Goal: Task Accomplishment & Management: Use online tool/utility

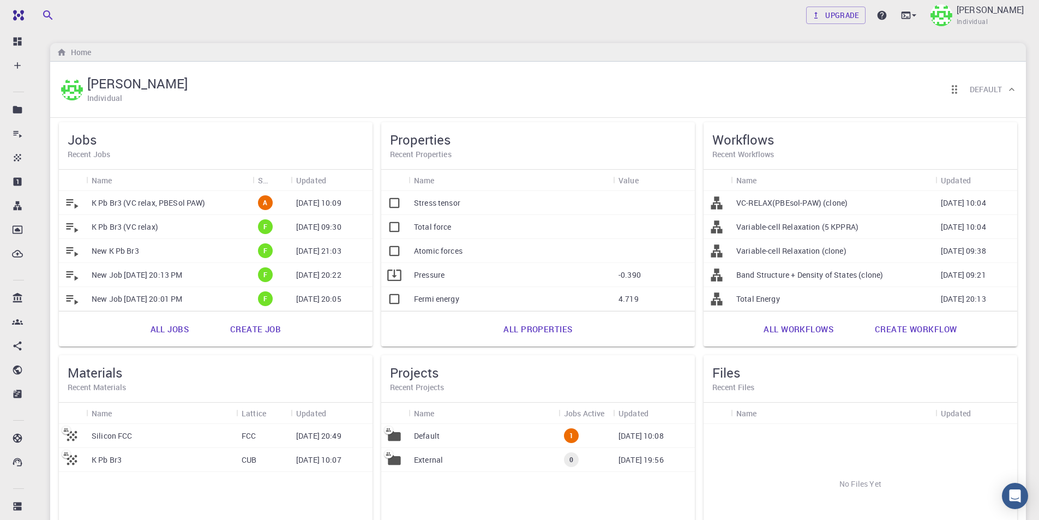
click at [171, 202] on p "K Pb Br3 (VC relax, PBESol PAW)" at bounding box center [149, 202] width 114 height 11
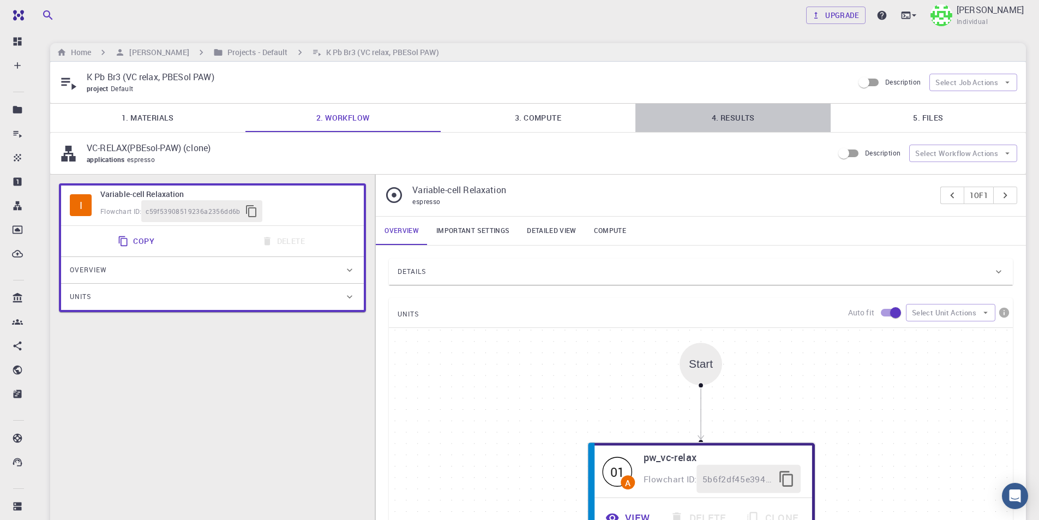
click at [742, 115] on link "4. Results" at bounding box center [732, 118] width 195 height 28
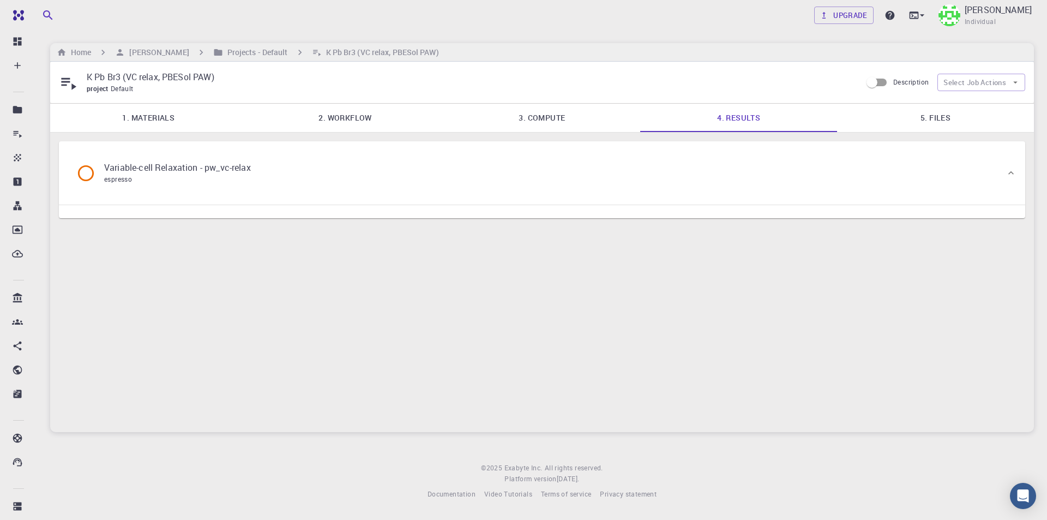
click at [962, 113] on link "5. Files" at bounding box center [935, 118] width 197 height 28
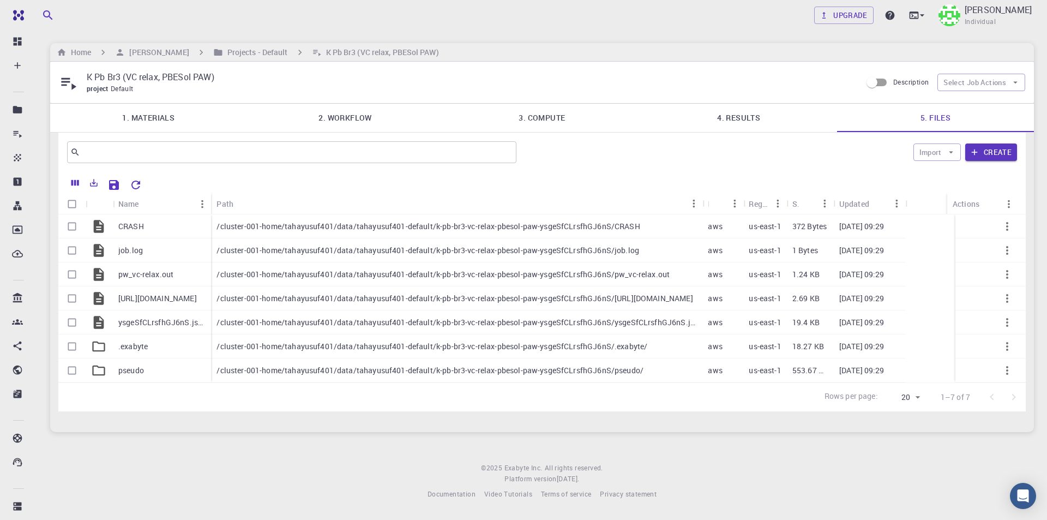
drag, startPoint x: 882, startPoint y: 202, endPoint x: 948, endPoint y: 201, distance: 66.0
click at [948, 201] on div "Actions" at bounding box center [946, 203] width 11 height 21
click at [752, 121] on link "4. Results" at bounding box center [738, 118] width 197 height 28
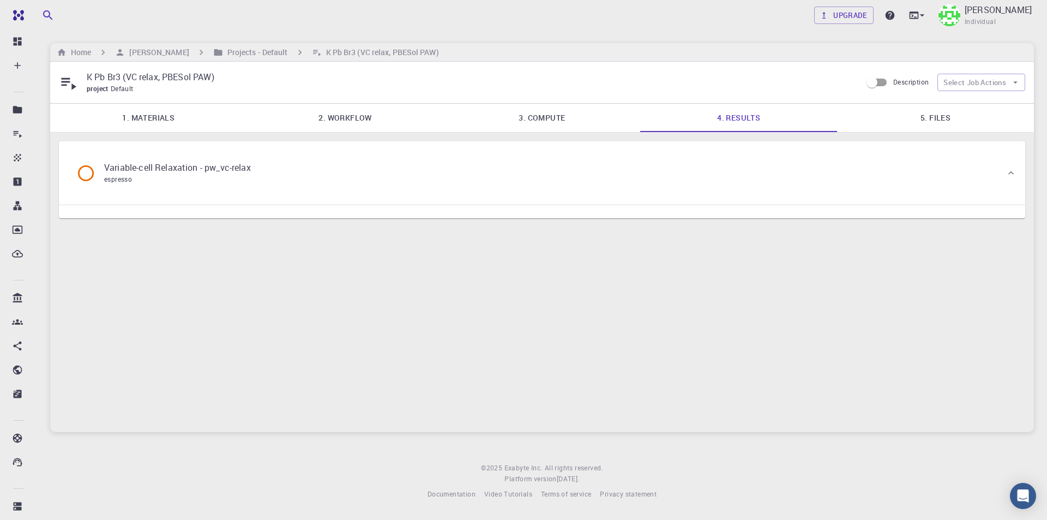
click at [88, 174] on icon at bounding box center [85, 173] width 19 height 19
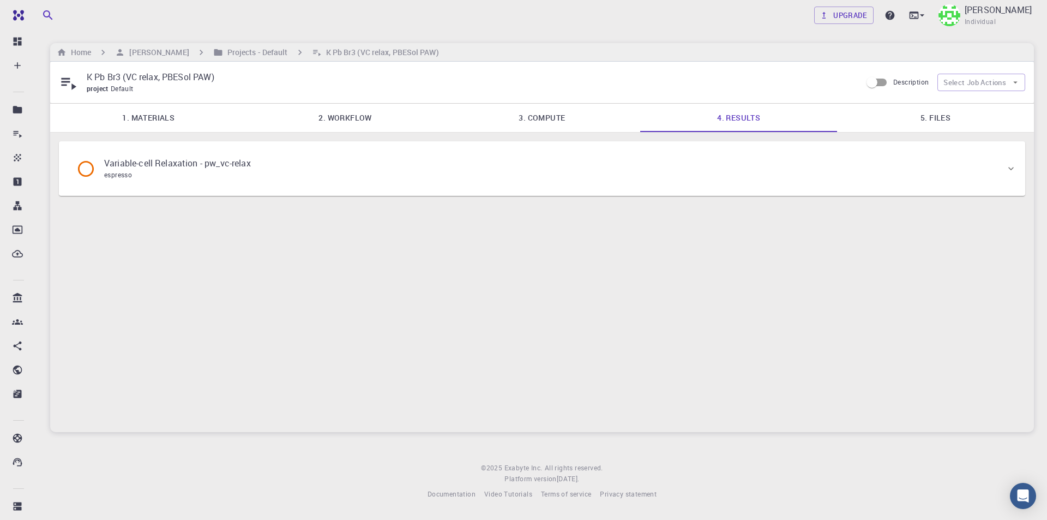
click at [82, 170] on icon at bounding box center [85, 168] width 19 height 19
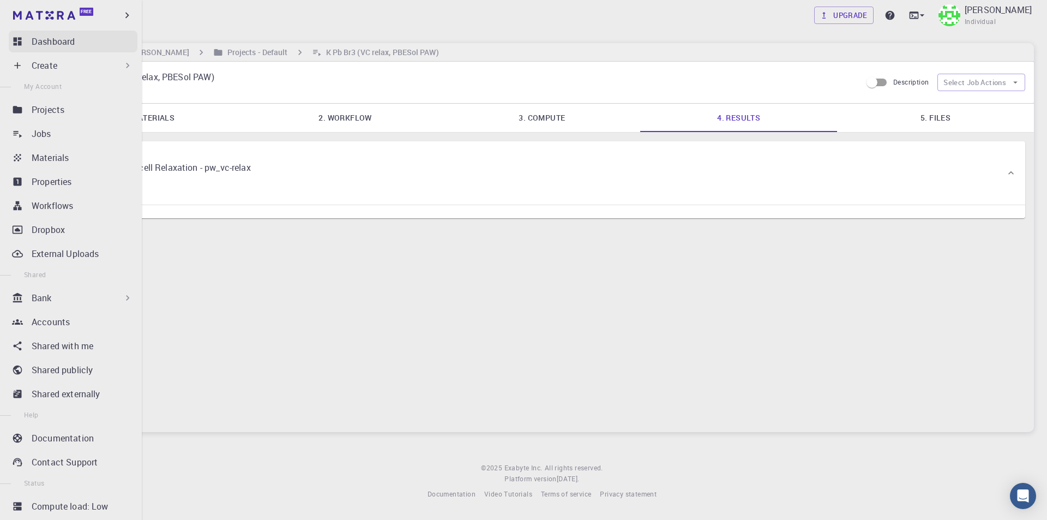
click at [49, 40] on p "Dashboard" at bounding box center [53, 41] width 43 height 13
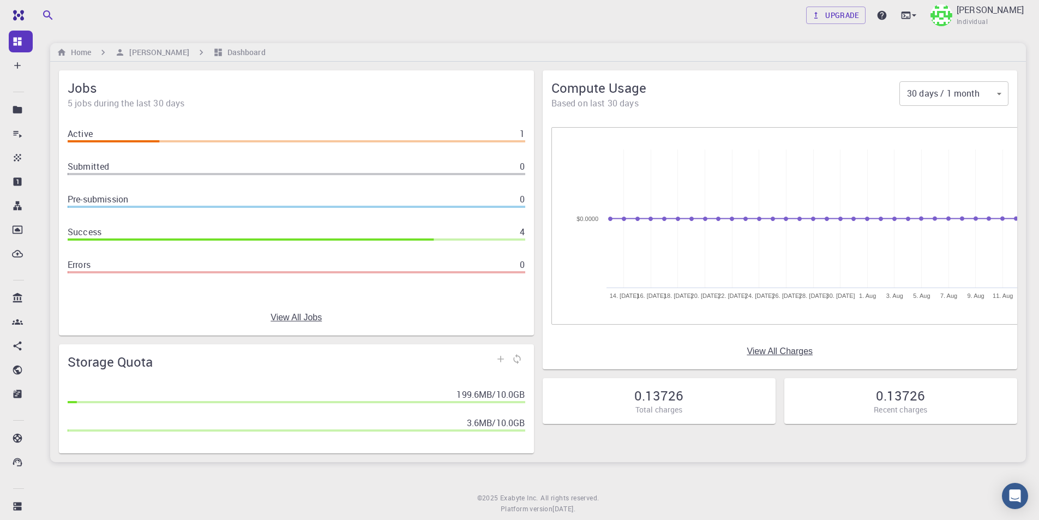
click at [298, 314] on link "View All Jobs" at bounding box center [295, 317] width 51 height 10
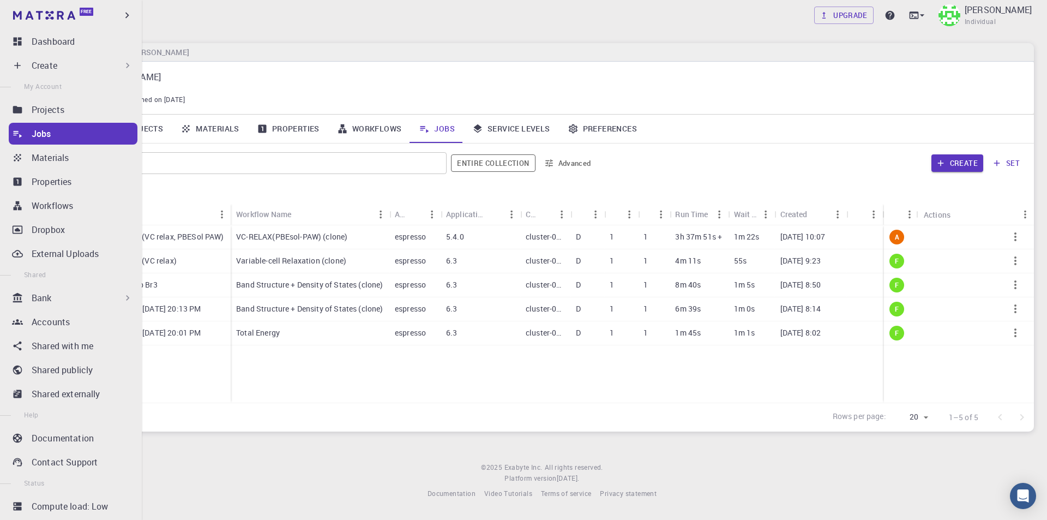
click at [100, 290] on div "Bank" at bounding box center [73, 298] width 129 height 22
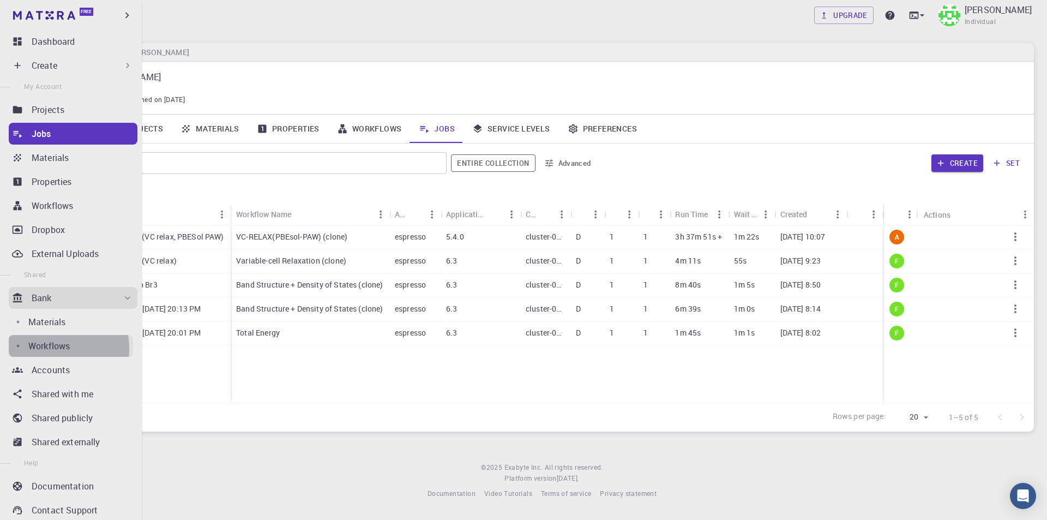
click at [49, 348] on p "Workflows" at bounding box center [48, 345] width 41 height 13
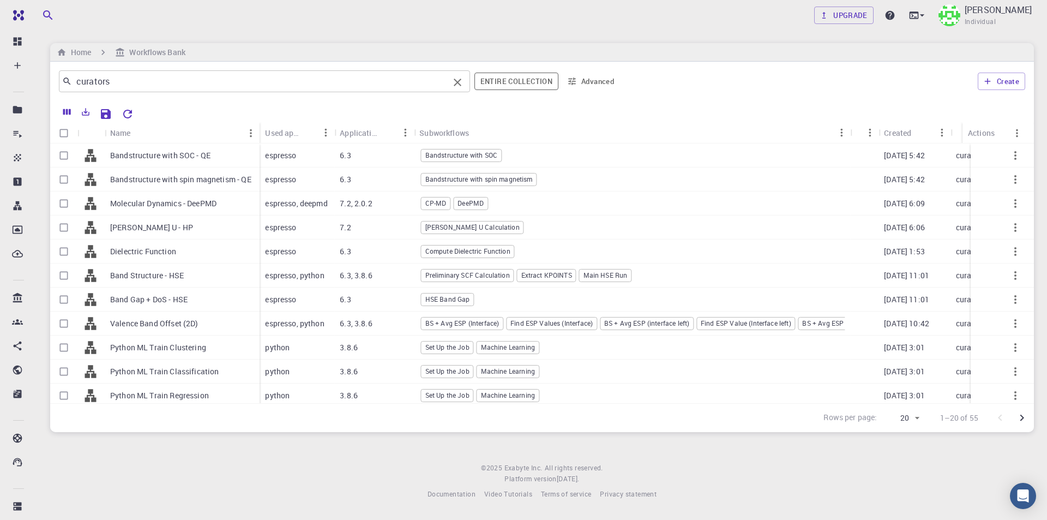
click at [310, 86] on input "curators" at bounding box center [260, 81] width 377 height 15
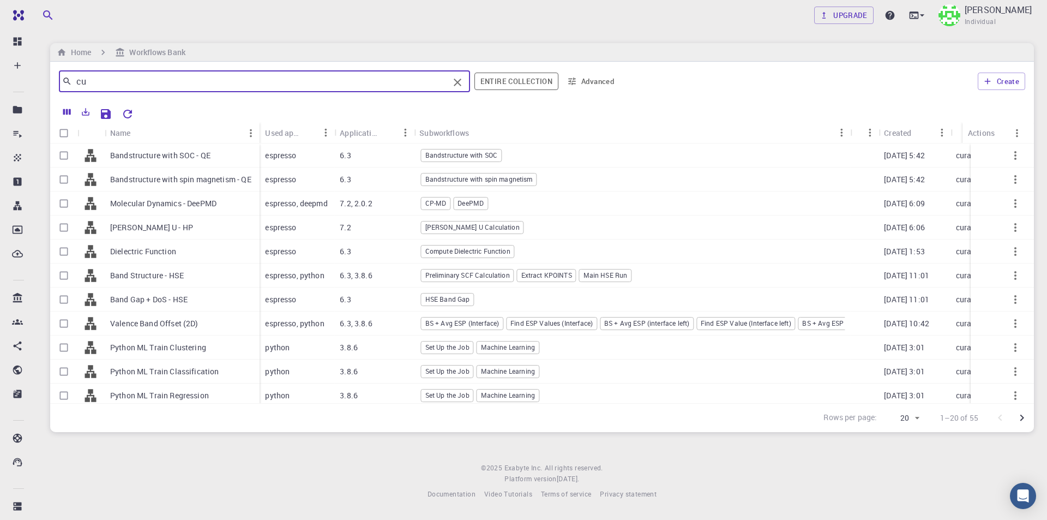
type input "c"
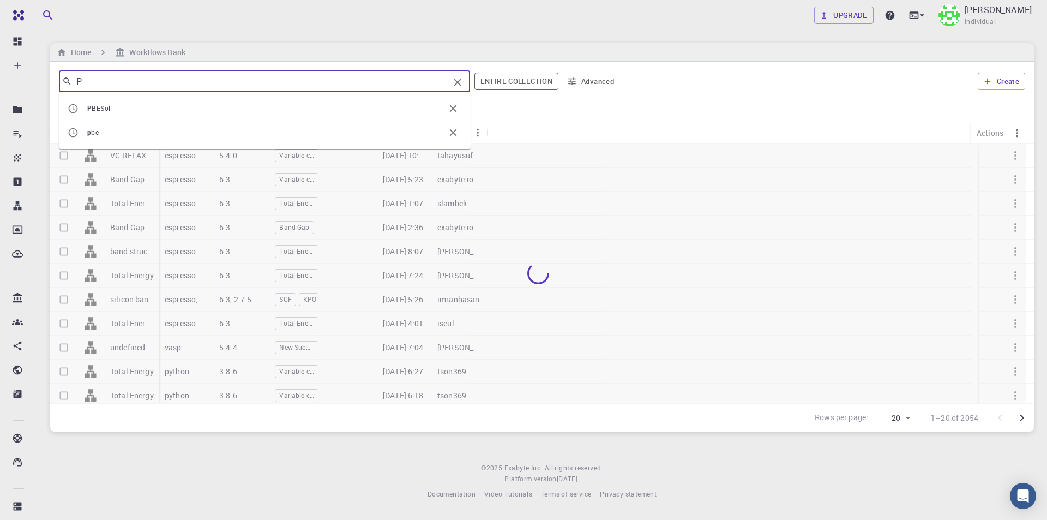
click at [142, 99] on li "P BESol" at bounding box center [265, 109] width 412 height 24
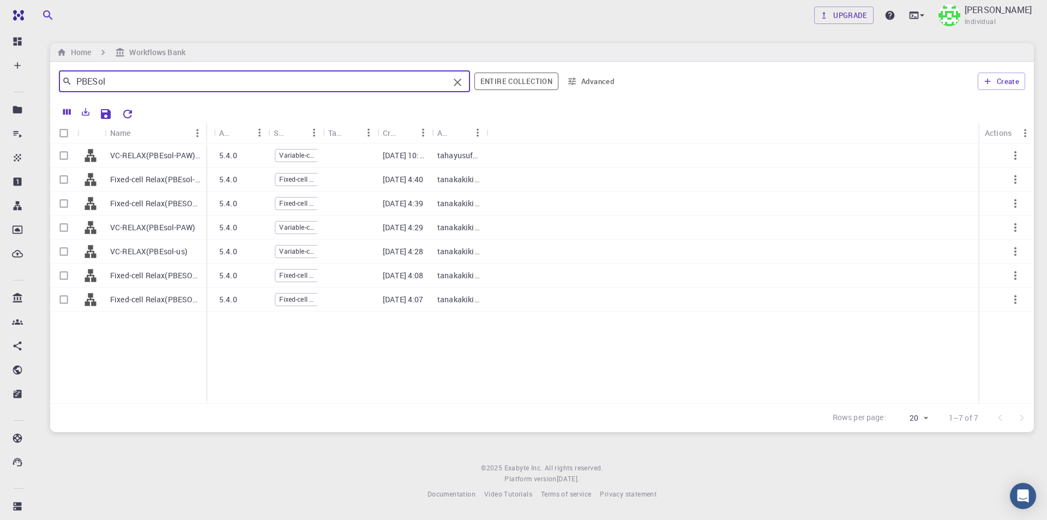
drag, startPoint x: 158, startPoint y: 126, endPoint x: 204, endPoint y: 126, distance: 46.9
click at [204, 126] on div "Name" at bounding box center [207, 132] width 11 height 21
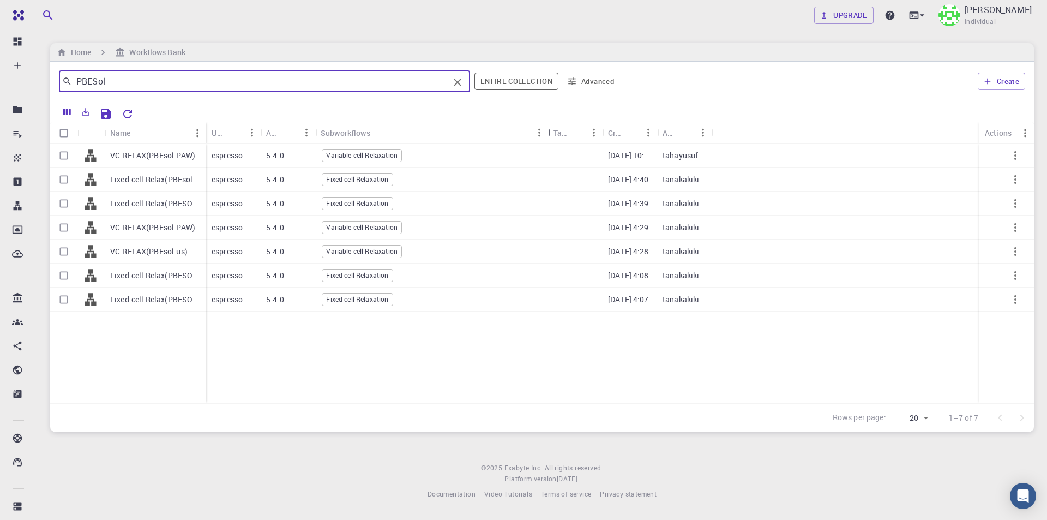
drag, startPoint x: 384, startPoint y: 130, endPoint x: 551, endPoint y: 130, distance: 166.8
click at [551, 130] on div "Subworkflows" at bounding box center [549, 132] width 11 height 21
drag, startPoint x: 204, startPoint y: 126, endPoint x: 214, endPoint y: 146, distance: 22.2
click at [214, 146] on div "Name Used application Application Version Subworkflows Tags Created Account Act…" at bounding box center [542, 262] width 984 height 281
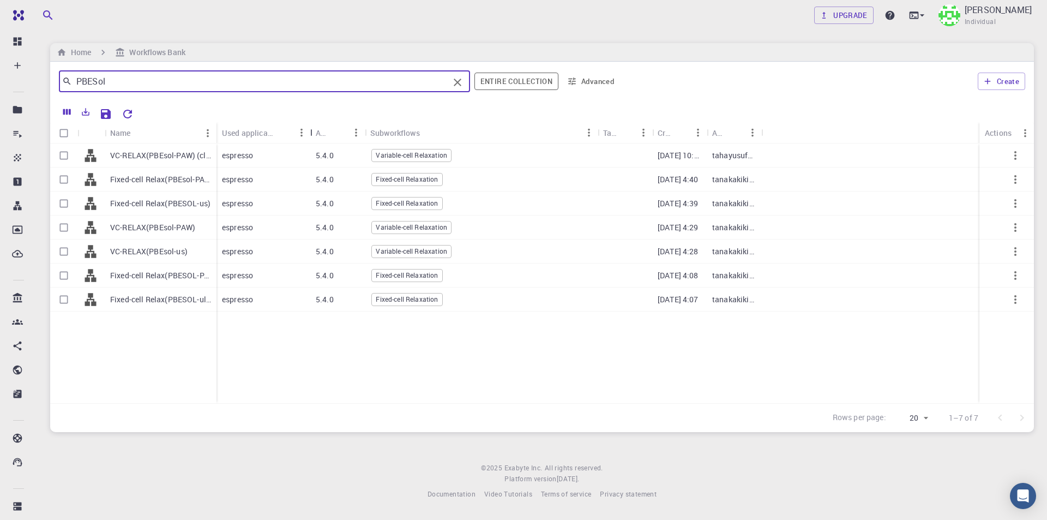
drag, startPoint x: 272, startPoint y: 135, endPoint x: 328, endPoint y: 135, distance: 56.7
click at [317, 135] on div "Used application" at bounding box center [311, 132] width 11 height 21
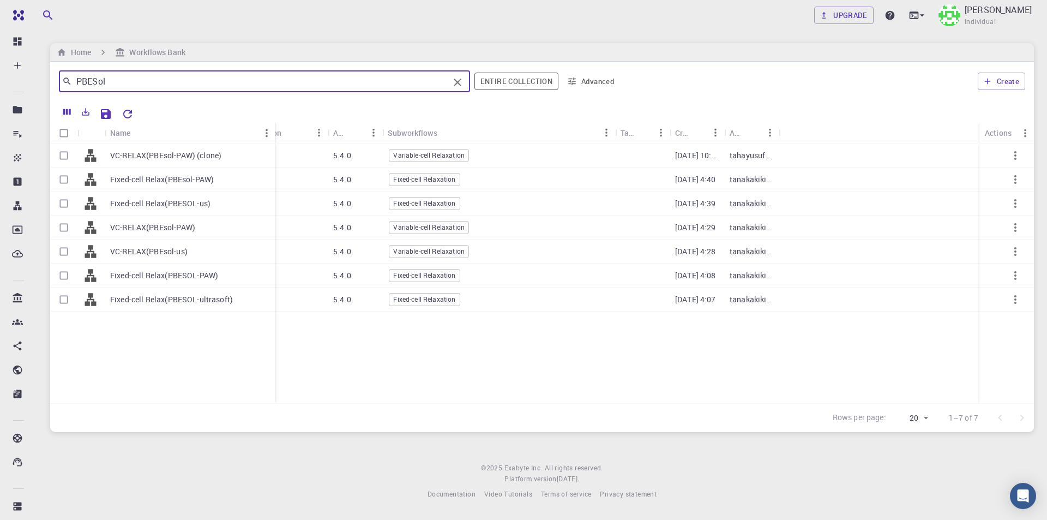
drag, startPoint x: 222, startPoint y: 124, endPoint x: 274, endPoint y: 126, distance: 51.3
click at [274, 126] on div "Name" at bounding box center [276, 132] width 11 height 21
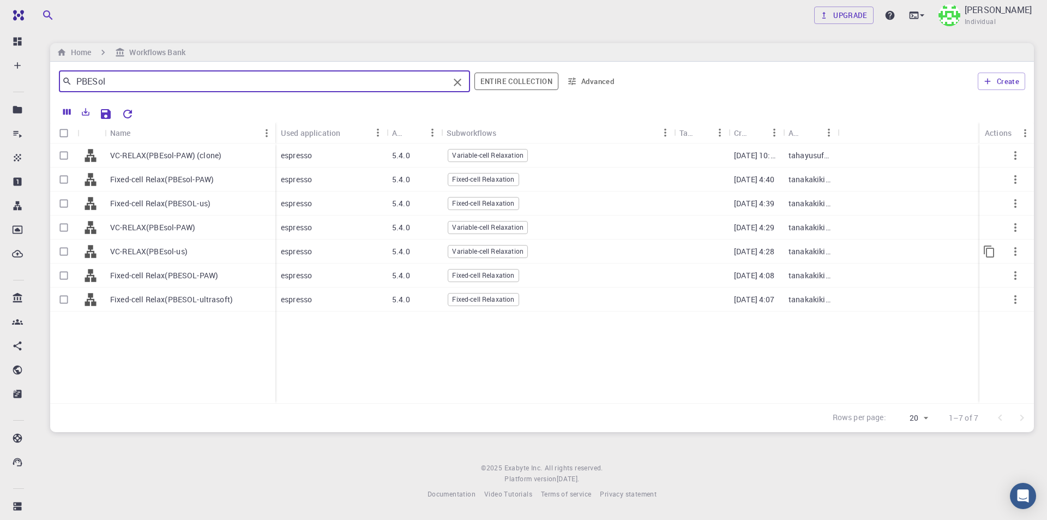
type input "PBESol"
click at [154, 249] on p "VC-RELAX(PBEsol-us)" at bounding box center [148, 251] width 77 height 11
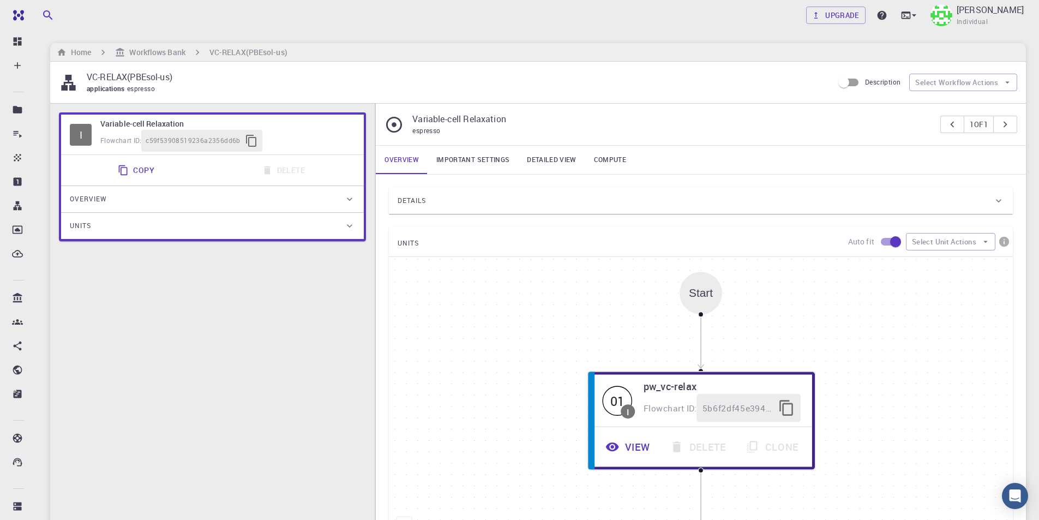
click at [488, 161] on link "Important settings" at bounding box center [472, 160] width 91 height 28
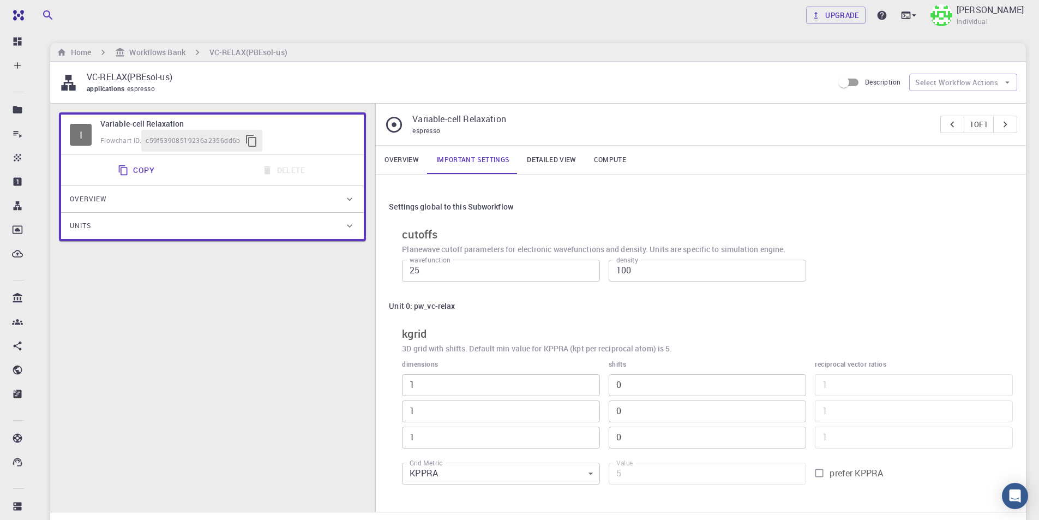
scroll to position [55, 0]
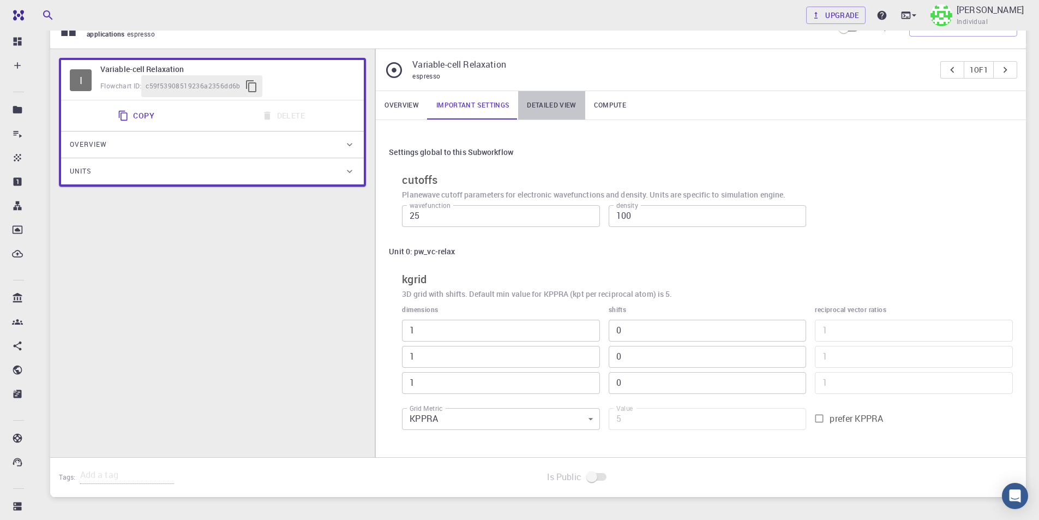
click at [563, 108] on link "Detailed view" at bounding box center [551, 105] width 67 height 28
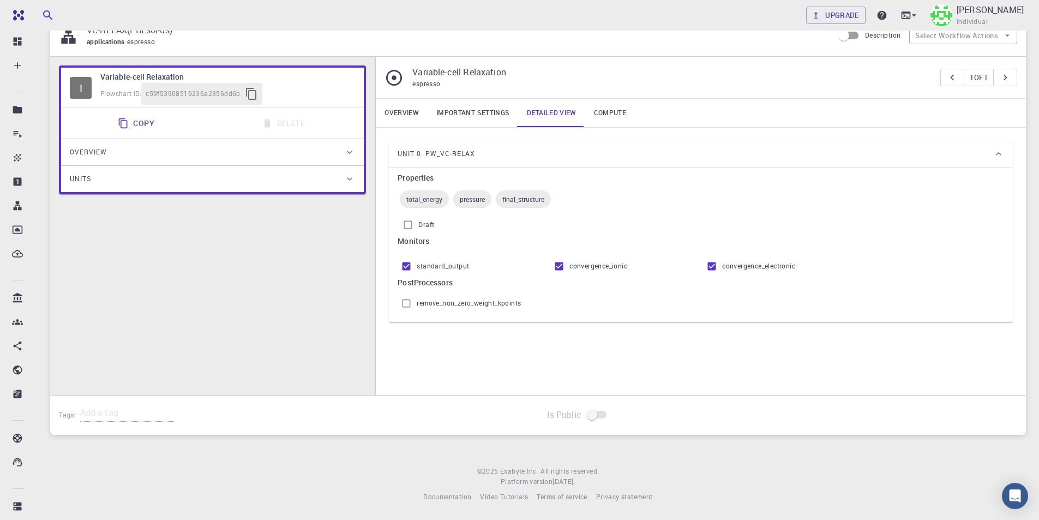
scroll to position [47, 0]
click at [611, 113] on link "Compute" at bounding box center [610, 113] width 50 height 28
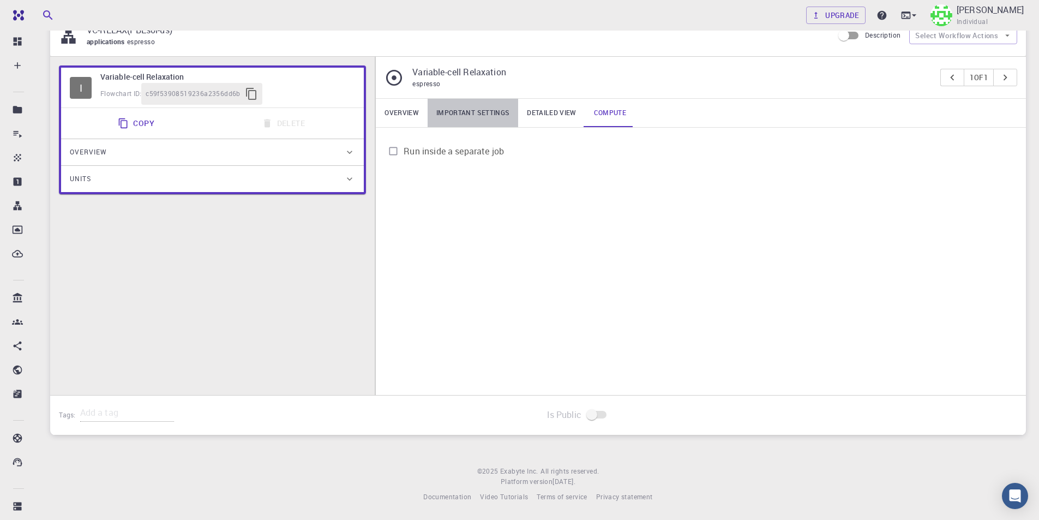
click at [495, 108] on link "Important settings" at bounding box center [472, 113] width 91 height 28
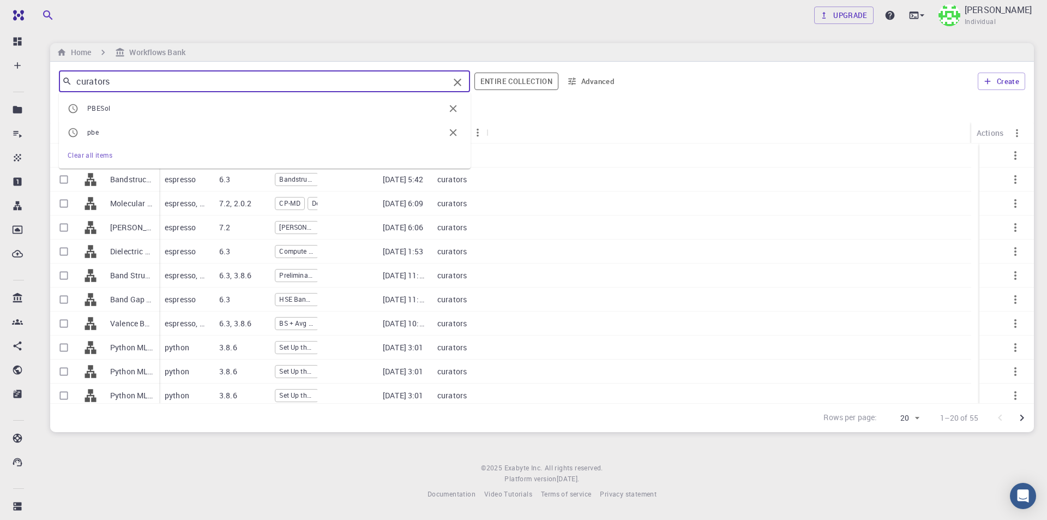
drag, startPoint x: 147, startPoint y: 83, endPoint x: 43, endPoint y: 82, distance: 104.1
click at [43, 82] on div "Upgrade Taha Yusuf Individual Home Workflows Bank curators ​ PBESol pbe Clear a…" at bounding box center [542, 258] width 1010 height 517
click at [103, 112] on span "PBESol" at bounding box center [98, 108] width 23 height 9
type input "PBESol"
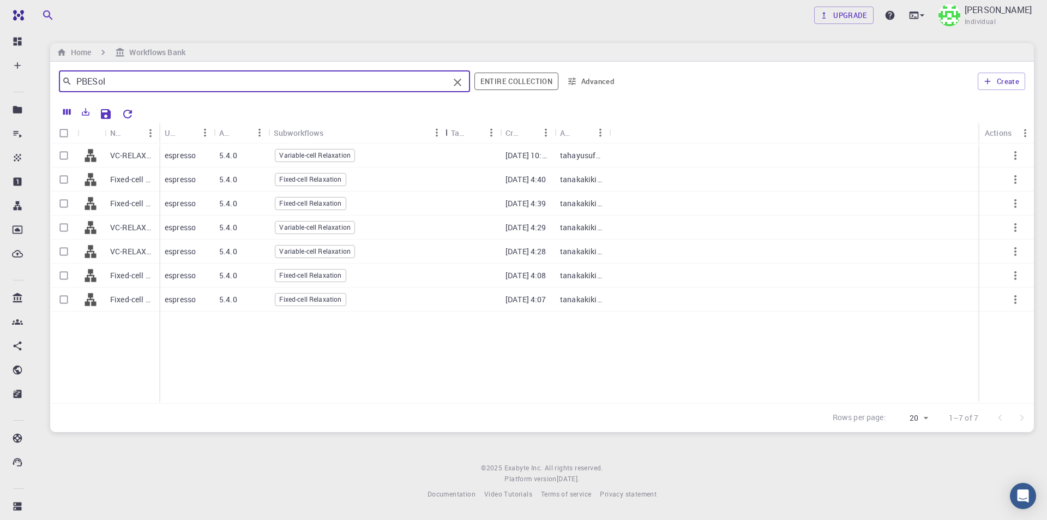
drag, startPoint x: 326, startPoint y: 129, endPoint x: 448, endPoint y: 129, distance: 122.7
click at [448, 129] on div "Subworkflows" at bounding box center [446, 132] width 11 height 21
drag, startPoint x: 159, startPoint y: 131, endPoint x: 263, endPoint y: 131, distance: 104.7
click at [263, 131] on div "Name" at bounding box center [265, 132] width 11 height 21
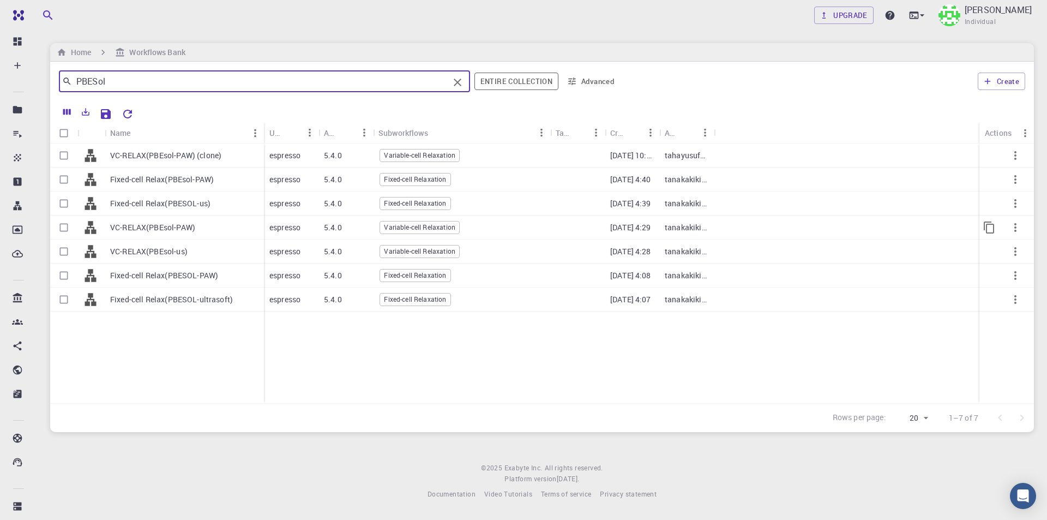
click at [421, 228] on span "Variable-cell Relaxation" at bounding box center [419, 226] width 79 height 9
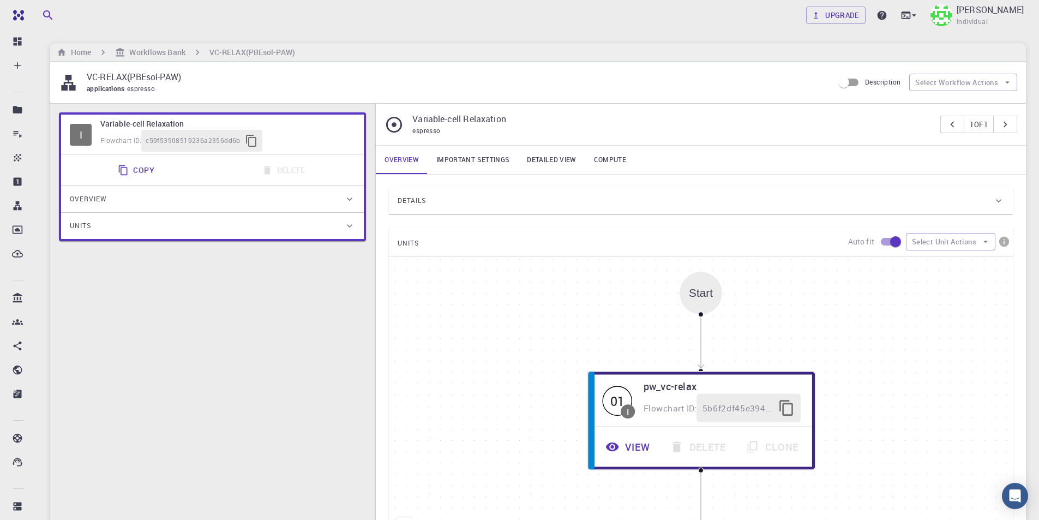
click at [458, 154] on link "Important settings" at bounding box center [472, 160] width 91 height 28
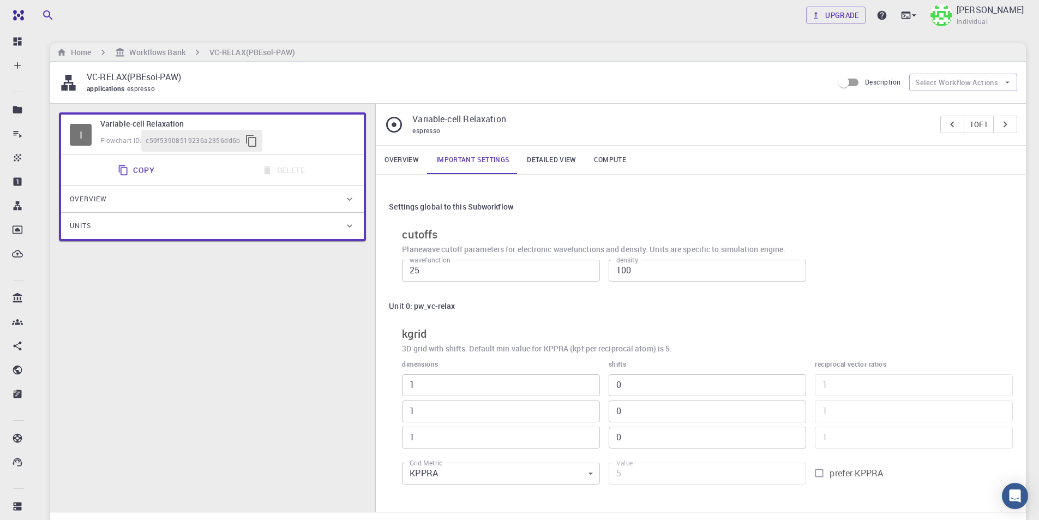
click at [532, 162] on link "Detailed view" at bounding box center [551, 160] width 67 height 28
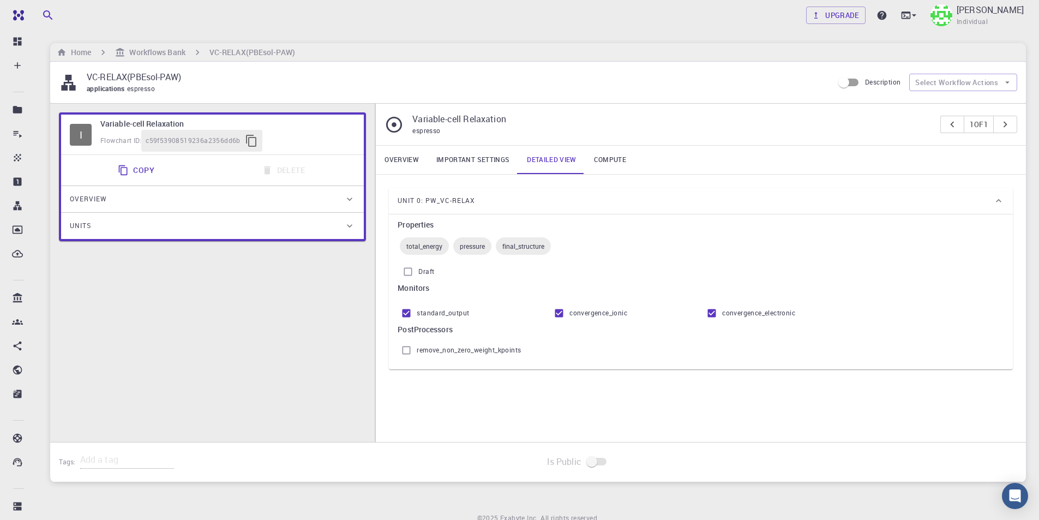
click at [619, 168] on link "Compute" at bounding box center [610, 160] width 50 height 28
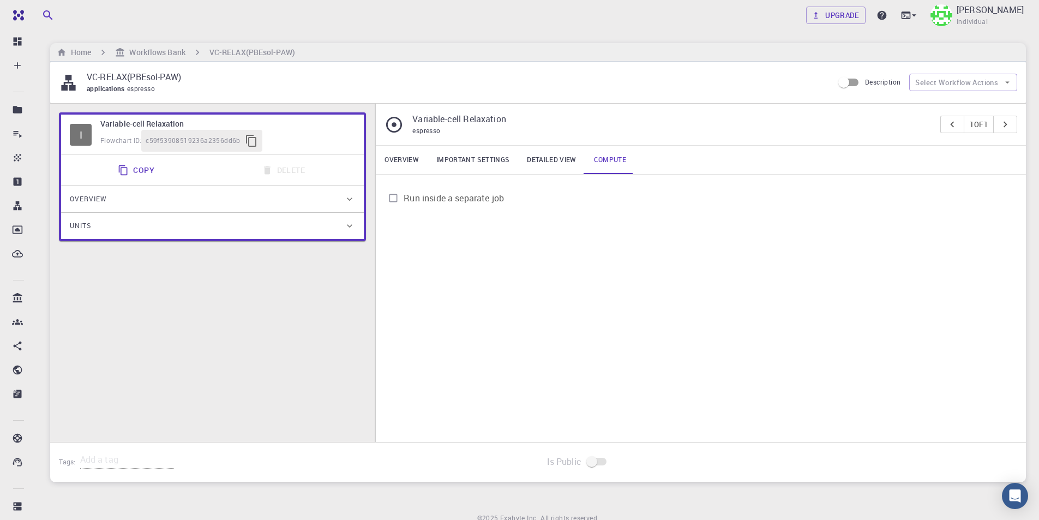
click at [549, 158] on link "Detailed view" at bounding box center [551, 160] width 67 height 28
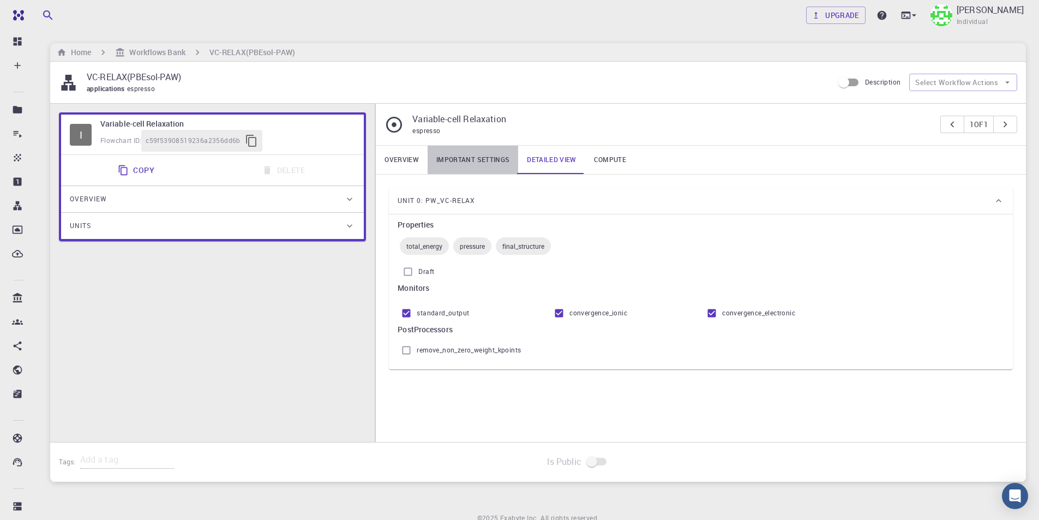
click at [474, 159] on link "Important settings" at bounding box center [472, 160] width 91 height 28
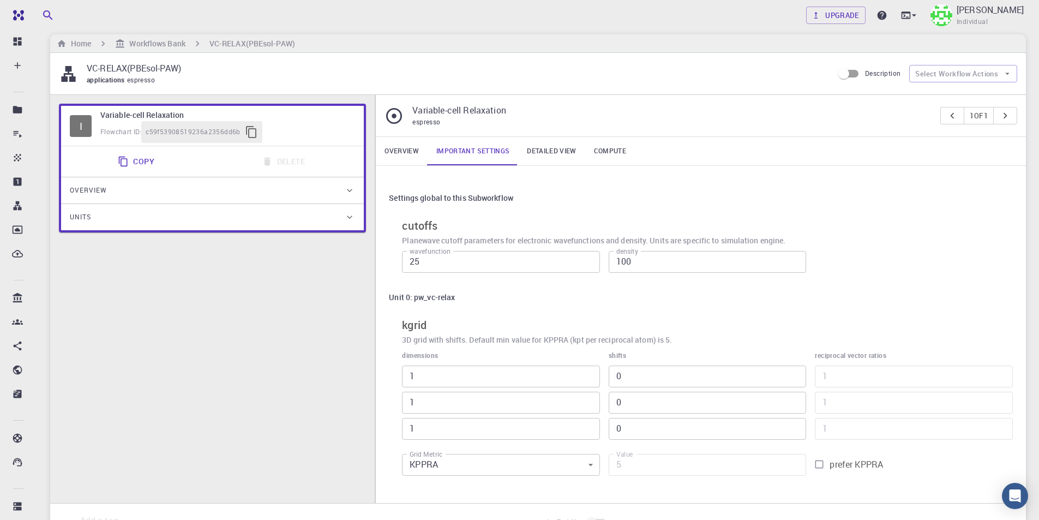
scroll to position [8, 0]
click at [625, 154] on link "Compute" at bounding box center [610, 152] width 50 height 28
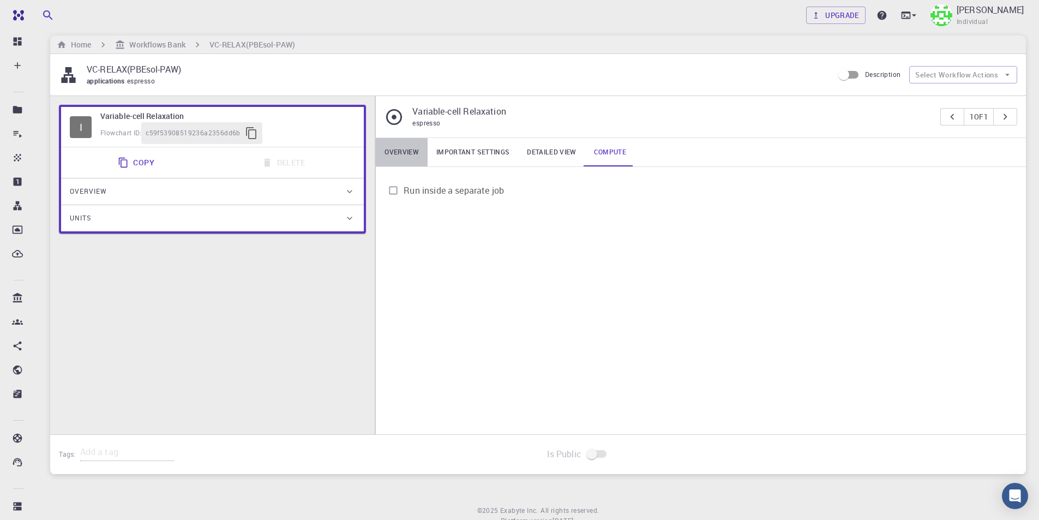
click at [394, 152] on link "Overview" at bounding box center [402, 152] width 52 height 28
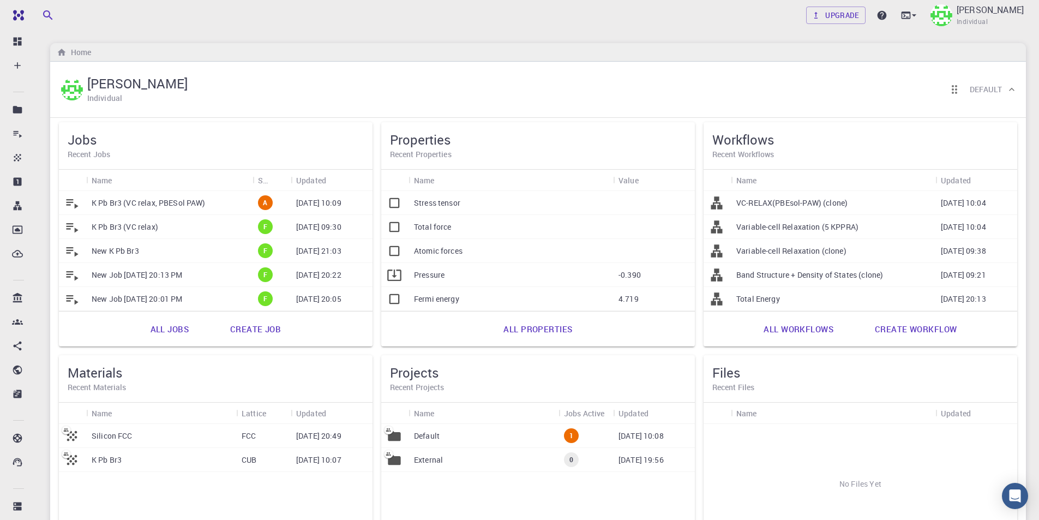
click at [421, 436] on p "Default" at bounding box center [427, 435] width 26 height 11
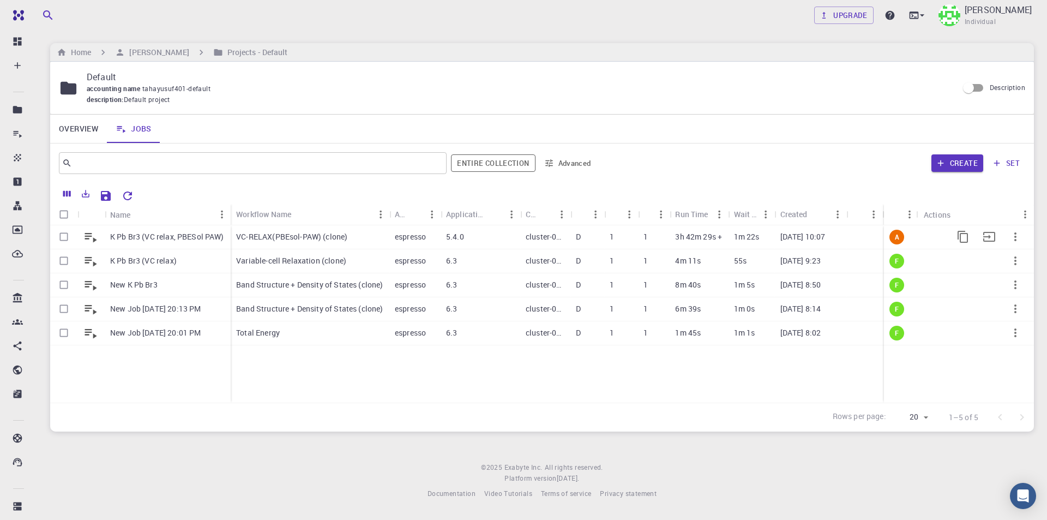
click at [311, 242] on p "VC-RELAX(PBEsol-PAW) (clone)" at bounding box center [291, 236] width 111 height 11
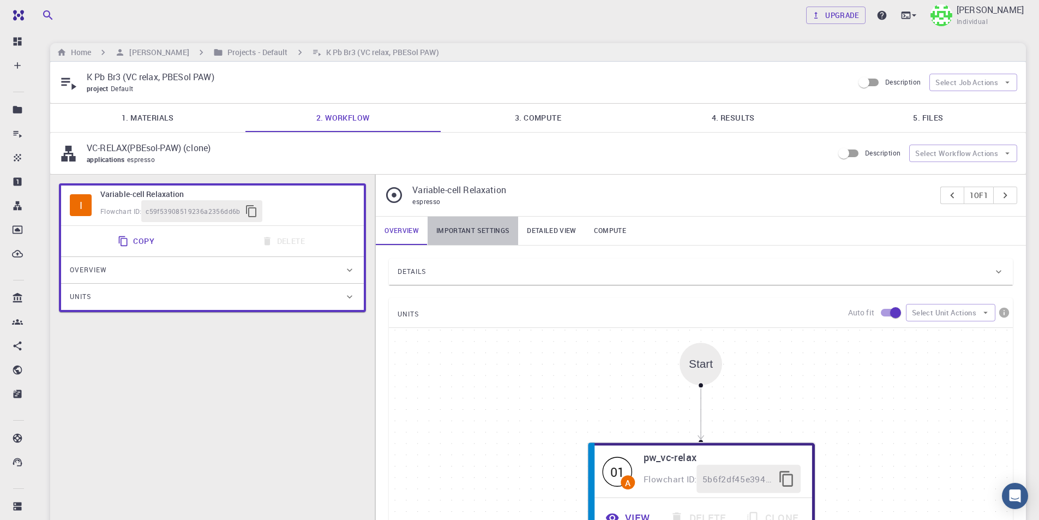
click at [493, 229] on link "Important settings" at bounding box center [472, 230] width 91 height 28
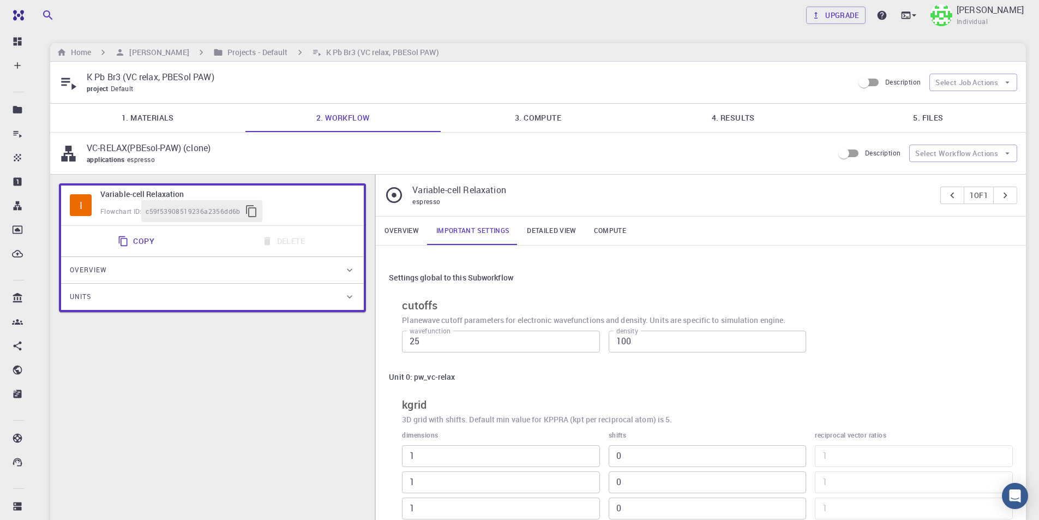
click at [571, 227] on link "Detailed view" at bounding box center [551, 230] width 67 height 28
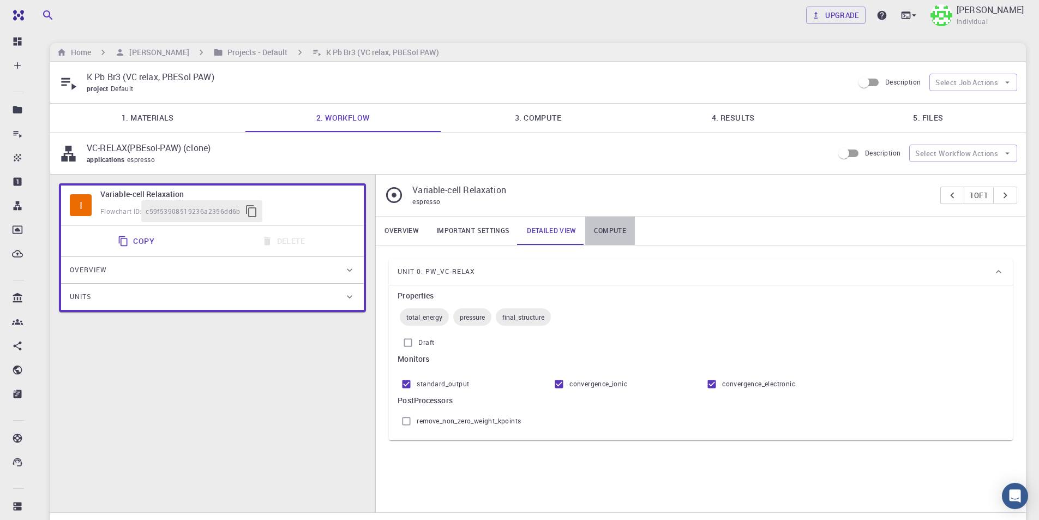
click at [608, 227] on link "Compute" at bounding box center [610, 230] width 50 height 28
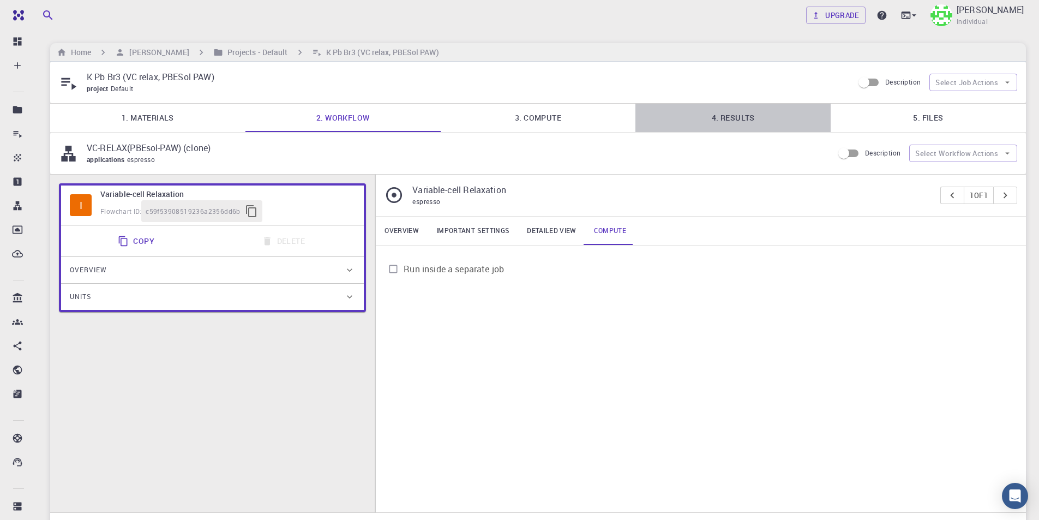
click at [736, 117] on link "4. Results" at bounding box center [732, 118] width 195 height 28
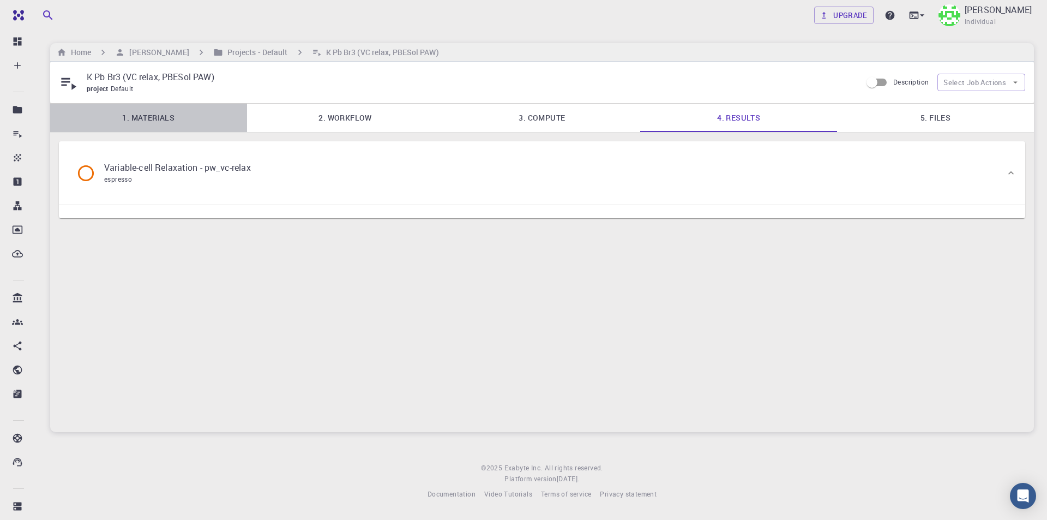
click at [168, 117] on link "1. Materials" at bounding box center [148, 118] width 197 height 28
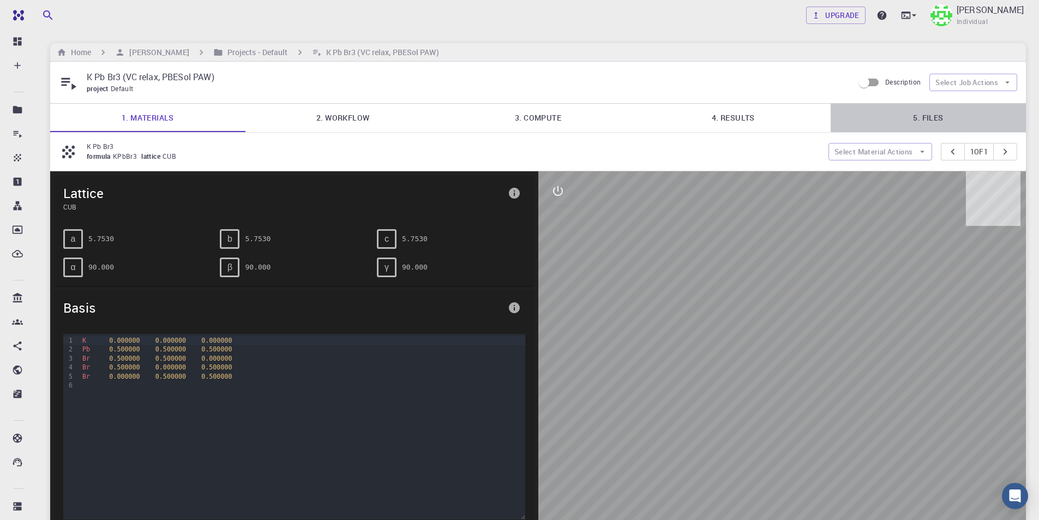
click at [948, 118] on link "5. Files" at bounding box center [927, 118] width 195 height 28
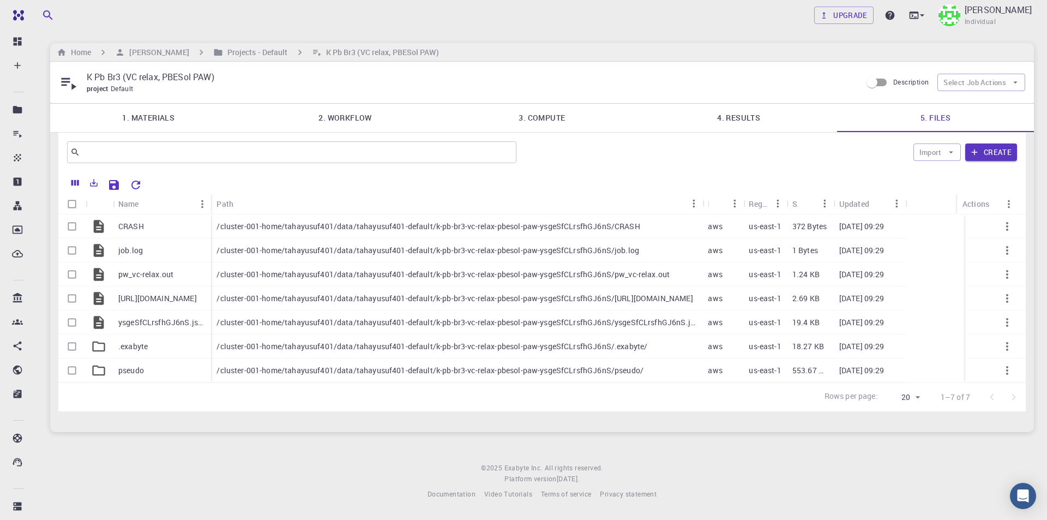
drag, startPoint x: 883, startPoint y: 201, endPoint x: 959, endPoint y: 200, distance: 75.8
click at [959, 200] on div "Actions" at bounding box center [955, 203] width 11 height 21
click at [132, 350] on p ".exabyte" at bounding box center [132, 346] width 29 height 11
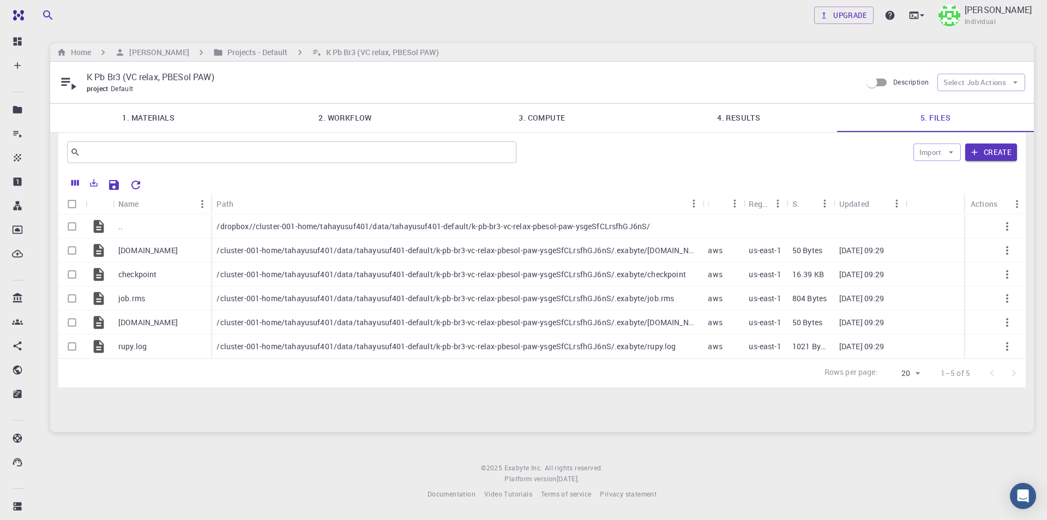
click at [747, 117] on link "4. Results" at bounding box center [738, 118] width 197 height 28
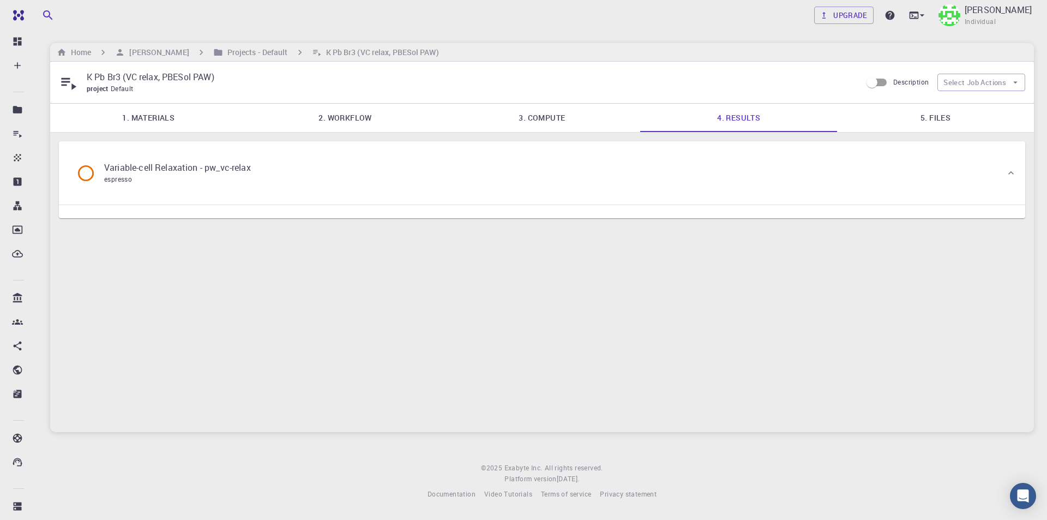
click at [168, 118] on link "1. Materials" at bounding box center [148, 118] width 197 height 28
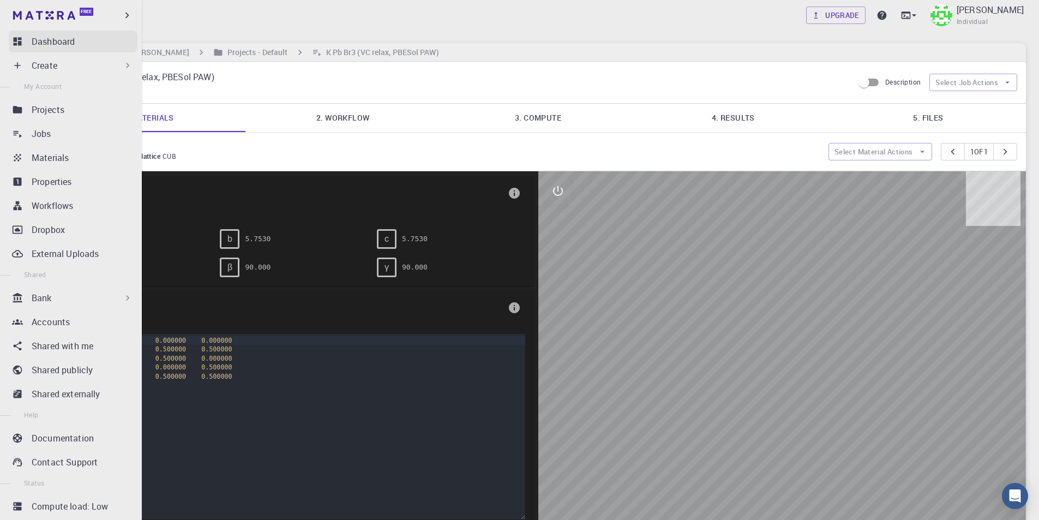
click at [57, 47] on p "Dashboard" at bounding box center [53, 41] width 43 height 13
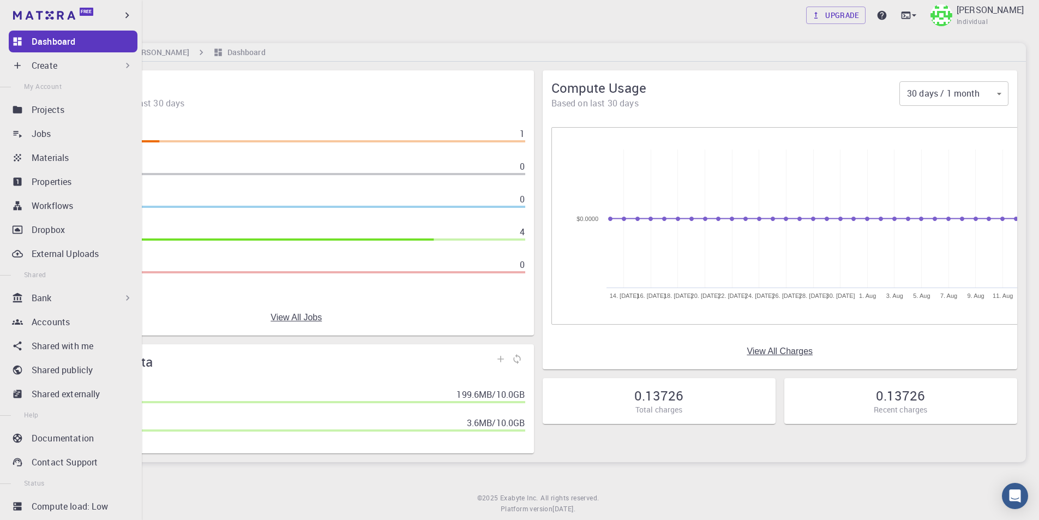
click at [82, 300] on div "Bank" at bounding box center [82, 297] width 101 height 13
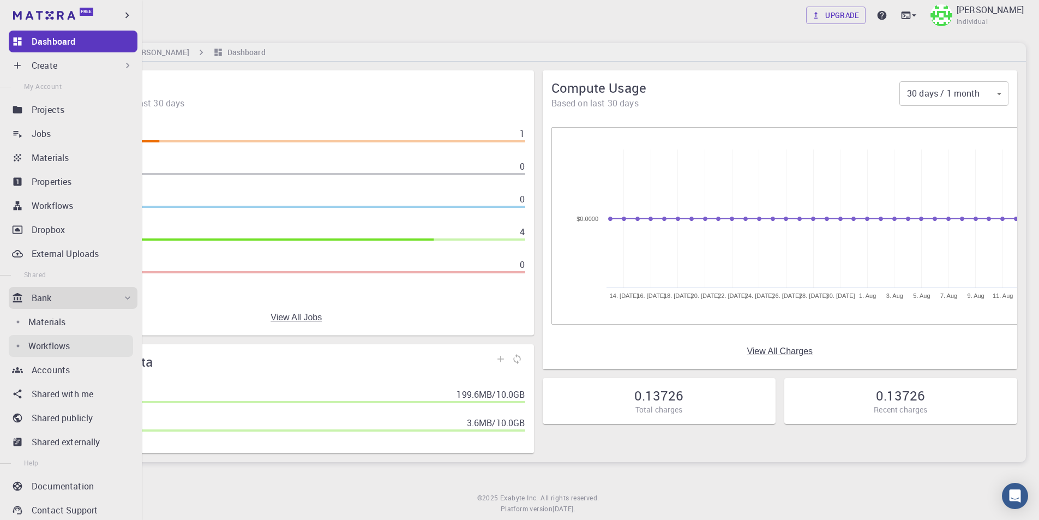
click at [59, 340] on p "Workflows" at bounding box center [48, 345] width 41 height 13
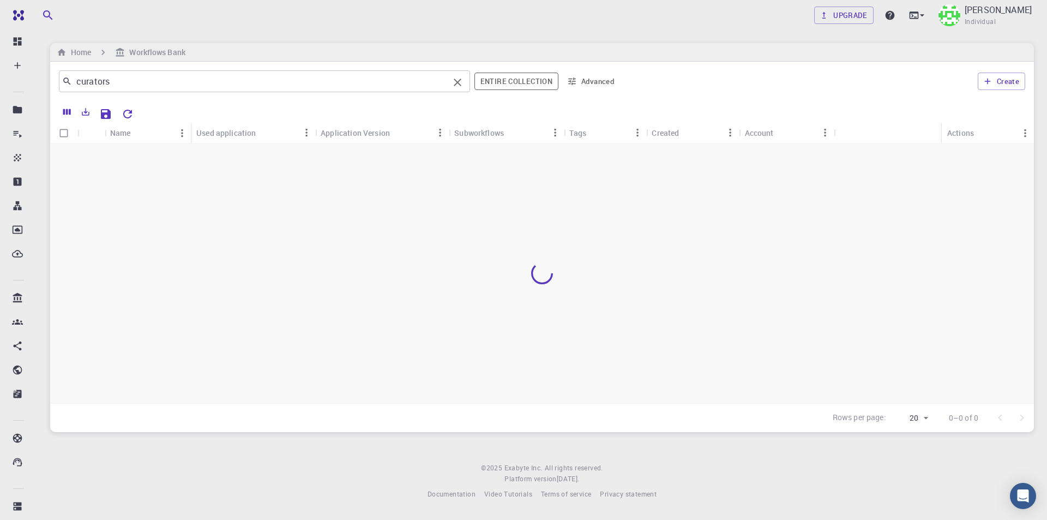
click at [176, 79] on input "curators" at bounding box center [260, 81] width 377 height 15
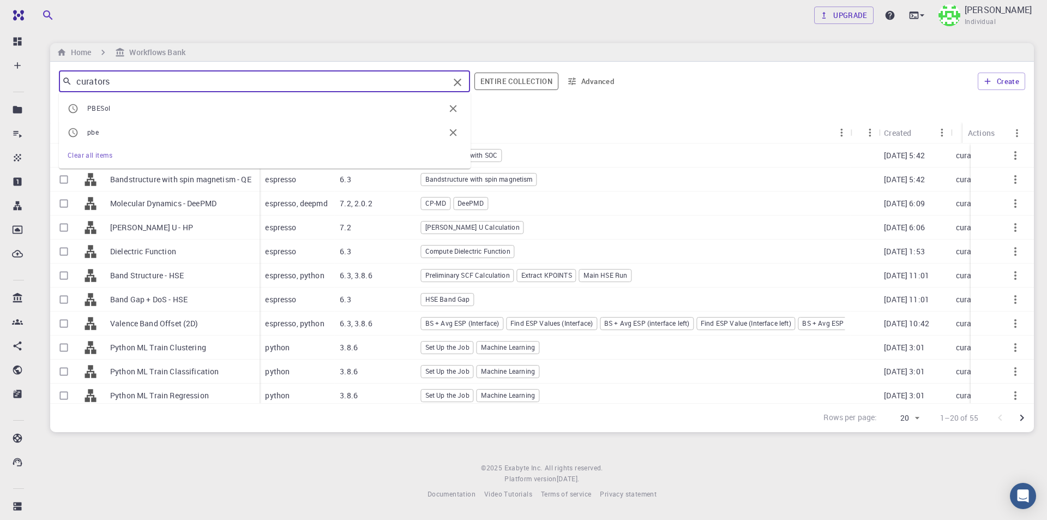
drag, startPoint x: 161, startPoint y: 85, endPoint x: 48, endPoint y: 77, distance: 113.1
click at [48, 77] on div "Upgrade Taha Yusuf Individual Home Workflows Bank curators ​ PBESol pbe Clear a…" at bounding box center [542, 258] width 1010 height 517
click at [119, 110] on span "PBESol" at bounding box center [265, 108] width 357 height 11
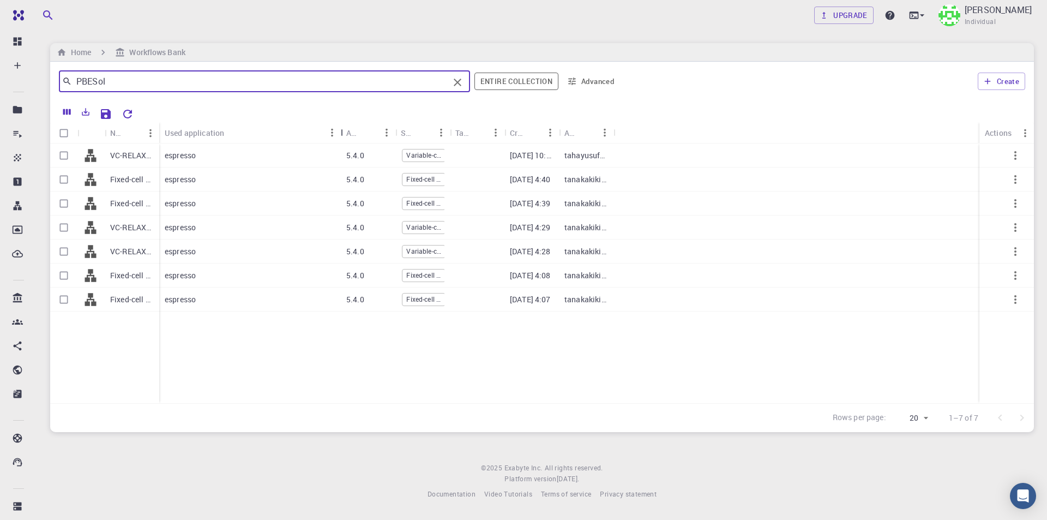
drag, startPoint x: 217, startPoint y: 126, endPoint x: 344, endPoint y: 126, distance: 127.0
click at [344, 126] on div "Used application" at bounding box center [341, 132] width 11 height 21
drag, startPoint x: 158, startPoint y: 125, endPoint x: 252, endPoint y: 125, distance: 93.8
click at [252, 125] on div "Name" at bounding box center [254, 132] width 11 height 21
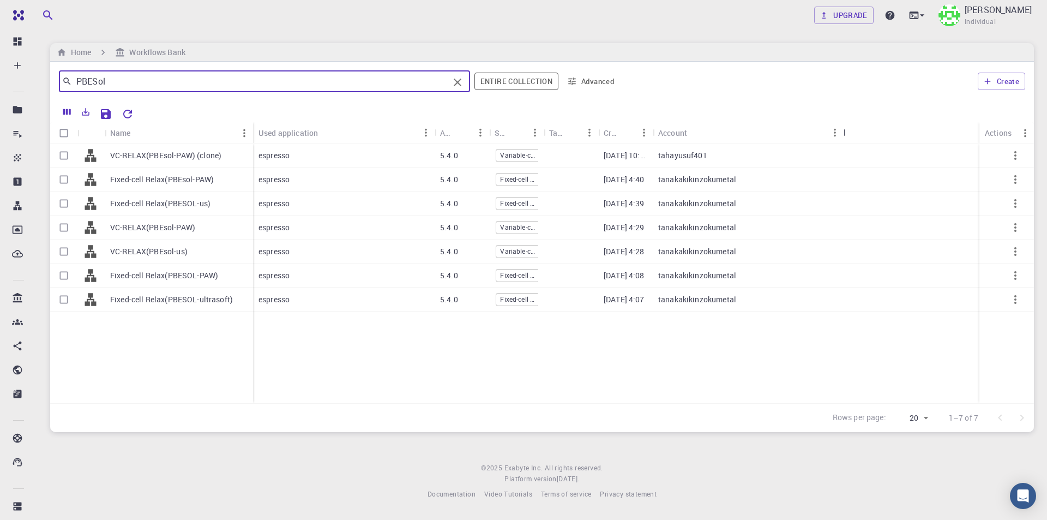
drag, startPoint x: 711, startPoint y: 130, endPoint x: 847, endPoint y: 131, distance: 136.3
click at [847, 131] on div "Account" at bounding box center [844, 132] width 11 height 21
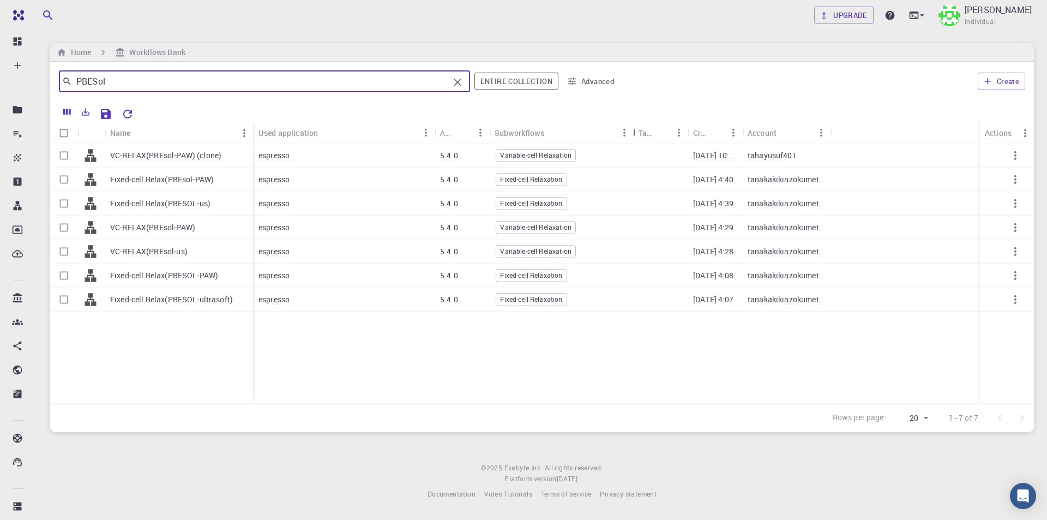
drag, startPoint x: 549, startPoint y: 129, endPoint x: 638, endPoint y: 129, distance: 89.4
click at [638, 129] on div "Subworkflows" at bounding box center [634, 132] width 11 height 21
drag, startPoint x: 109, startPoint y: 80, endPoint x: 71, endPoint y: 79, distance: 38.2
click at [71, 79] on div "PBESol ​" at bounding box center [264, 81] width 411 height 22
click at [110, 79] on input "PBESol" at bounding box center [260, 81] width 377 height 15
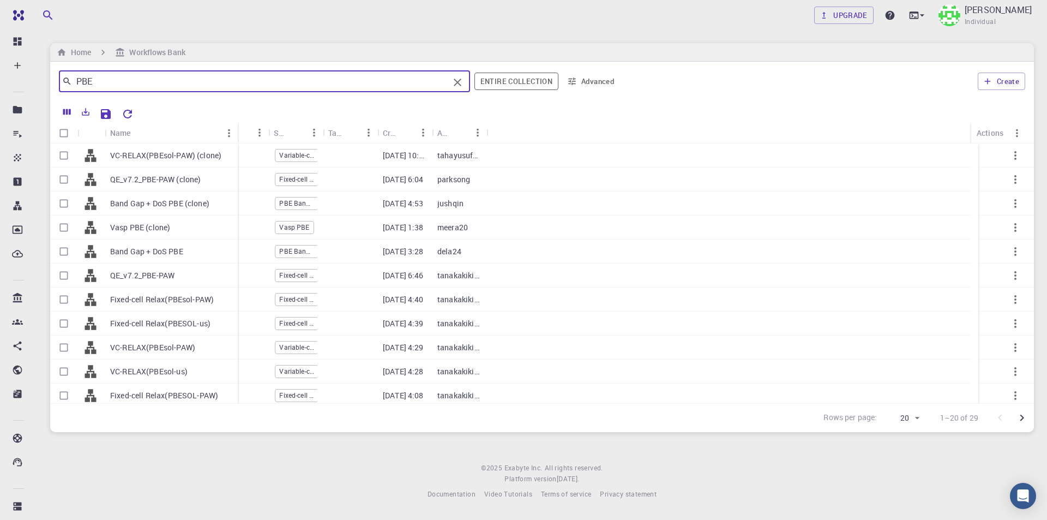
drag, startPoint x: 158, startPoint y: 131, endPoint x: 236, endPoint y: 131, distance: 78.0
click at [236, 131] on div "Name" at bounding box center [238, 132] width 11 height 21
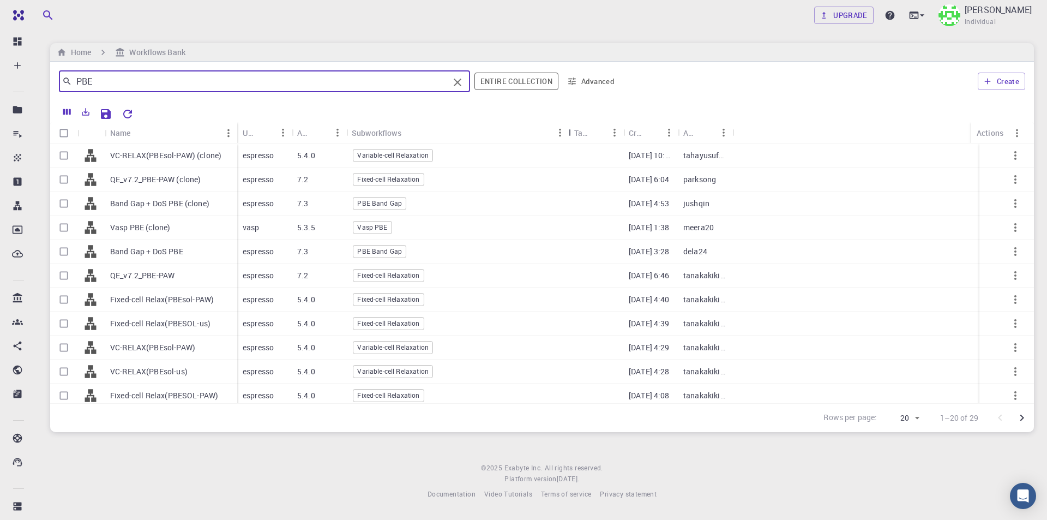
drag, startPoint x: 400, startPoint y: 131, endPoint x: 568, endPoint y: 137, distance: 168.0
click at [568, 137] on div "Subworkflows" at bounding box center [569, 132] width 11 height 21
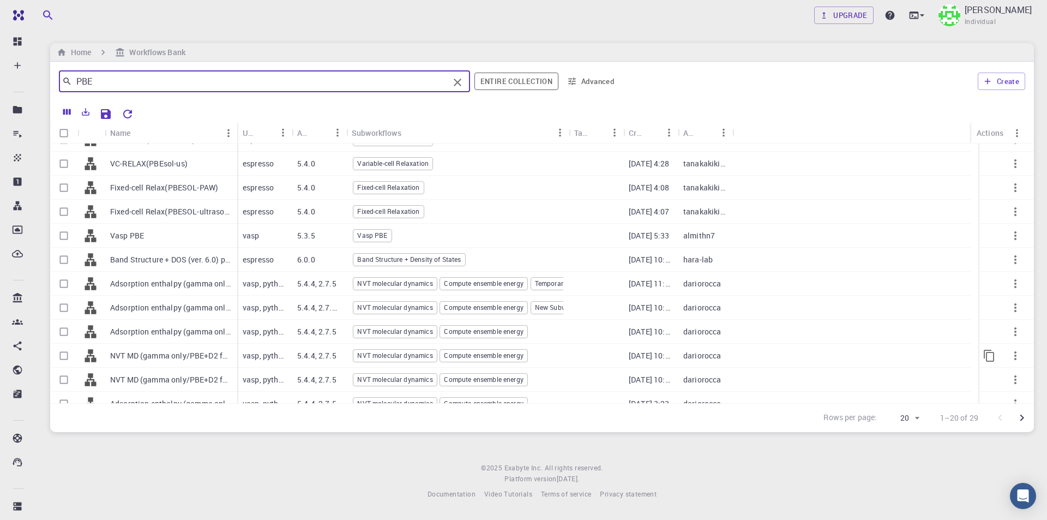
scroll to position [220, 0]
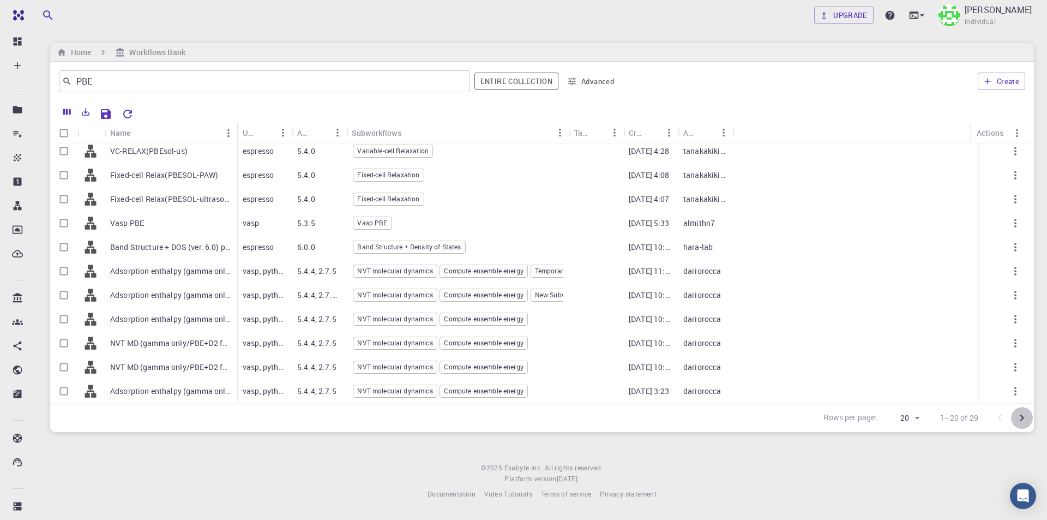
click at [1020, 417] on icon "Go to next page" at bounding box center [1021, 417] width 13 height 13
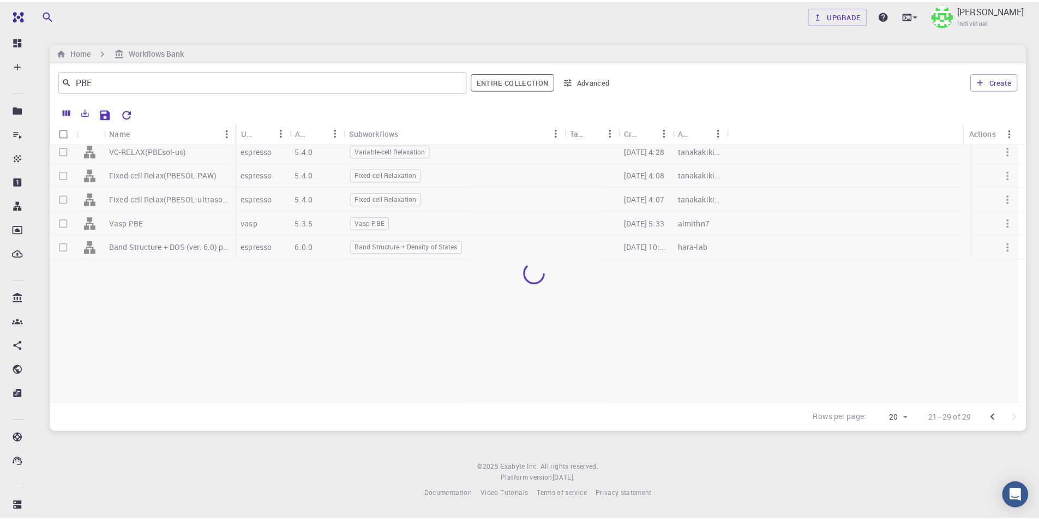
scroll to position [0, 0]
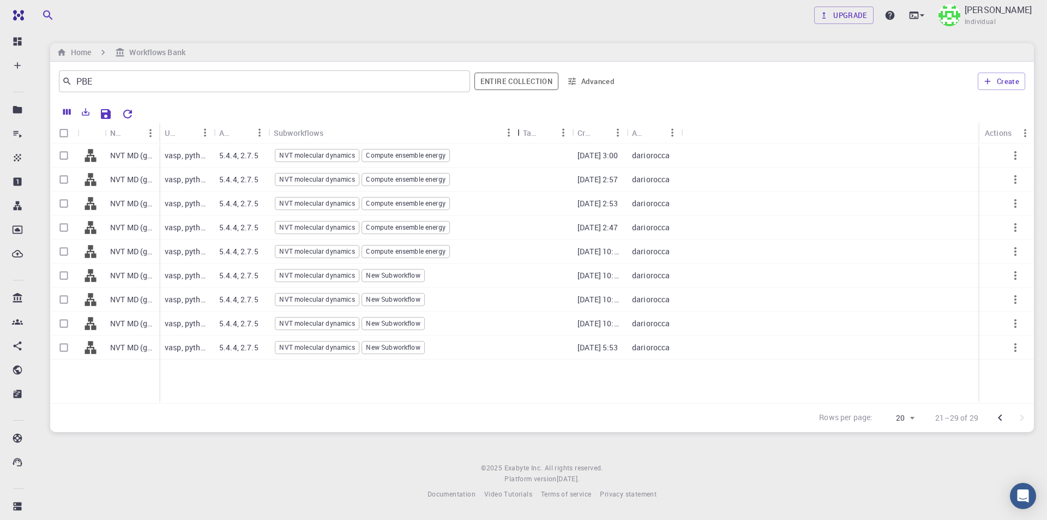
drag, startPoint x: 326, startPoint y: 131, endPoint x: 521, endPoint y: 132, distance: 194.7
click at [521, 132] on div "Subworkflows" at bounding box center [518, 132] width 11 height 21
click at [996, 420] on icon "Go to previous page" at bounding box center [999, 417] width 13 height 13
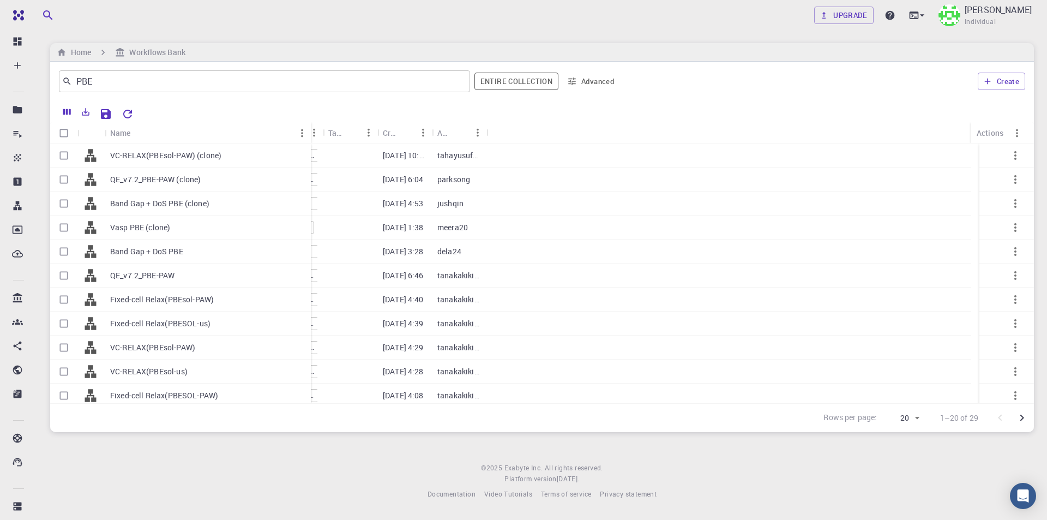
drag, startPoint x: 156, startPoint y: 124, endPoint x: 303, endPoint y: 129, distance: 146.7
click at [306, 129] on div "Name" at bounding box center [311, 132] width 11 height 21
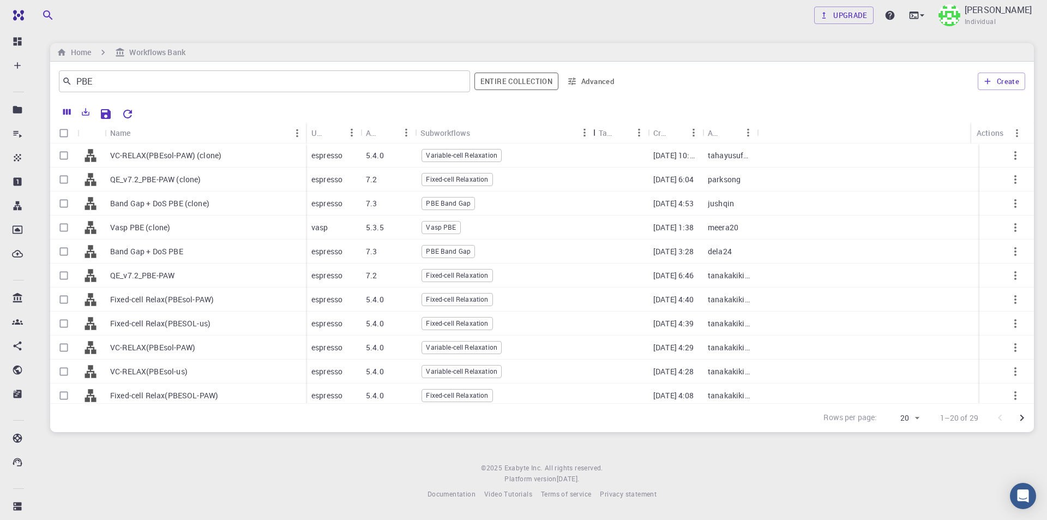
drag, startPoint x: 469, startPoint y: 132, endPoint x: 593, endPoint y: 137, distance: 123.9
click at [593, 137] on div "Subworkflows" at bounding box center [594, 132] width 11 height 21
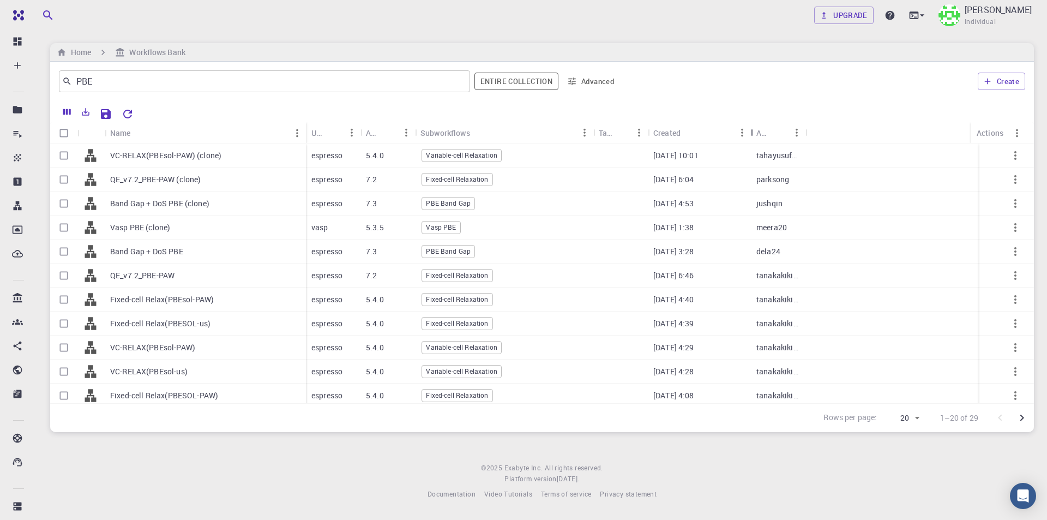
drag, startPoint x: 702, startPoint y: 131, endPoint x: 750, endPoint y: 134, distance: 48.6
click at [750, 134] on div "Created" at bounding box center [751, 132] width 11 height 21
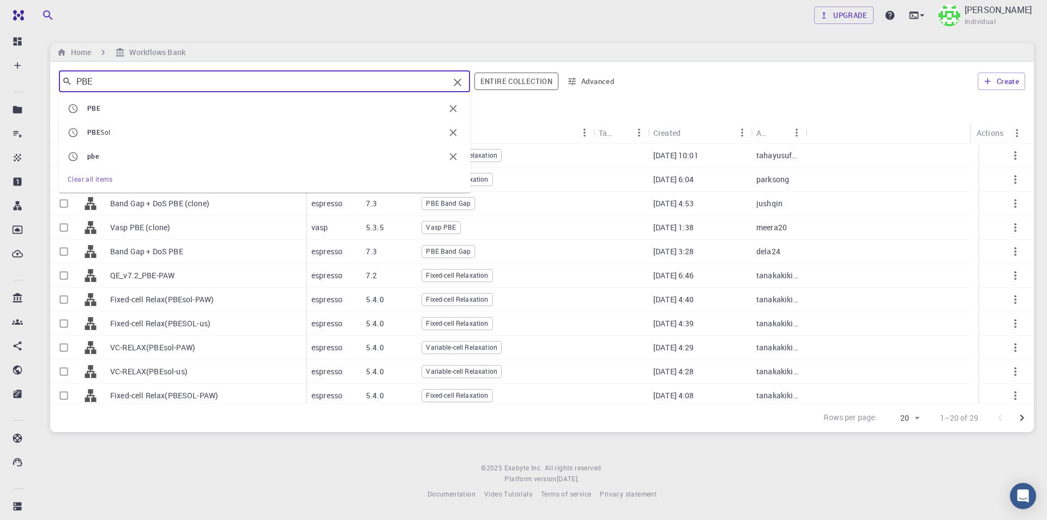
click at [35, 85] on div "Free Dashboard Create New Job New Material Create Material Upload File Import f…" at bounding box center [523, 258] width 1047 height 517
type input "LDA"
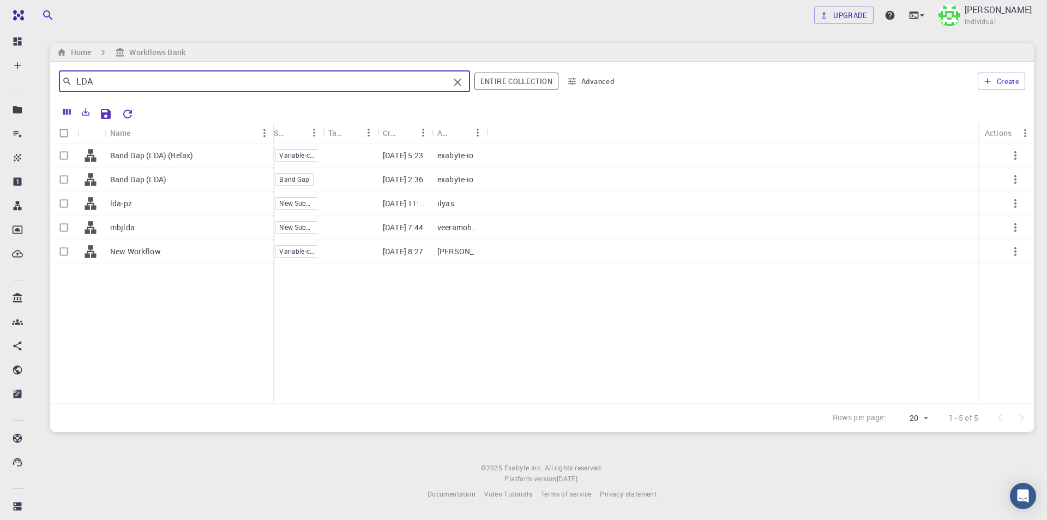
drag, startPoint x: 160, startPoint y: 127, endPoint x: 273, endPoint y: 131, distance: 112.9
click at [273, 131] on div "Name" at bounding box center [274, 132] width 11 height 21
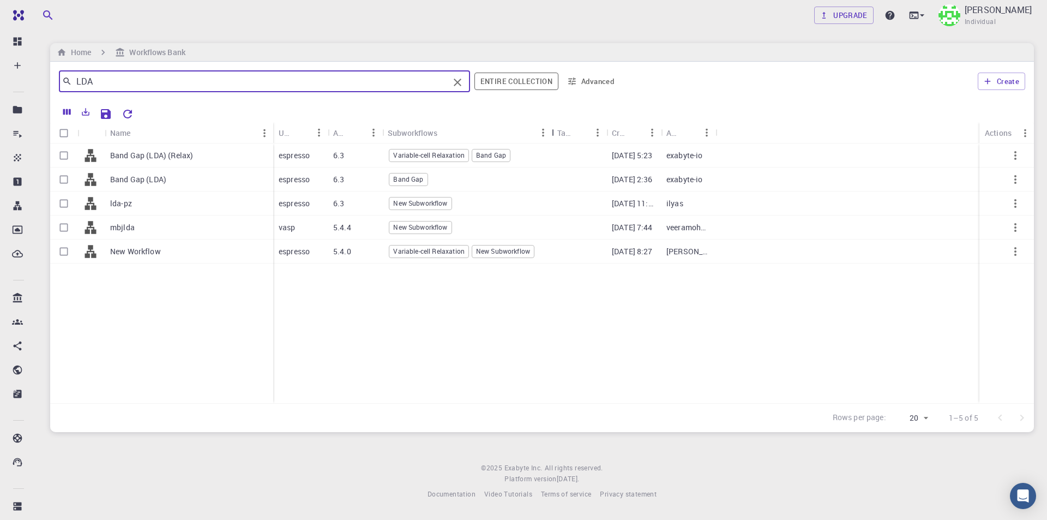
drag, startPoint x: 436, startPoint y: 130, endPoint x: 551, endPoint y: 131, distance: 115.0
click at [551, 131] on div "Subworkflows" at bounding box center [552, 132] width 11 height 21
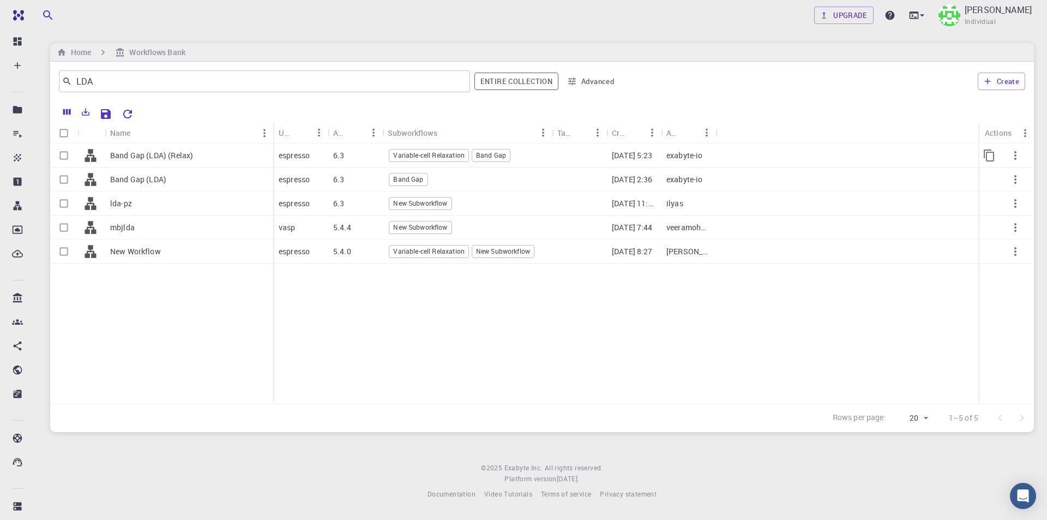
click at [678, 156] on p "exabyte-io" at bounding box center [684, 155] width 37 height 11
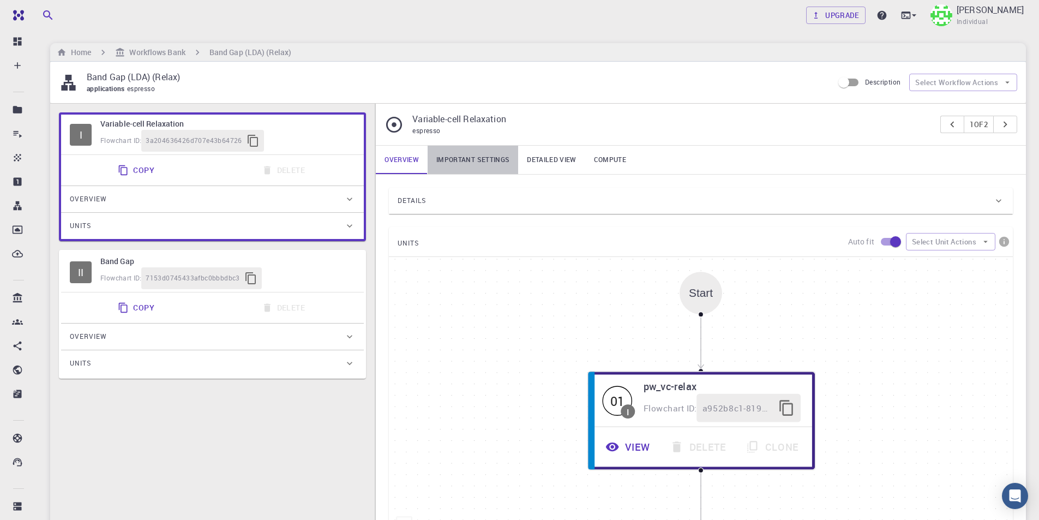
click at [481, 156] on link "Important settings" at bounding box center [472, 160] width 91 height 28
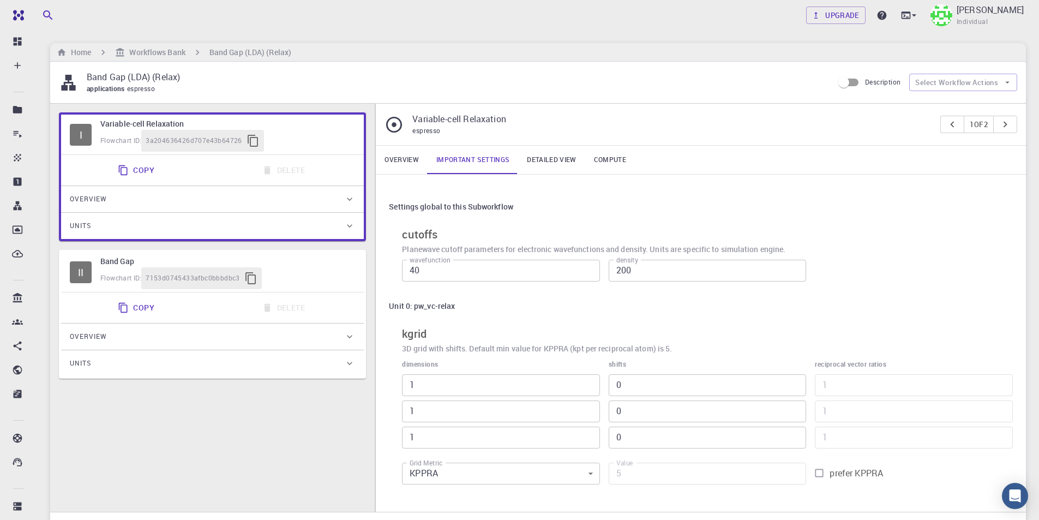
click at [571, 159] on link "Detailed view" at bounding box center [551, 160] width 67 height 28
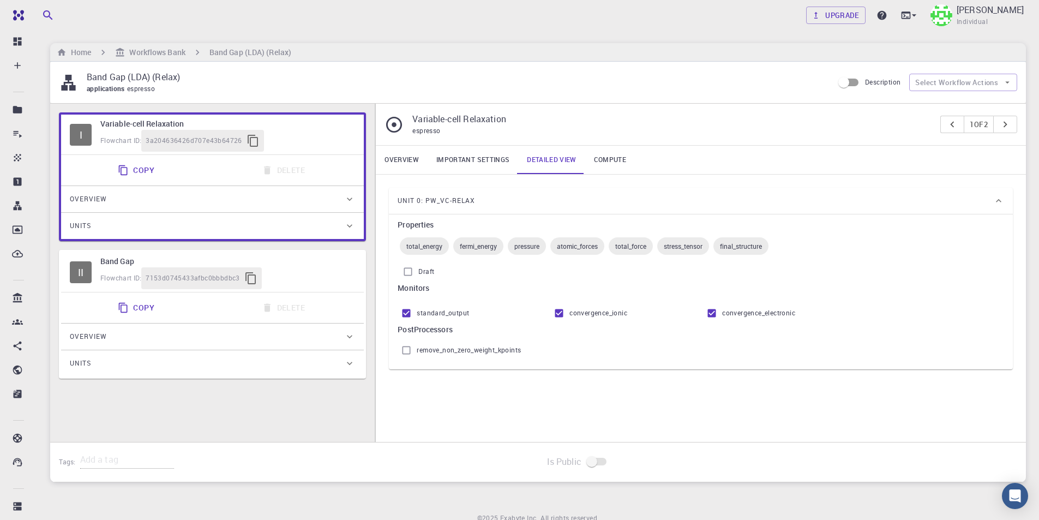
click at [602, 159] on link "Compute" at bounding box center [610, 160] width 50 height 28
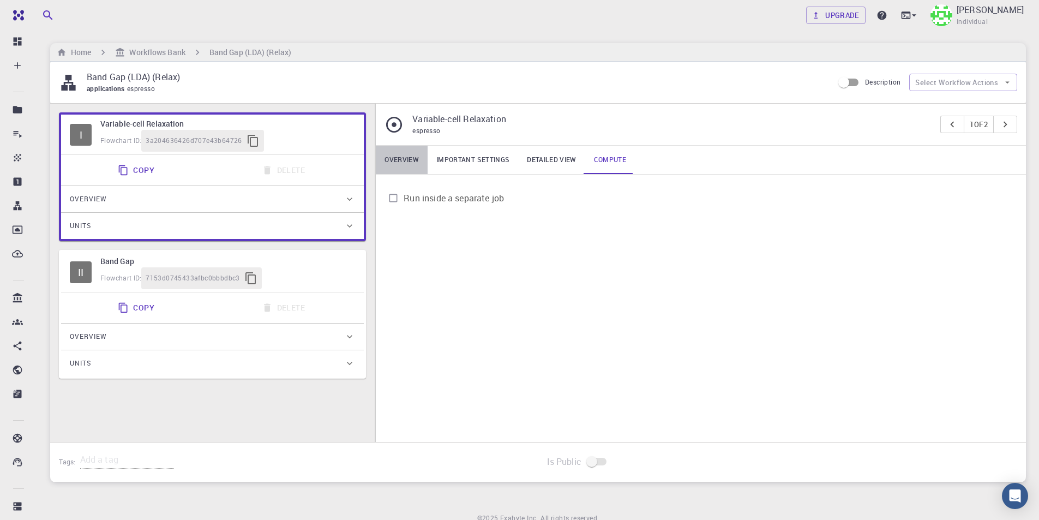
click at [406, 165] on link "Overview" at bounding box center [402, 160] width 52 height 28
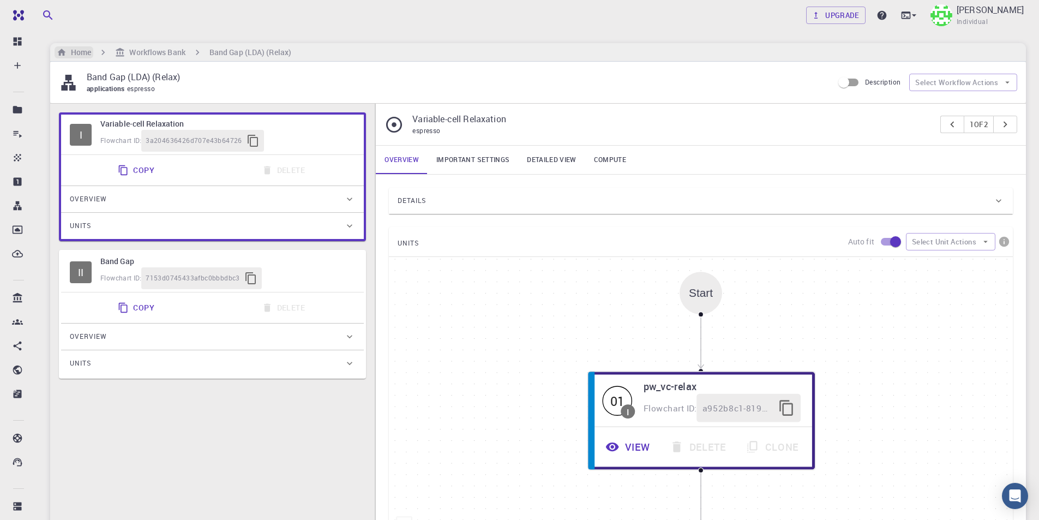
click at [80, 52] on h6 "Home" at bounding box center [79, 52] width 25 height 12
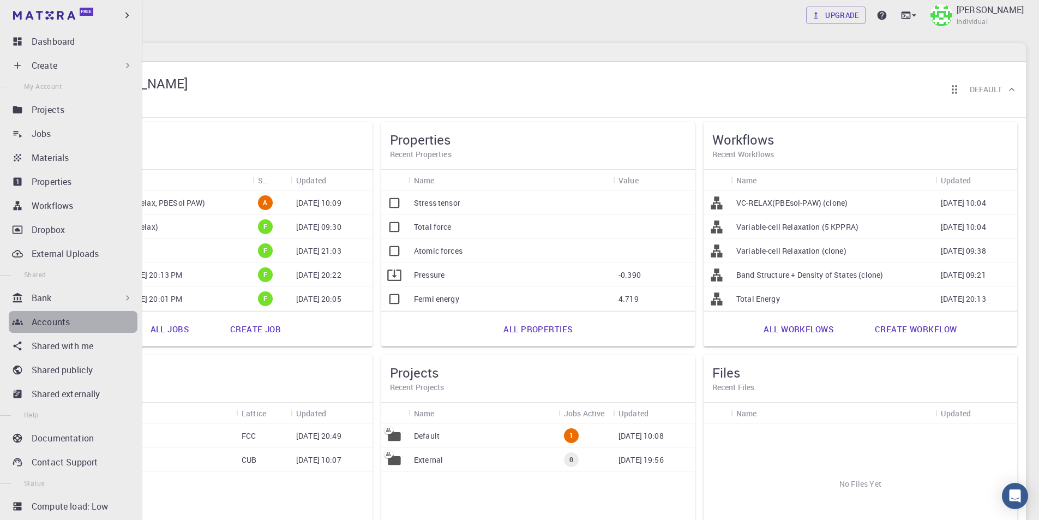
click at [92, 317] on div "Accounts" at bounding box center [85, 321] width 106 height 13
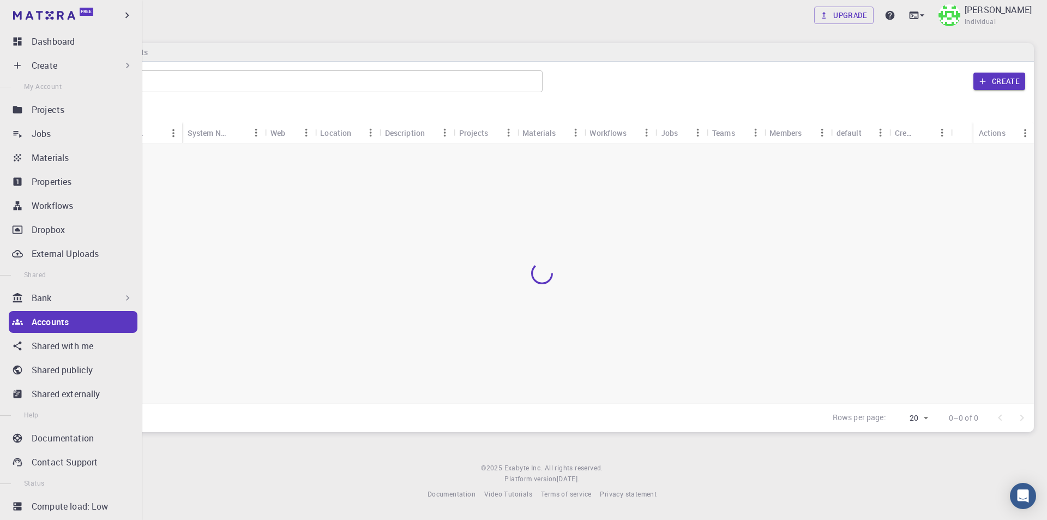
click at [60, 296] on div "Bank" at bounding box center [82, 297] width 101 height 13
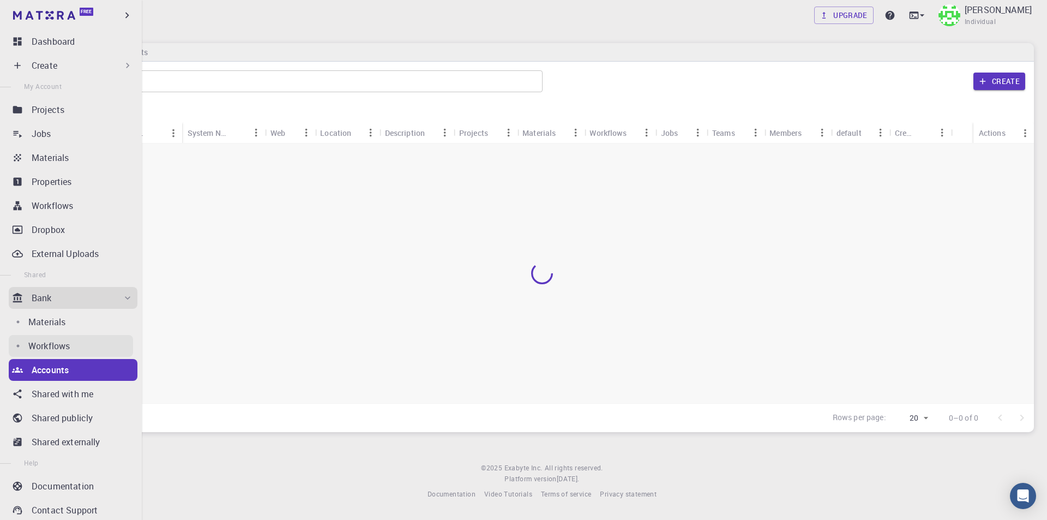
click at [66, 342] on p "Workflows" at bounding box center [48, 345] width 41 height 13
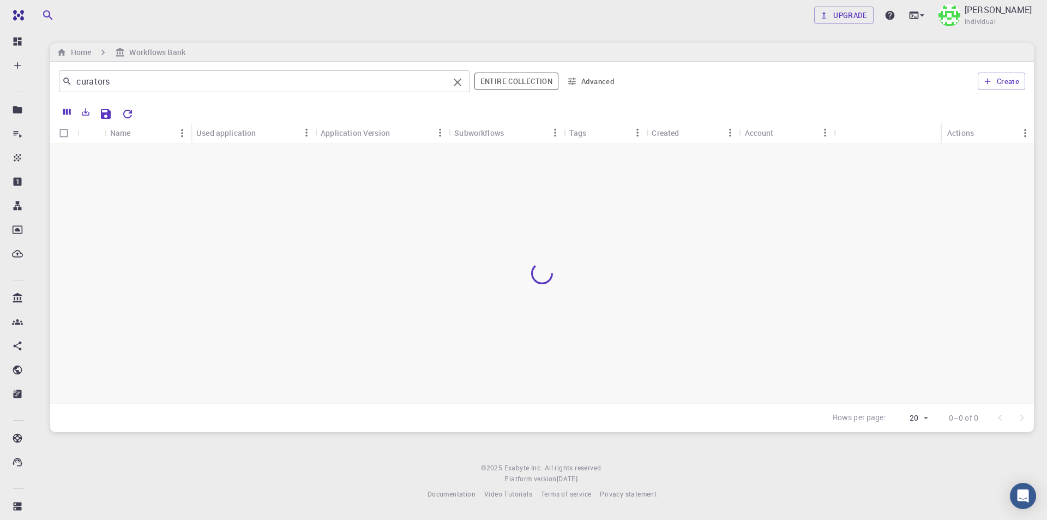
click at [168, 88] on input "curators" at bounding box center [260, 81] width 377 height 15
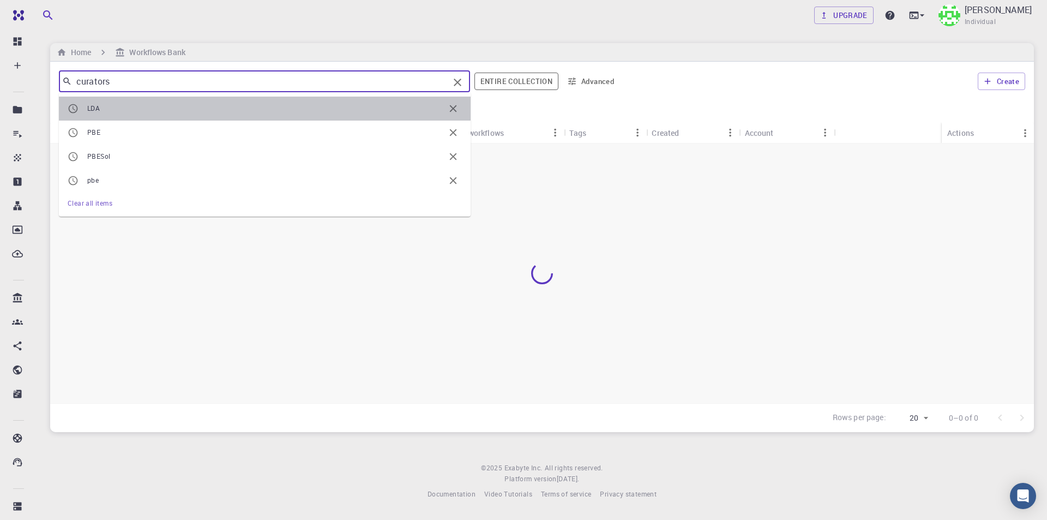
click at [115, 110] on span "LDA" at bounding box center [265, 108] width 357 height 11
type input "LDA"
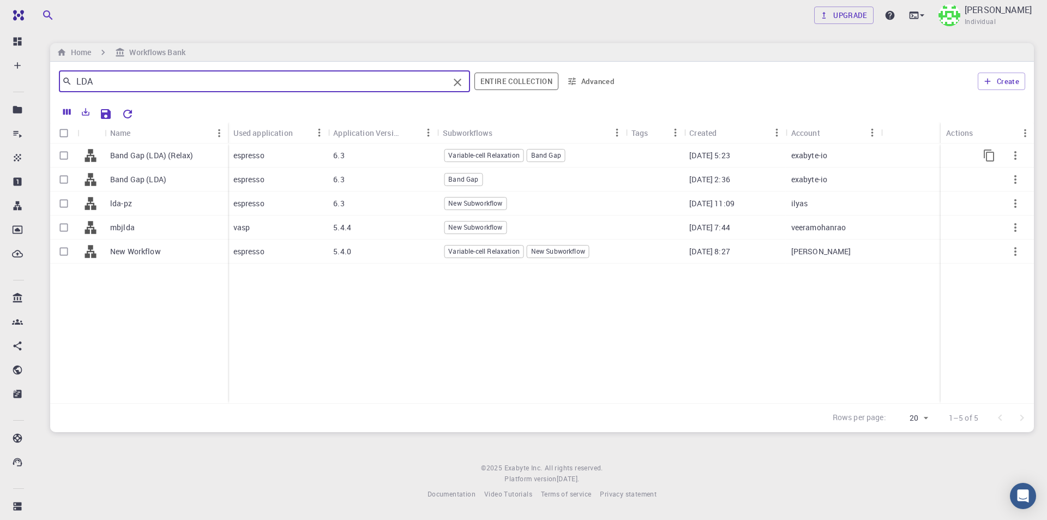
click at [62, 157] on input "Select row" at bounding box center [63, 155] width 21 height 21
checkbox input "true"
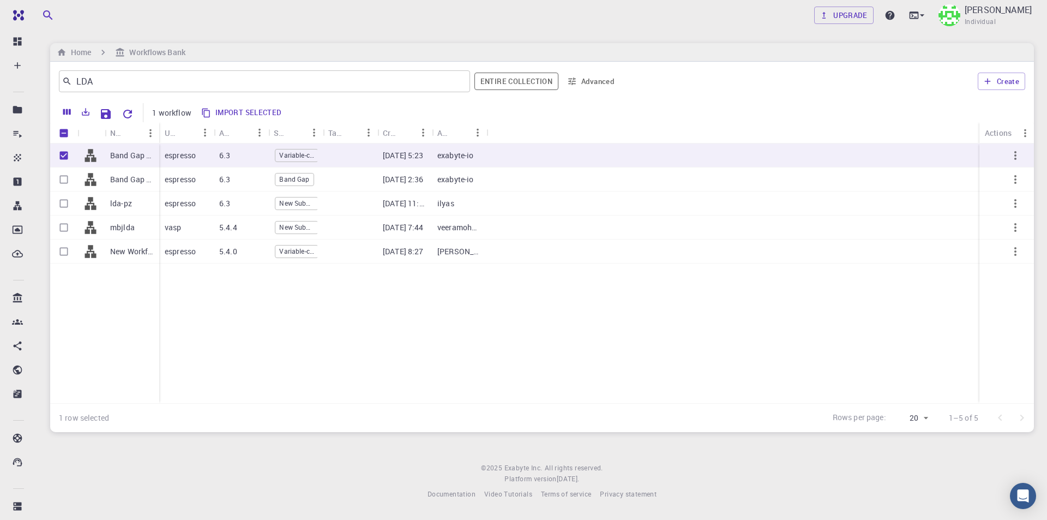
click at [256, 115] on button "Import selected" at bounding box center [242, 112] width 88 height 17
checkbox input "false"
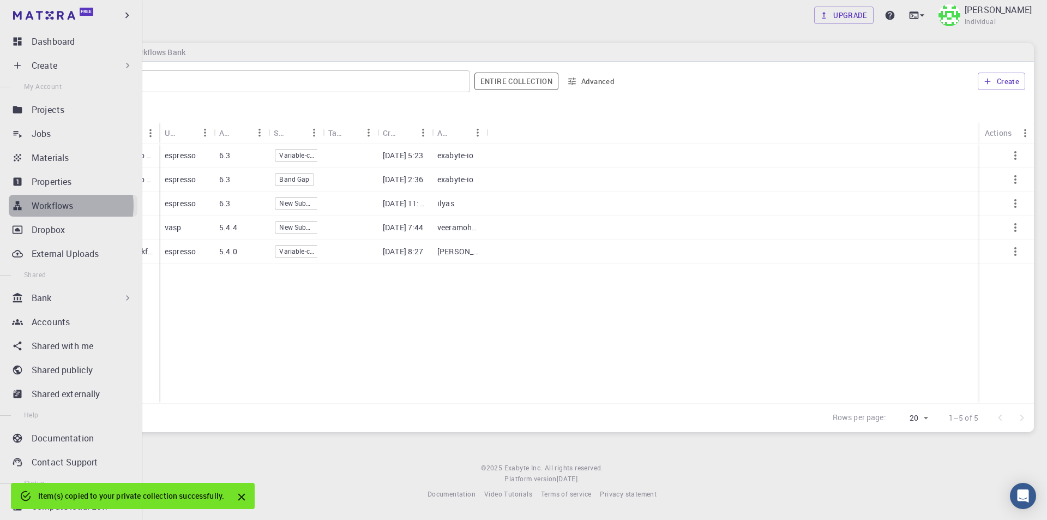
click at [61, 206] on p "Workflows" at bounding box center [52, 205] width 41 height 13
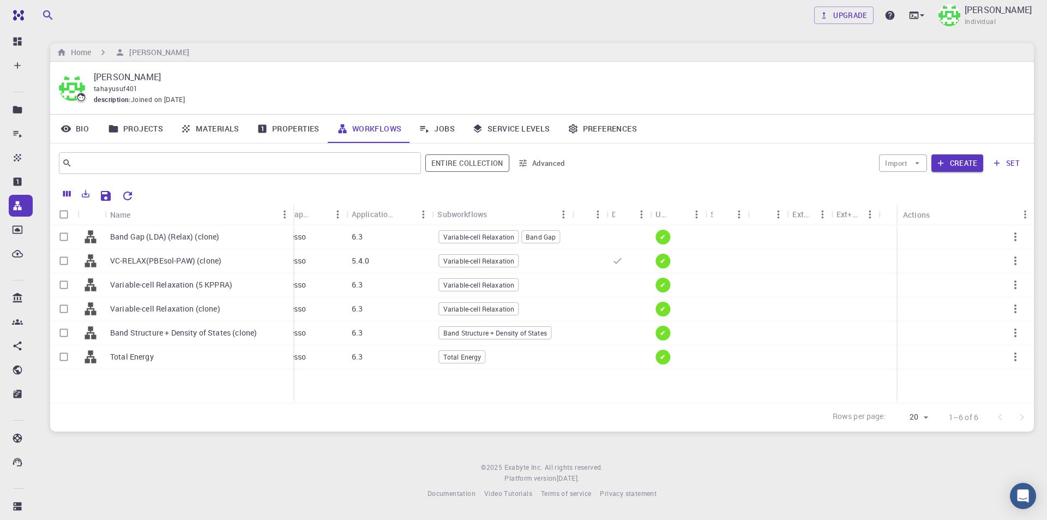
drag, startPoint x: 268, startPoint y: 213, endPoint x: 292, endPoint y: 220, distance: 25.2
click at [292, 220] on div "Name" at bounding box center [294, 214] width 11 height 21
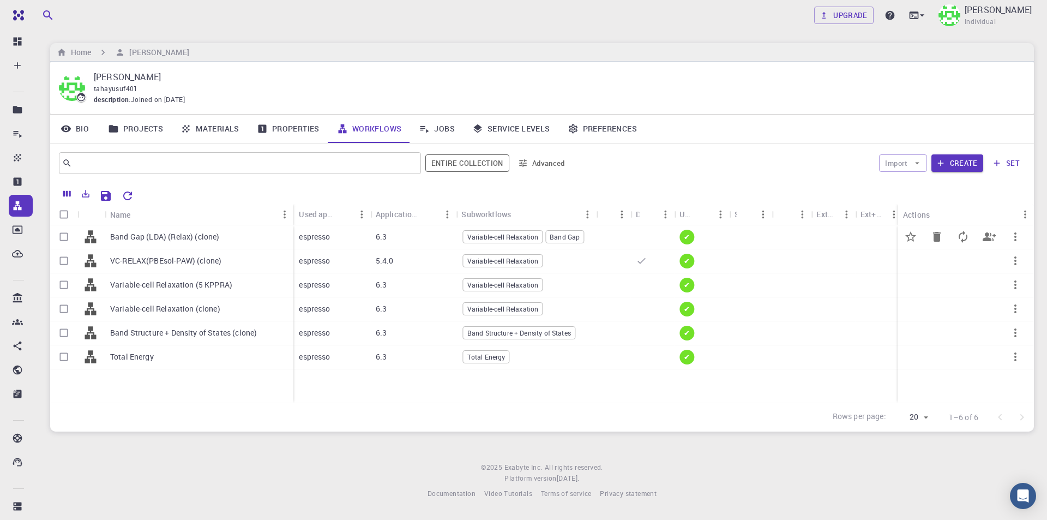
click at [63, 237] on input "Select row" at bounding box center [63, 236] width 21 height 21
checkbox input "true"
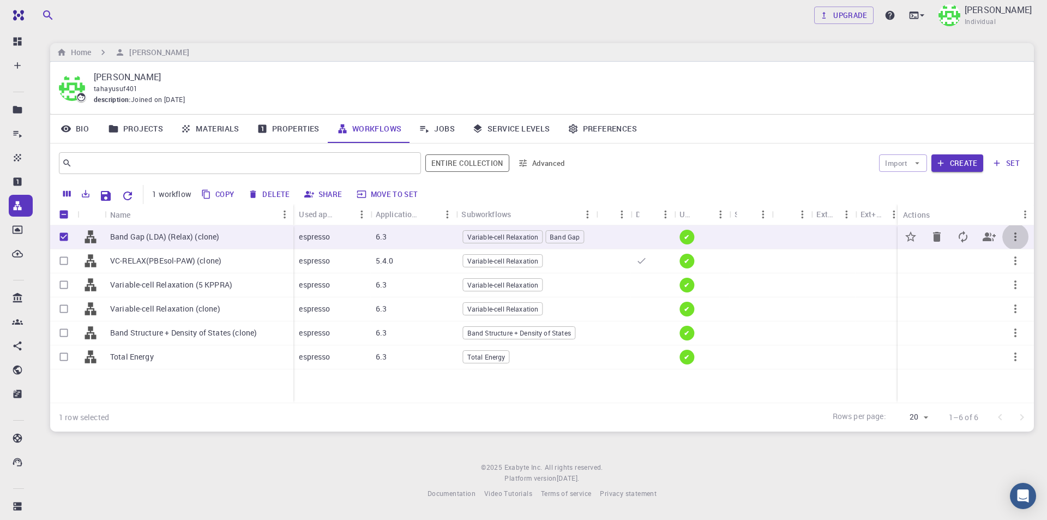
click at [1014, 233] on icon "button" at bounding box center [1015, 236] width 13 height 13
click at [1010, 261] on span "Set default" at bounding box center [1012, 261] width 34 height 11
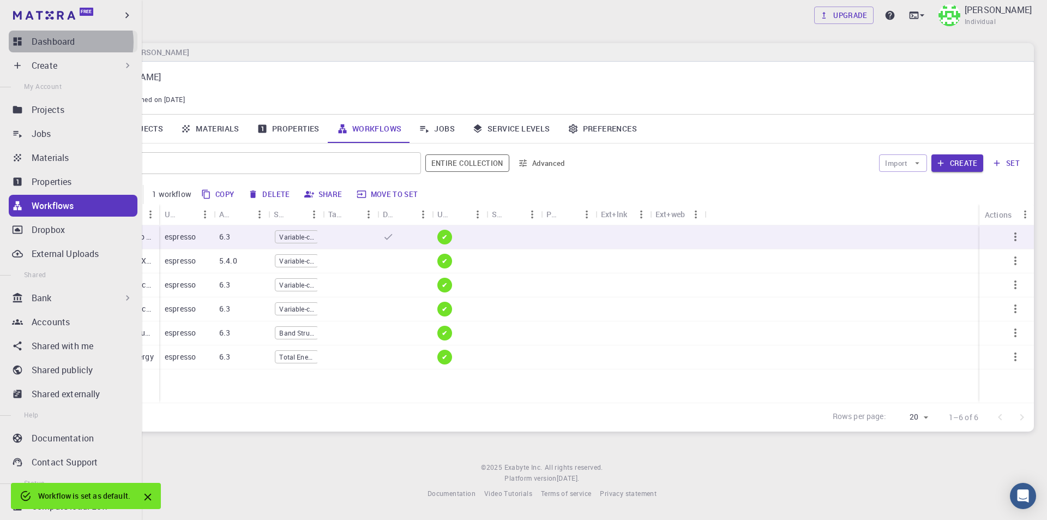
click at [68, 42] on p "Dashboard" at bounding box center [53, 41] width 43 height 13
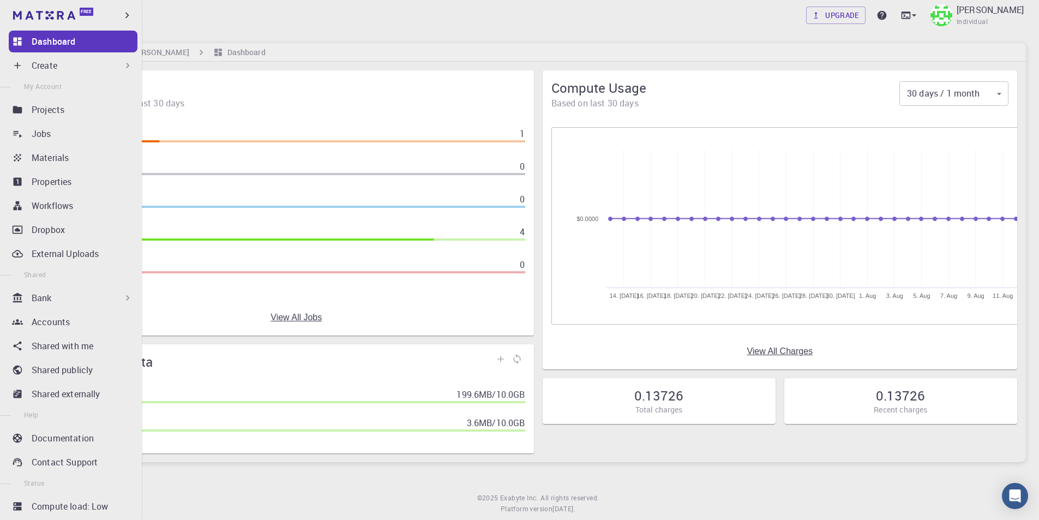
click at [70, 66] on div "Create" at bounding box center [82, 65] width 101 height 13
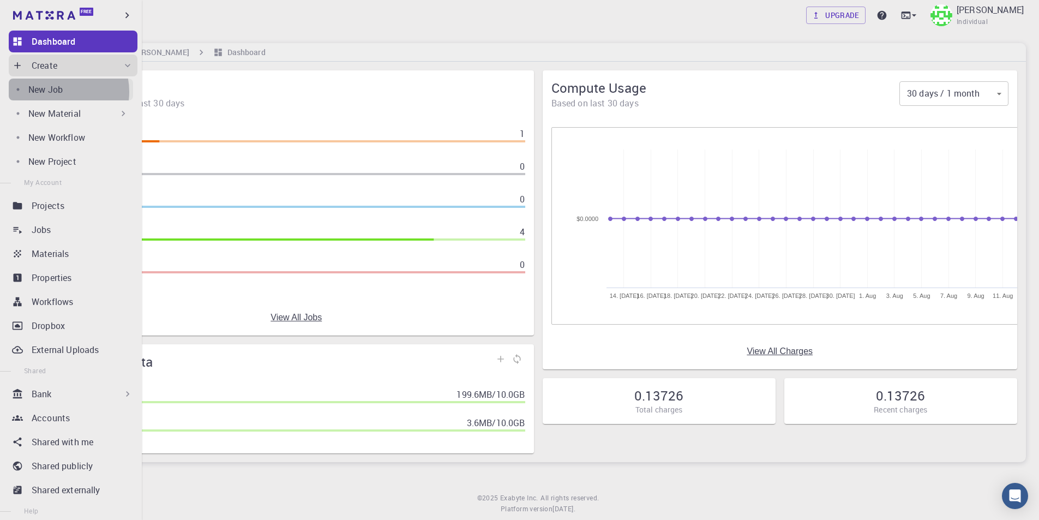
click at [57, 92] on p "New Job" at bounding box center [45, 89] width 34 height 13
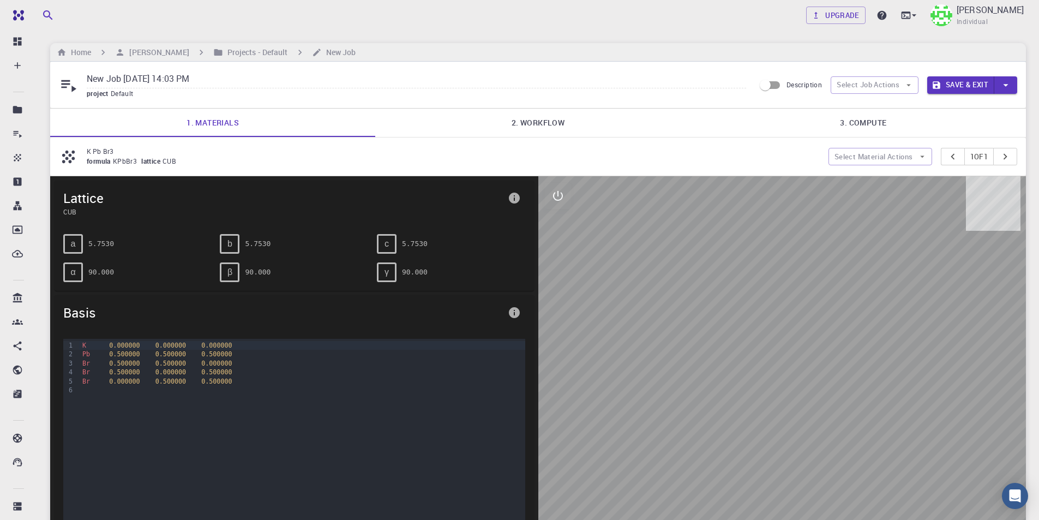
click at [260, 76] on input "New Job Aug 12, 2025, 14:03 PM" at bounding box center [416, 79] width 659 height 18
drag, startPoint x: 260, startPoint y: 76, endPoint x: 0, endPoint y: 70, distance: 259.6
click at [0, 70] on div "Free Dashboard Create New Job New Material Create Material Upload File Import f…" at bounding box center [519, 362] width 1039 height 724
click at [543, 129] on link "2. Workflow" at bounding box center [537, 123] width 325 height 28
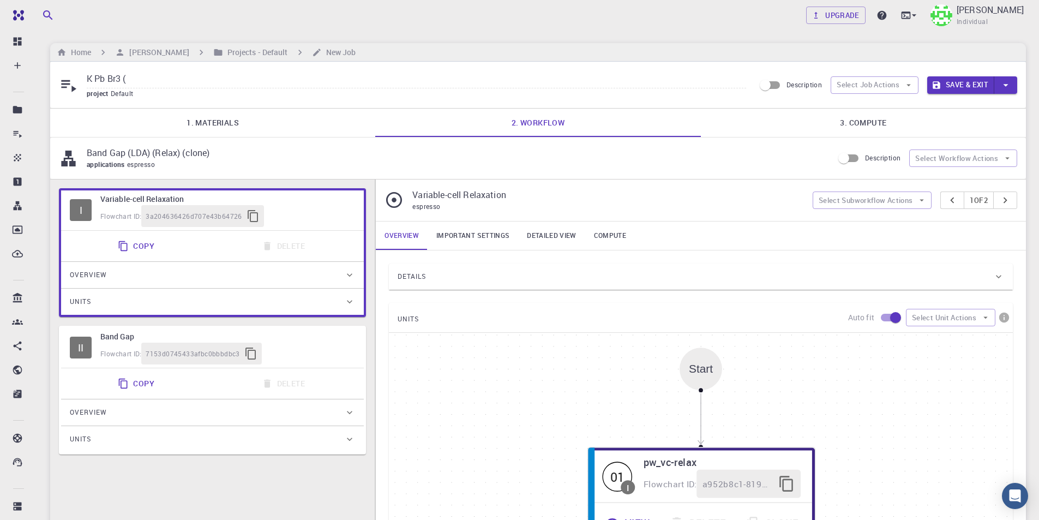
click at [218, 79] on input "K Pb Br3 (" at bounding box center [416, 79] width 659 height 18
drag, startPoint x: 230, startPoint y: 77, endPoint x: 182, endPoint y: 78, distance: 48.0
click at [182, 78] on input "K Pb Br3 (LDA bad gap, variable cell relax)" at bounding box center [416, 79] width 659 height 18
type input "K Pb Br3 (LDA bad gap, VC relax)"
click at [952, 83] on button "Save & Exit" at bounding box center [960, 84] width 67 height 17
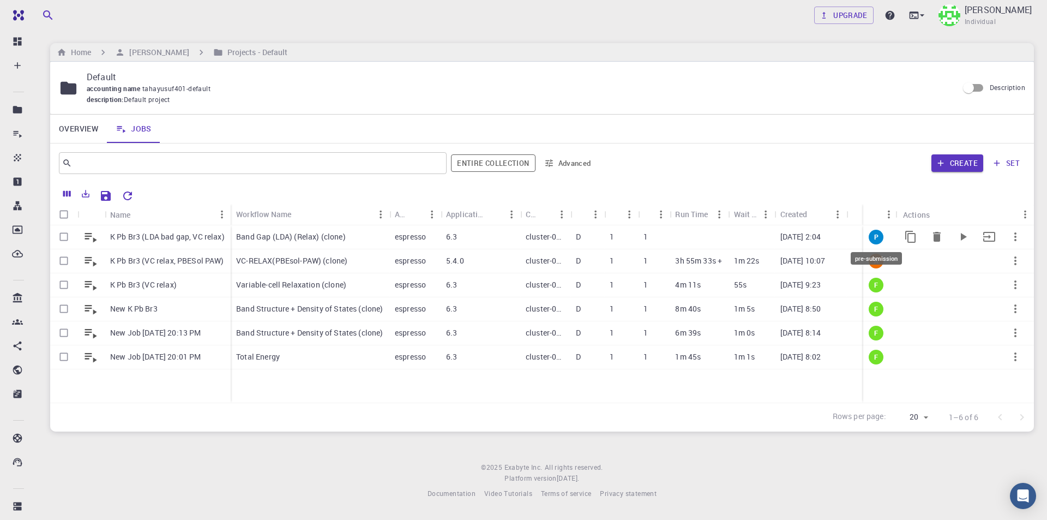
click at [872, 234] on span "P" at bounding box center [875, 236] width 13 height 9
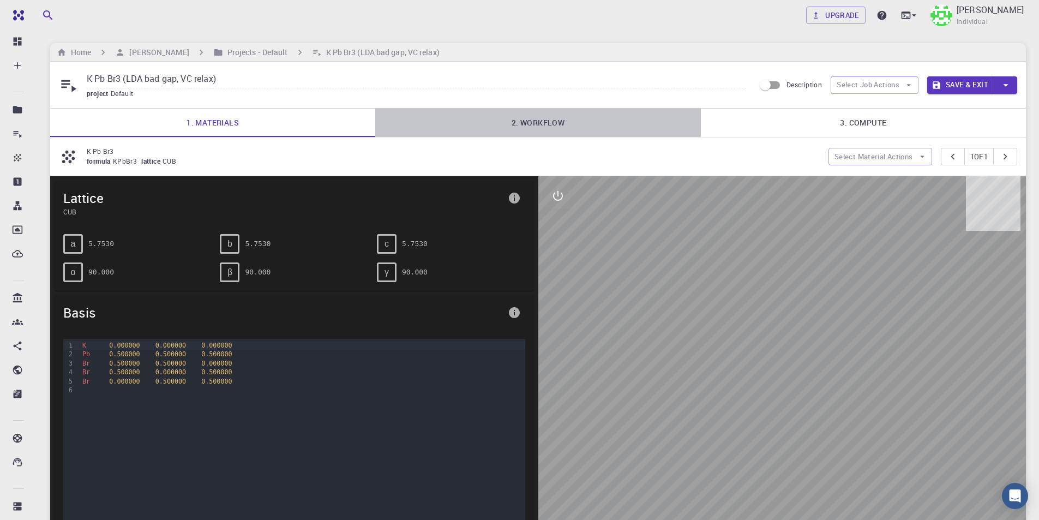
click at [547, 130] on link "2. Workflow" at bounding box center [537, 123] width 325 height 28
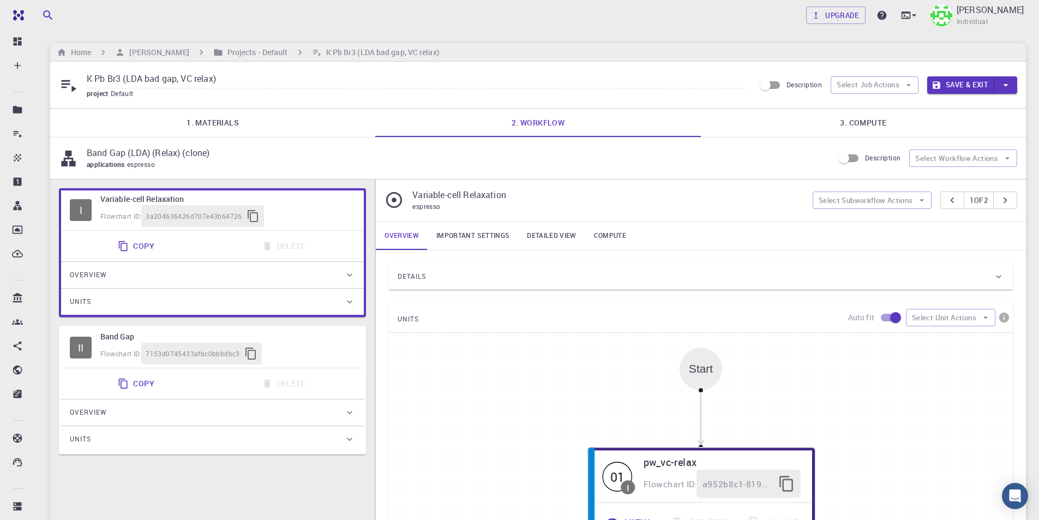
click at [863, 130] on link "3. Compute" at bounding box center [863, 123] width 325 height 28
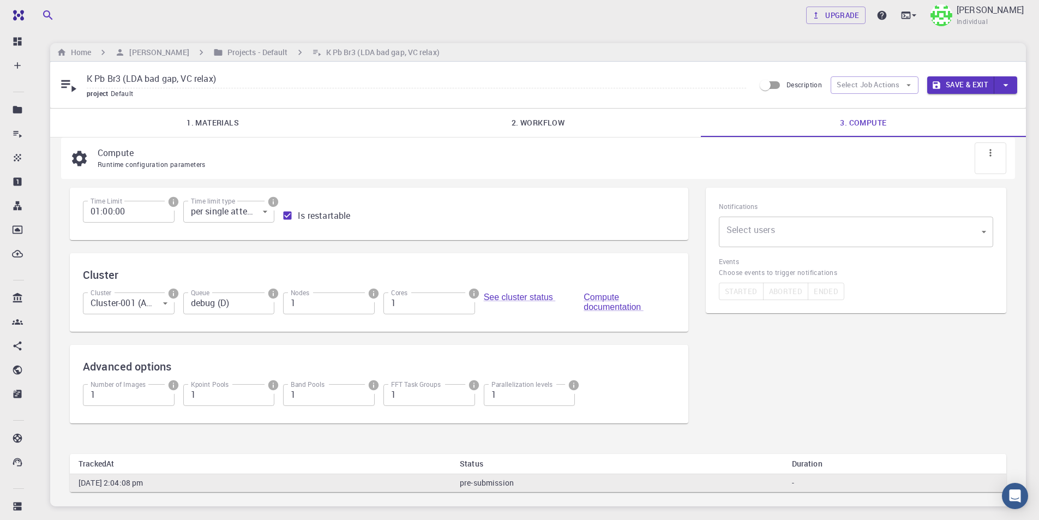
click at [829, 236] on body "Free Dashboard Create New Job New Material Create Material Upload File Import f…" at bounding box center [519, 295] width 1039 height 591
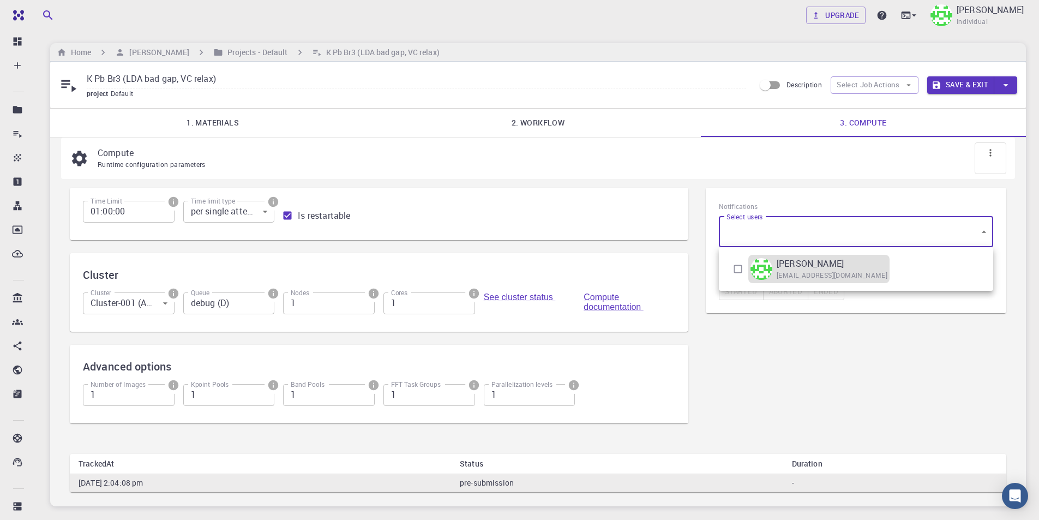
click at [811, 270] on span "tahayusuf401@gmail.com" at bounding box center [831, 275] width 111 height 11
type input "[object Object]"
checkbox input "true"
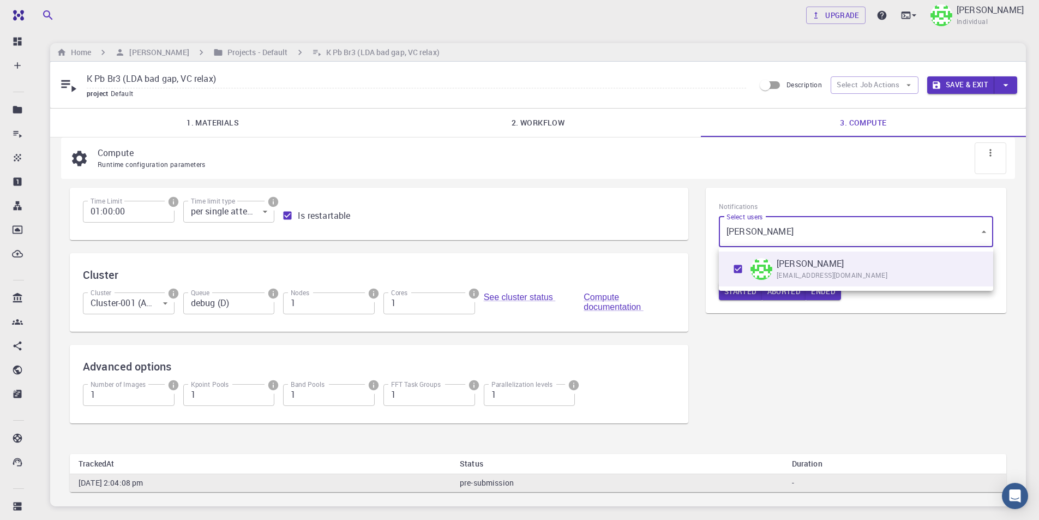
click at [958, 84] on div at bounding box center [519, 260] width 1039 height 520
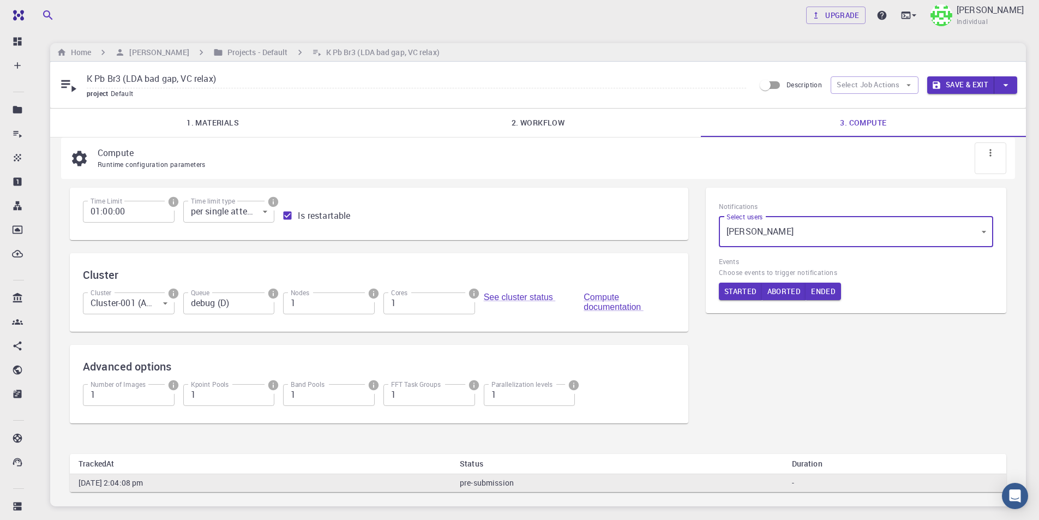
click at [957, 85] on button "Save & Exit" at bounding box center [960, 84] width 67 height 17
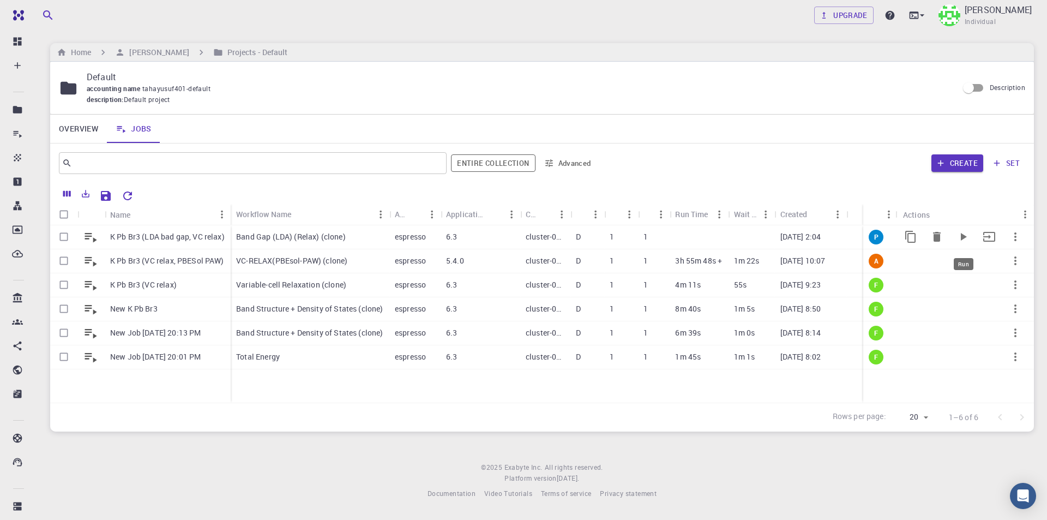
click at [967, 238] on icon "Run" at bounding box center [962, 236] width 13 height 13
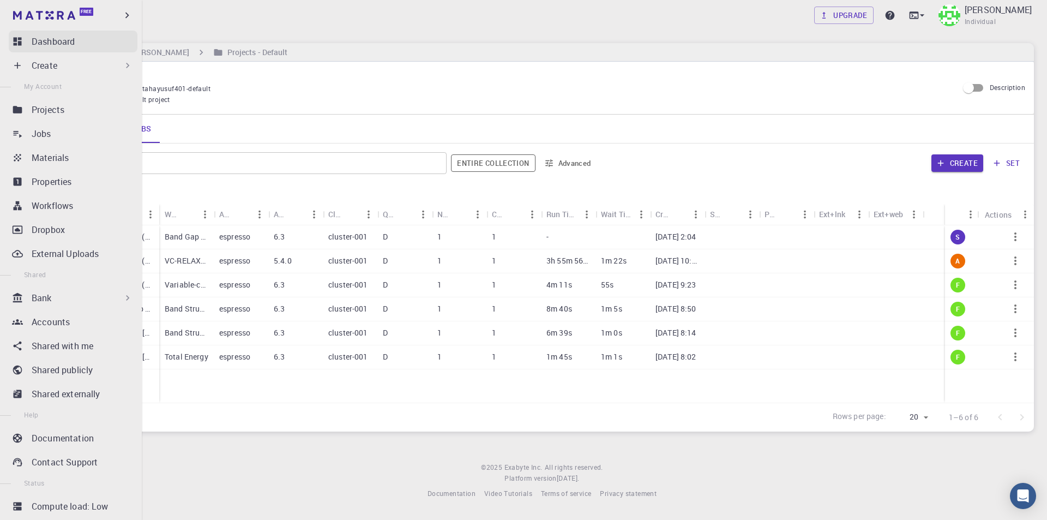
click at [55, 39] on p "Dashboard" at bounding box center [53, 41] width 43 height 13
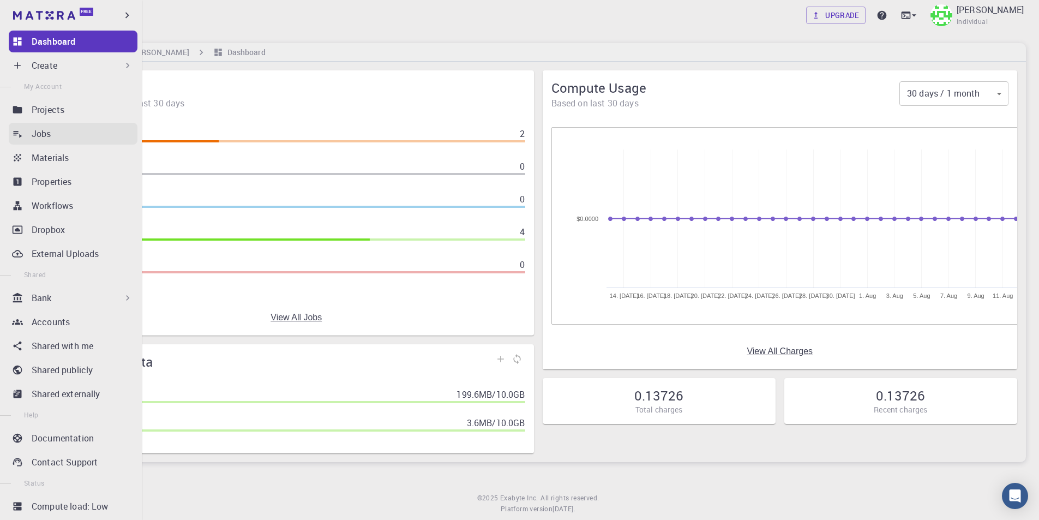
click at [65, 136] on div "Jobs" at bounding box center [85, 133] width 106 height 13
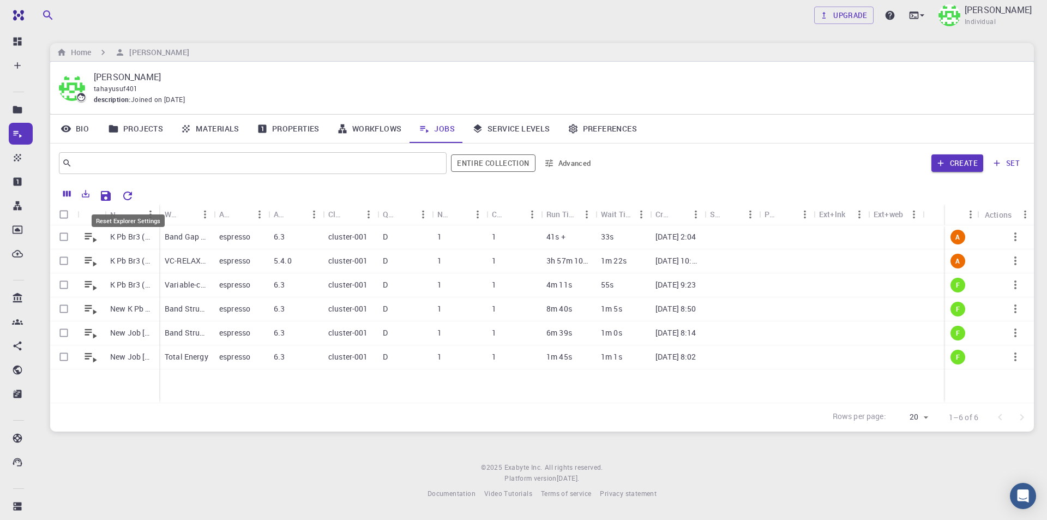
click at [130, 196] on icon "Reset Explorer Settings" at bounding box center [127, 195] width 13 height 13
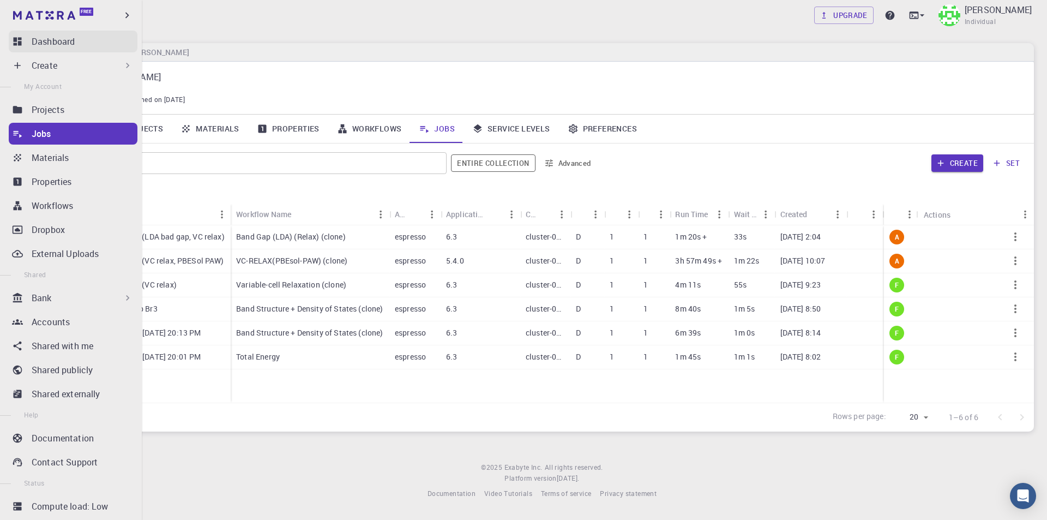
click at [43, 40] on p "Dashboard" at bounding box center [53, 41] width 43 height 13
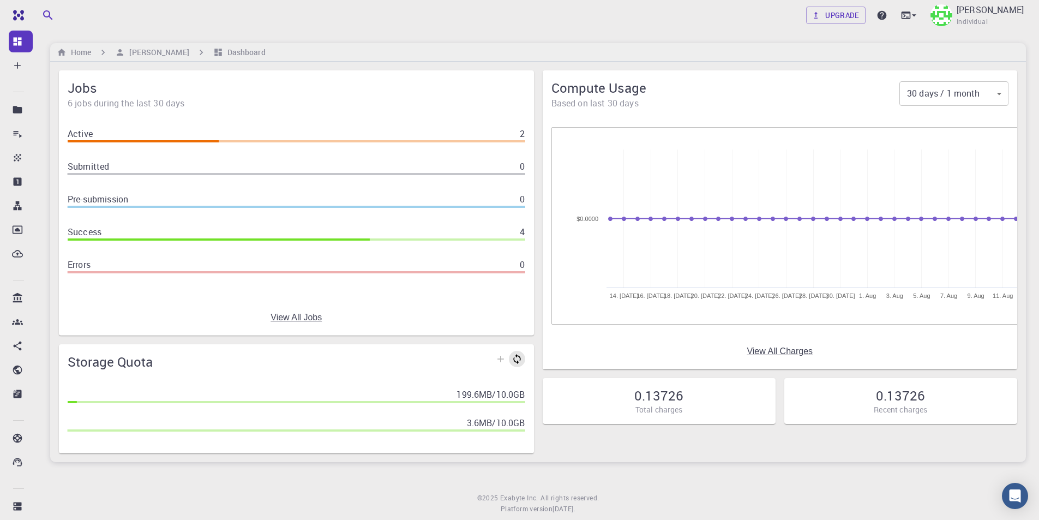
click at [520, 361] on link at bounding box center [517, 359] width 16 height 16
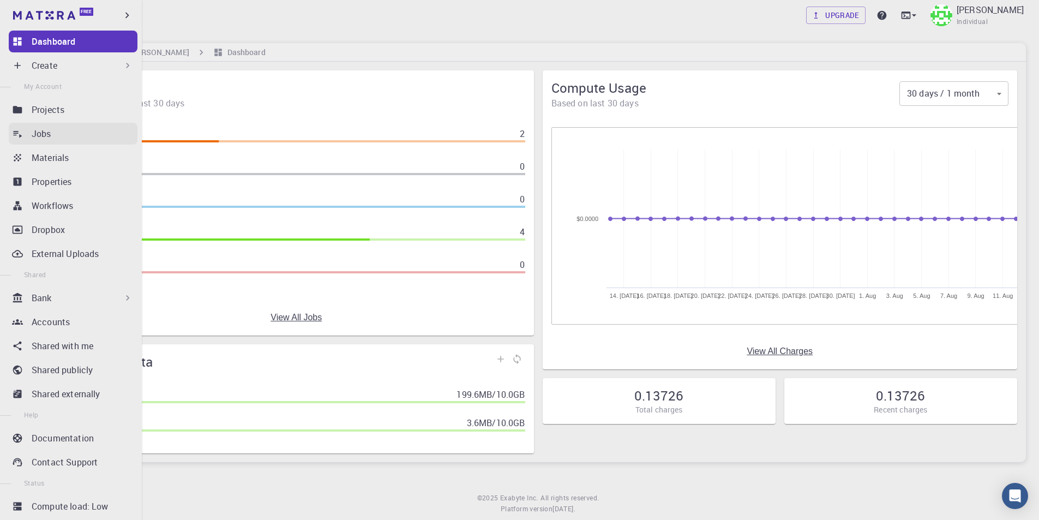
click at [58, 135] on div "Jobs" at bounding box center [85, 133] width 106 height 13
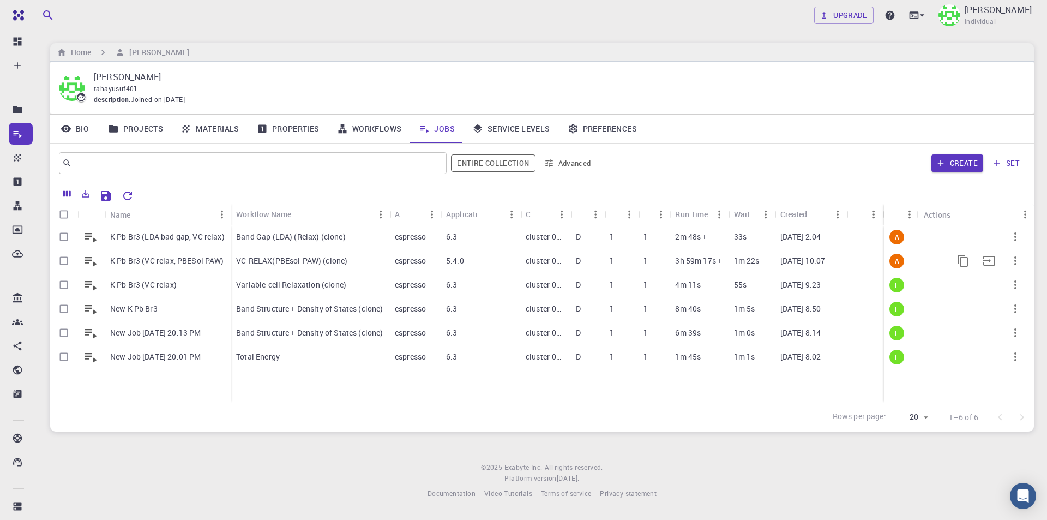
click at [172, 260] on p "K Pb Br3 (VC relax, PBESol PAW)" at bounding box center [167, 260] width 114 height 11
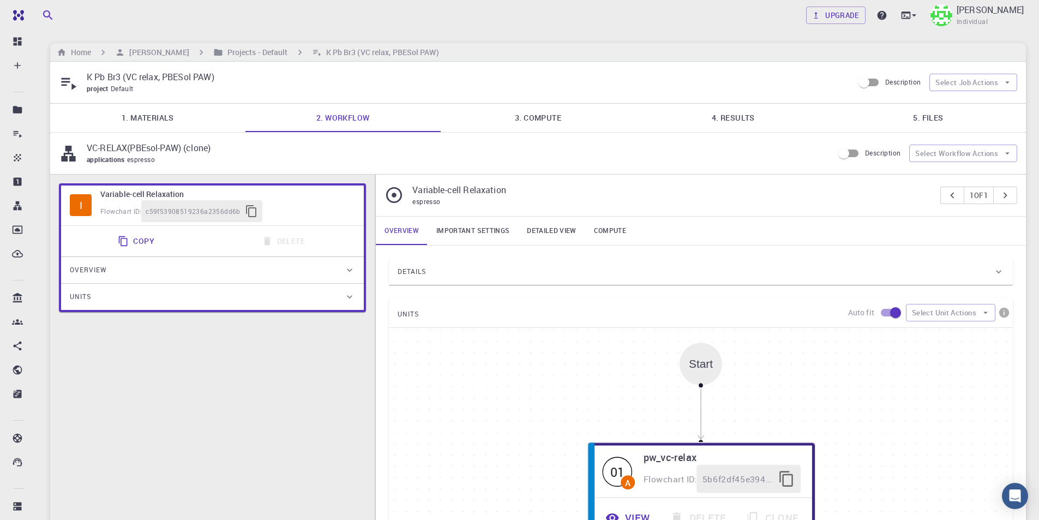
click at [736, 122] on link "4. Results" at bounding box center [732, 118] width 195 height 28
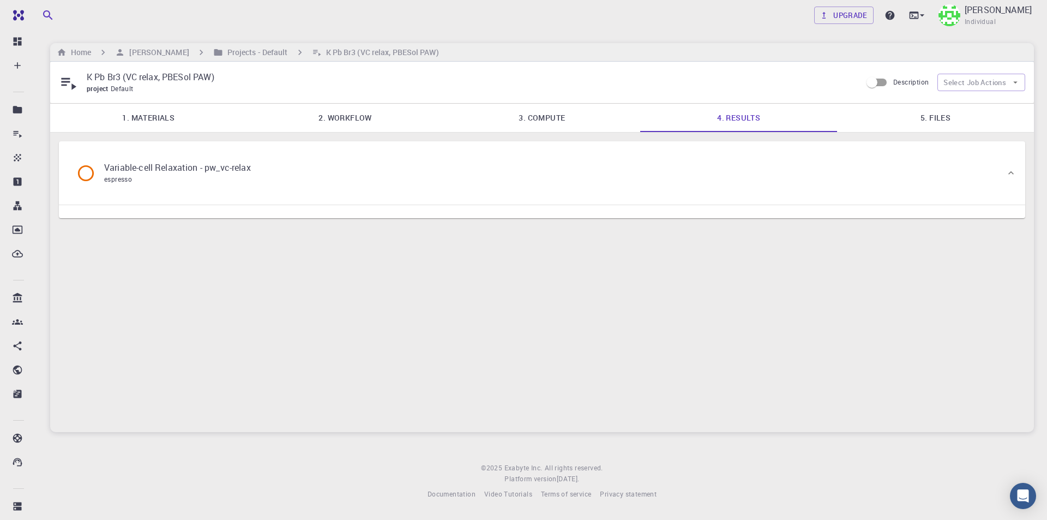
click at [934, 114] on link "5. Files" at bounding box center [935, 118] width 197 height 28
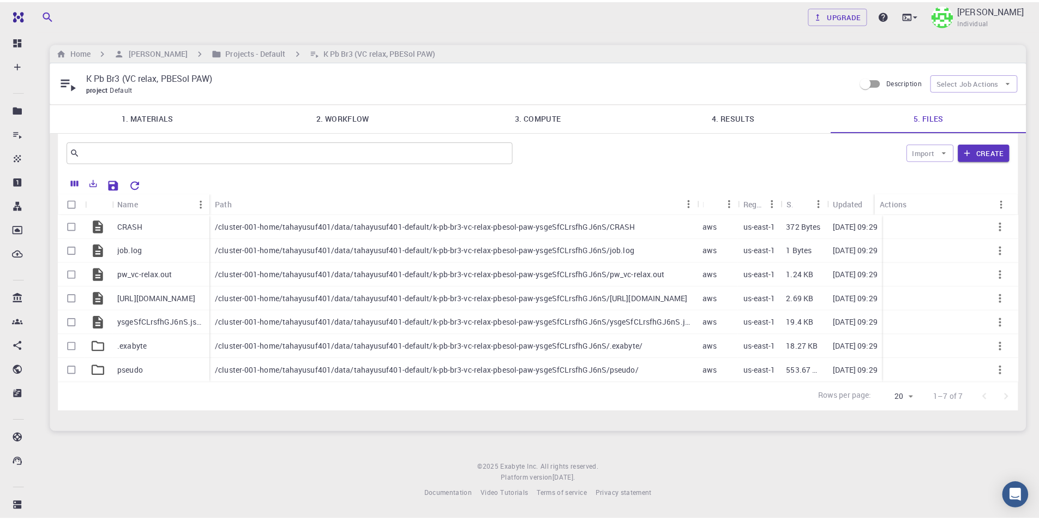
scroll to position [0, 16]
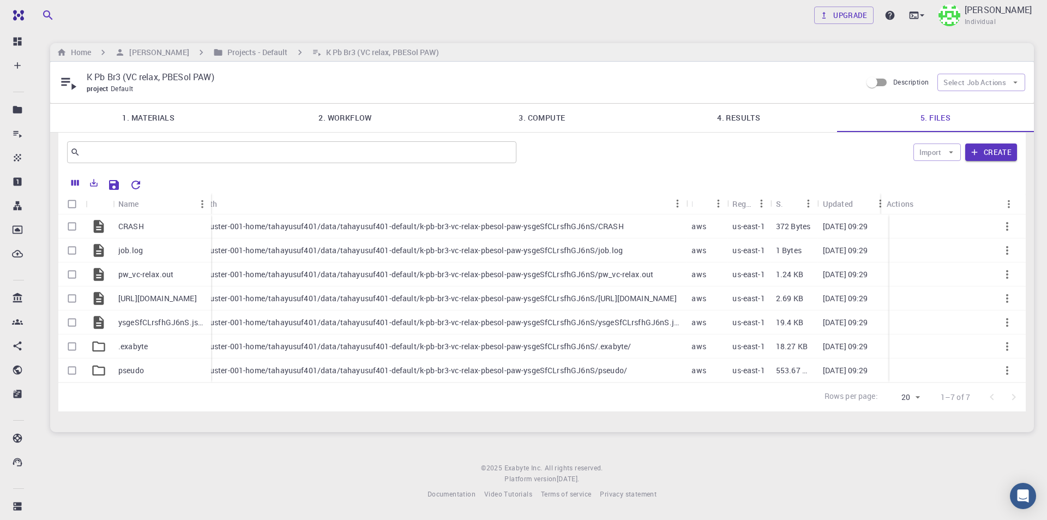
click at [732, 118] on link "4. Results" at bounding box center [738, 118] width 197 height 28
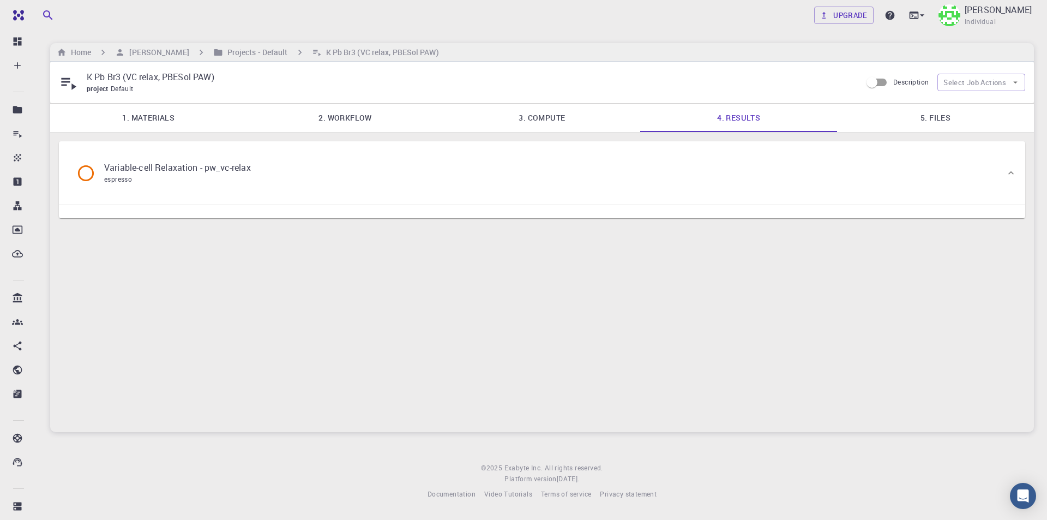
click at [83, 174] on icon at bounding box center [85, 173] width 19 height 19
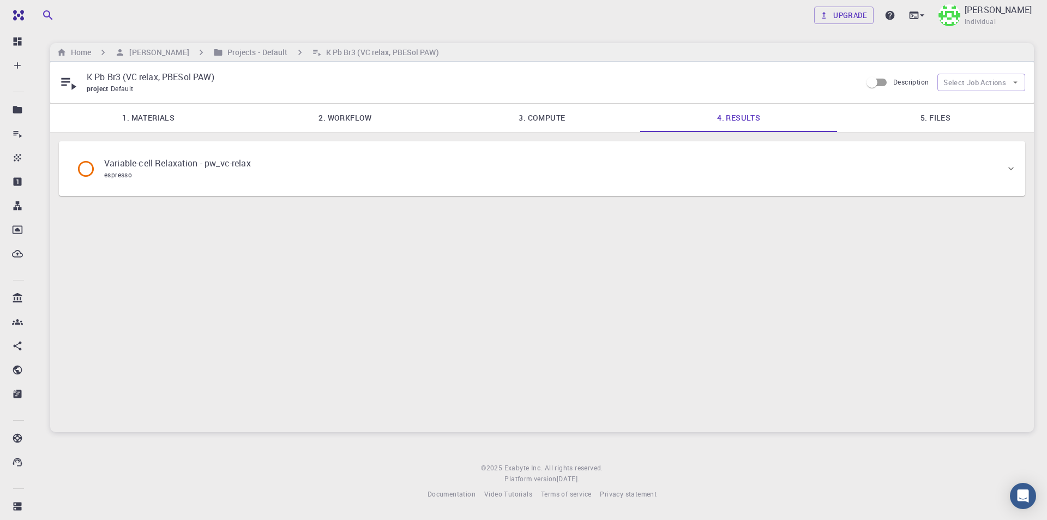
click at [88, 167] on icon at bounding box center [85, 168] width 19 height 19
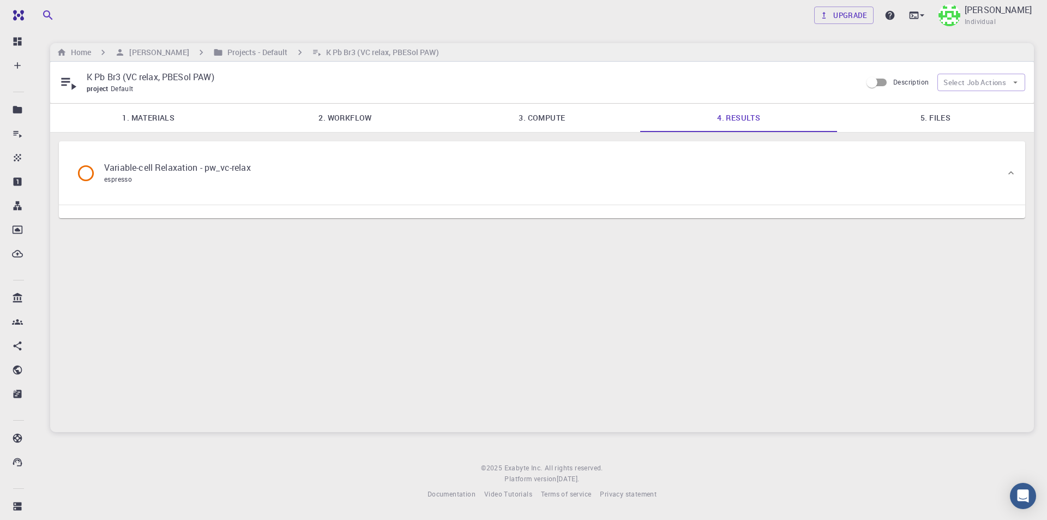
click at [173, 118] on link "1. Materials" at bounding box center [148, 118] width 197 height 28
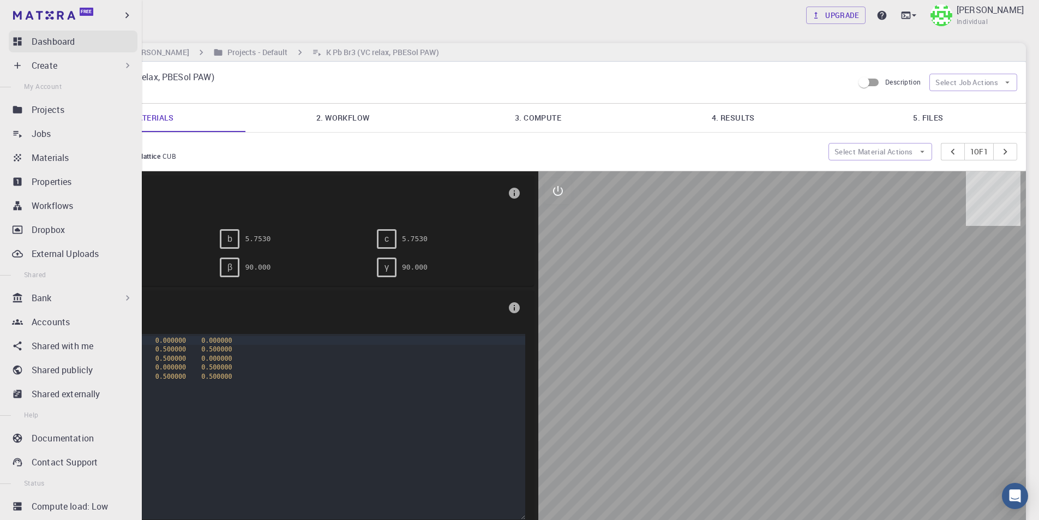
click at [66, 41] on p "Dashboard" at bounding box center [53, 41] width 43 height 13
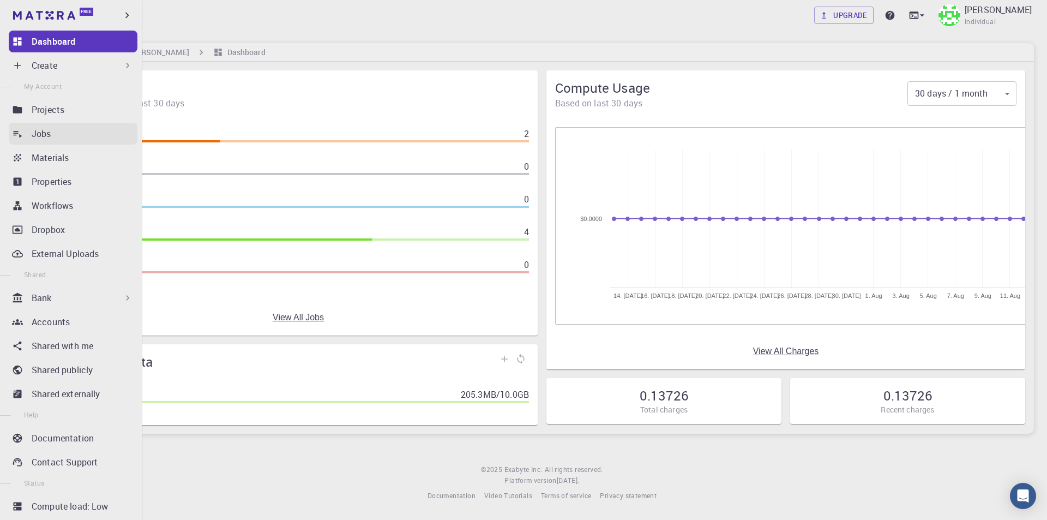
click at [66, 135] on div "Jobs" at bounding box center [85, 133] width 106 height 13
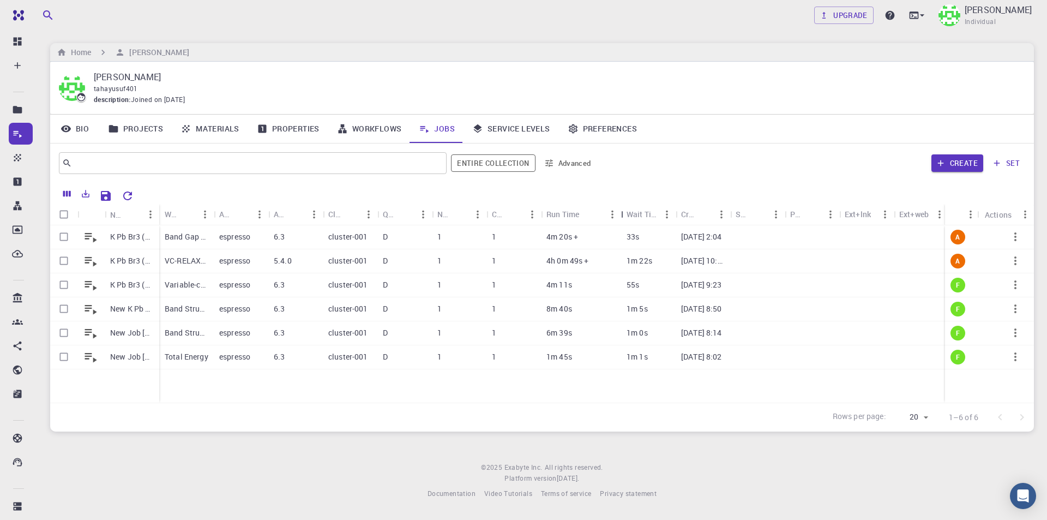
drag, startPoint x: 593, startPoint y: 214, endPoint x: 619, endPoint y: 213, distance: 25.6
click at [619, 213] on div "Run Time" at bounding box center [622, 213] width 11 height 21
drag, startPoint x: 705, startPoint y: 204, endPoint x: 790, endPoint y: 206, distance: 84.5
click at [790, 206] on div "Created" at bounding box center [790, 213] width 11 height 21
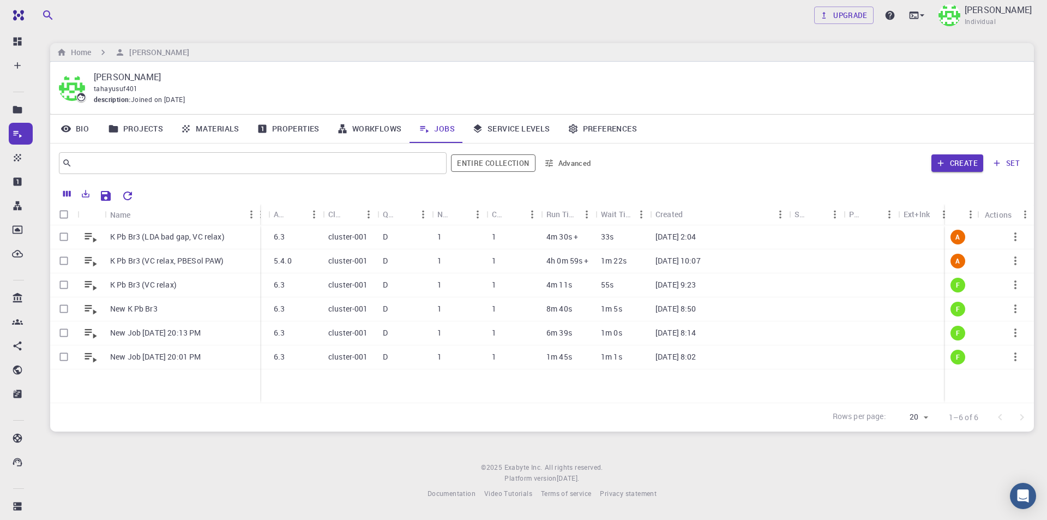
drag, startPoint x: 157, startPoint y: 207, endPoint x: 242, endPoint y: 207, distance: 84.5
click at [256, 207] on div "Name" at bounding box center [261, 214] width 11 height 21
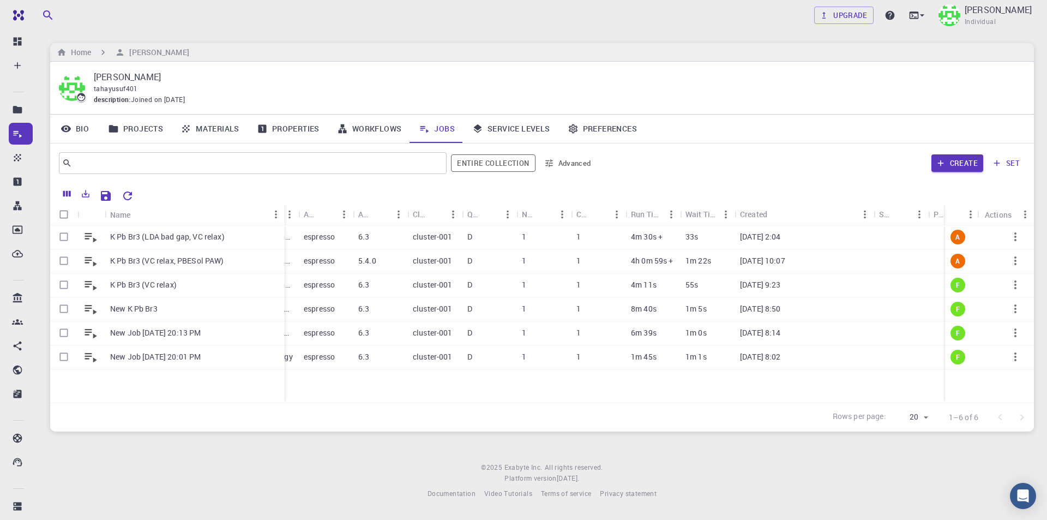
drag, startPoint x: 244, startPoint y: 207, endPoint x: 282, endPoint y: 205, distance: 38.2
click at [282, 205] on div "Name" at bounding box center [285, 214] width 11 height 21
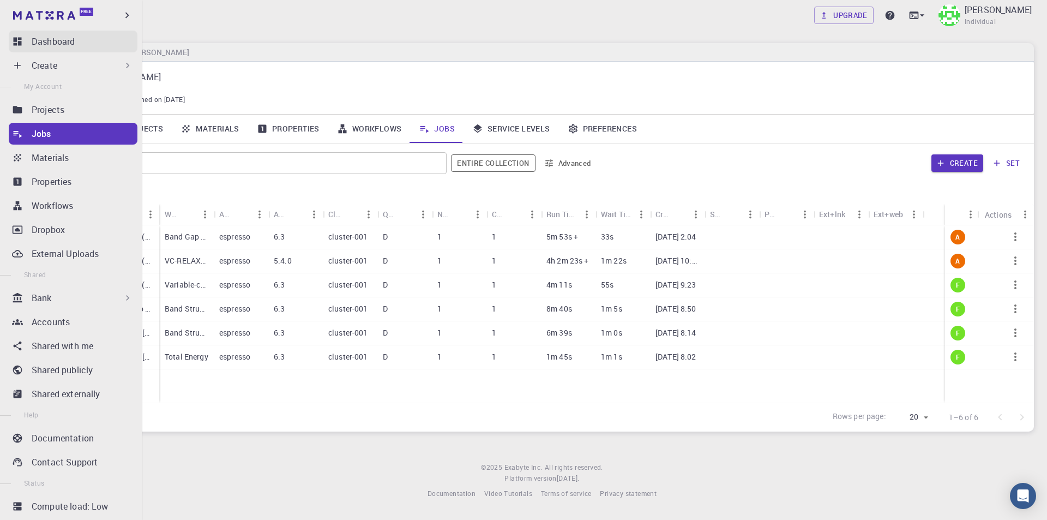
click at [26, 43] on link "Dashboard" at bounding box center [73, 42] width 129 height 22
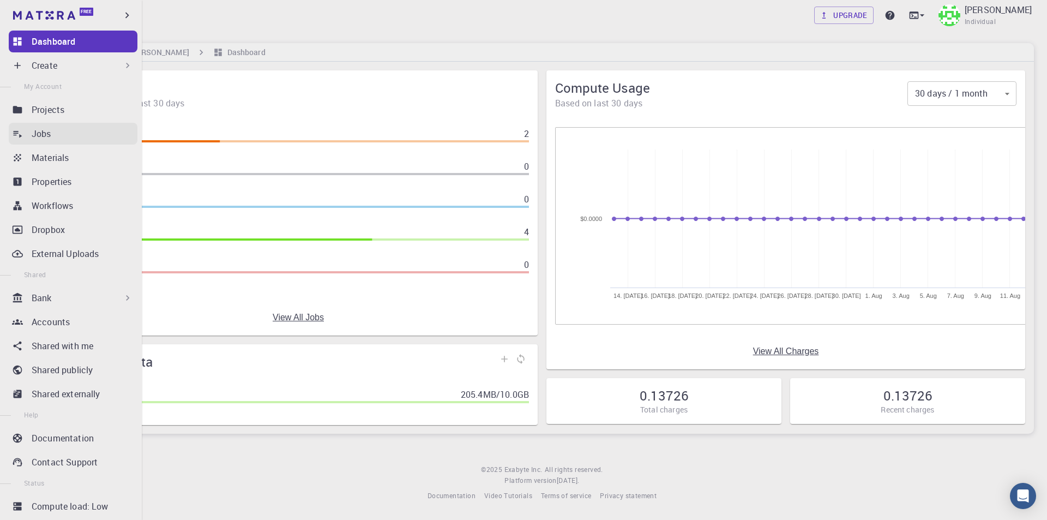
click at [44, 135] on p "Jobs" at bounding box center [42, 133] width 20 height 13
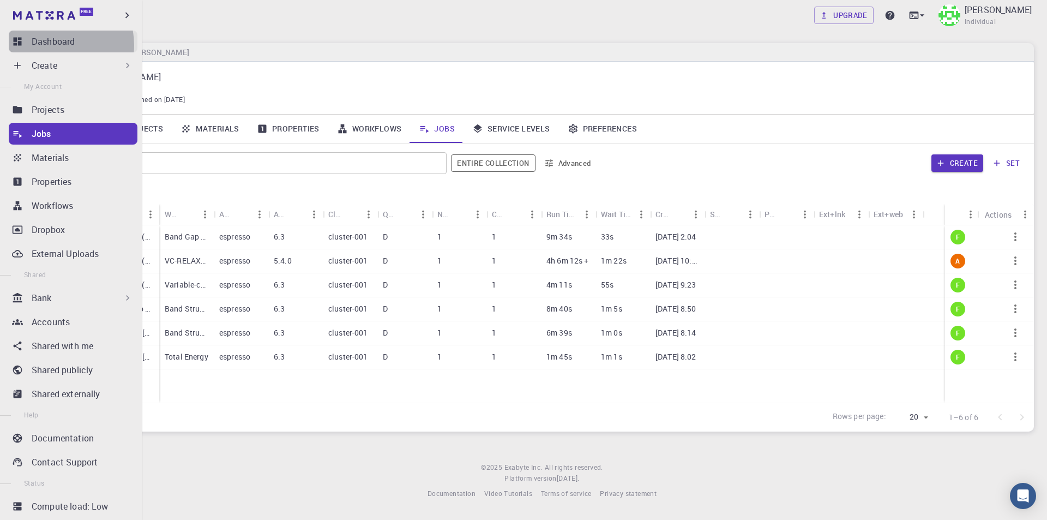
click at [52, 45] on p "Dashboard" at bounding box center [53, 41] width 43 height 13
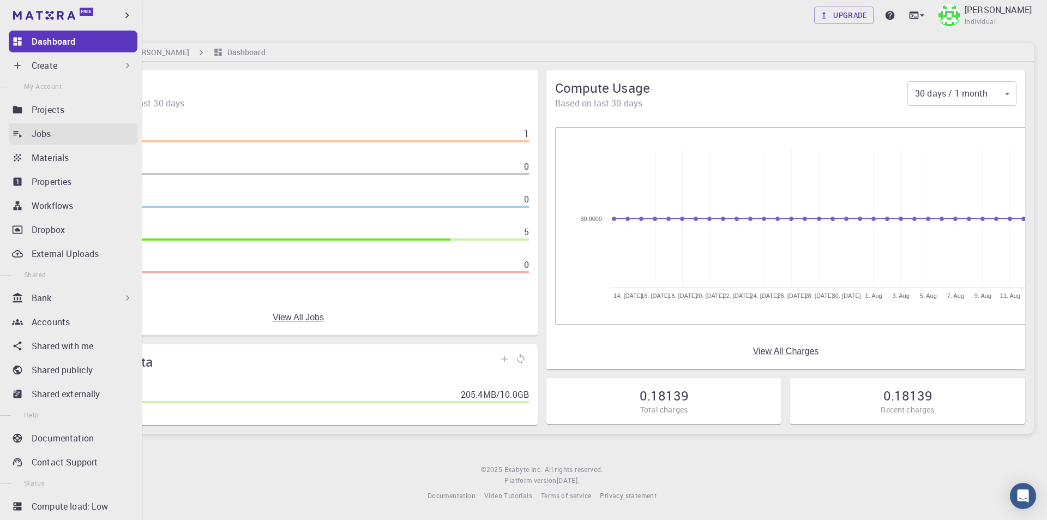
click at [65, 135] on div "Jobs" at bounding box center [85, 133] width 106 height 13
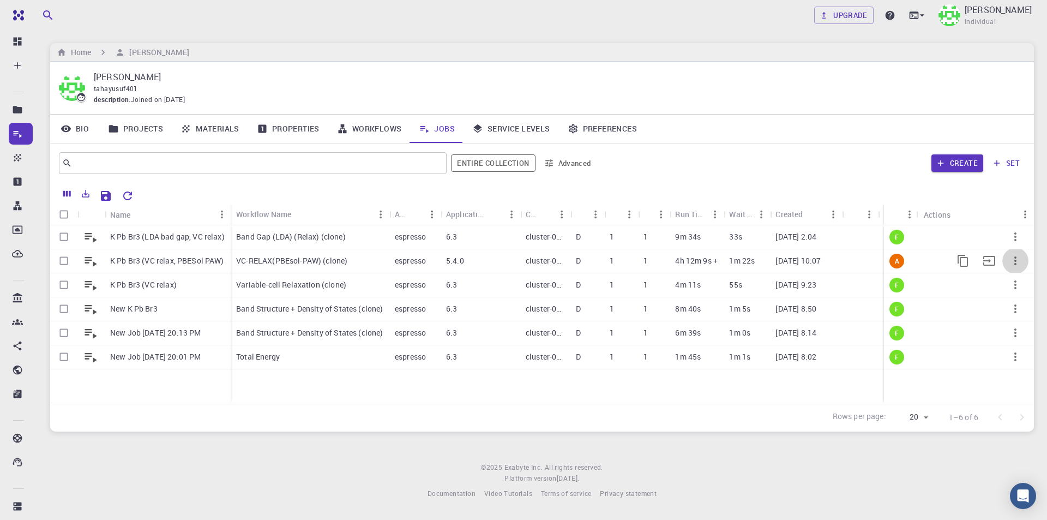
click at [1019, 261] on icon "button" at bounding box center [1015, 260] width 13 height 13
click at [1019, 257] on div at bounding box center [523, 260] width 1047 height 520
click at [1014, 257] on icon "button" at bounding box center [1015, 260] width 13 height 13
click at [1007, 302] on span "Terminate" at bounding box center [1013, 303] width 31 height 11
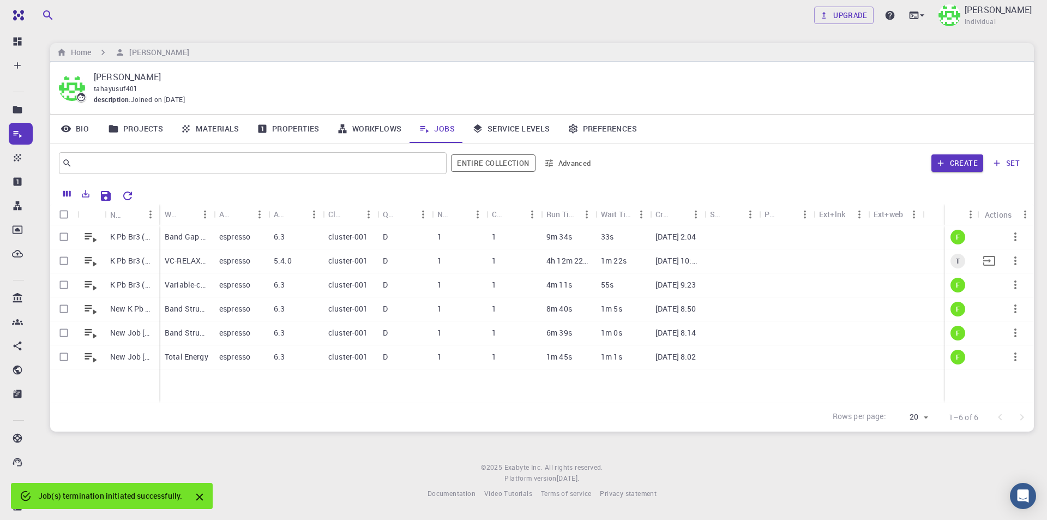
click at [1019, 262] on icon "button" at bounding box center [1015, 260] width 13 height 13
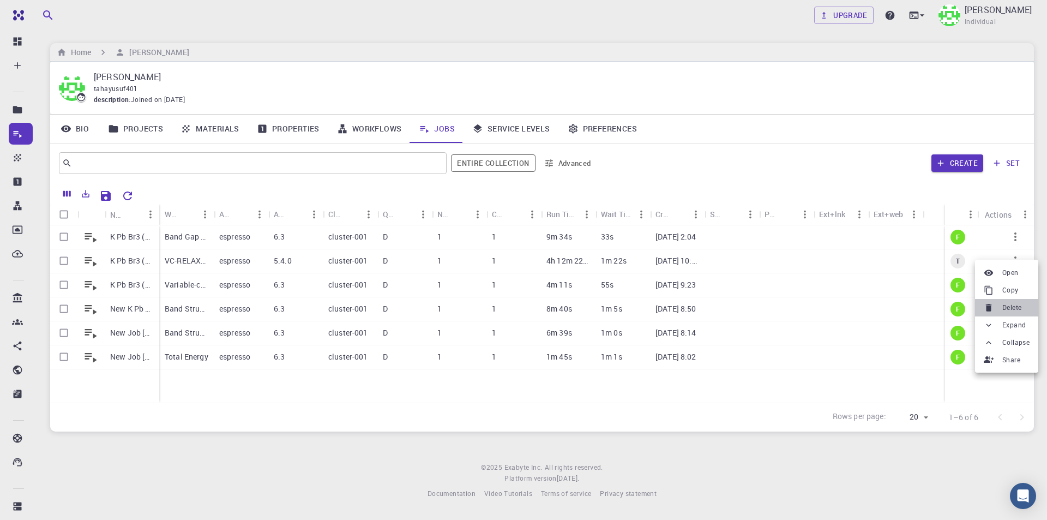
click at [1019, 305] on span "Delete" at bounding box center [1011, 307] width 19 height 11
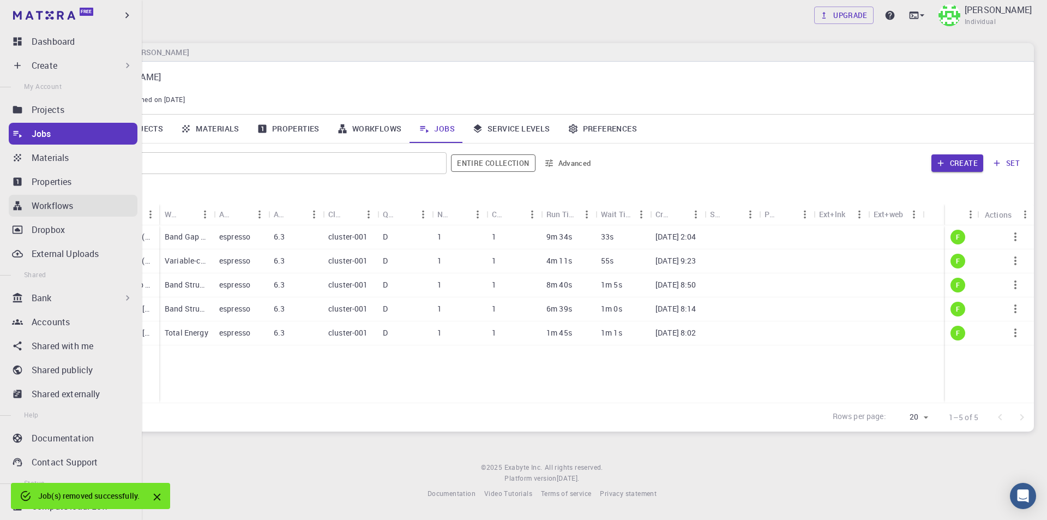
click at [52, 203] on p "Workflows" at bounding box center [52, 205] width 41 height 13
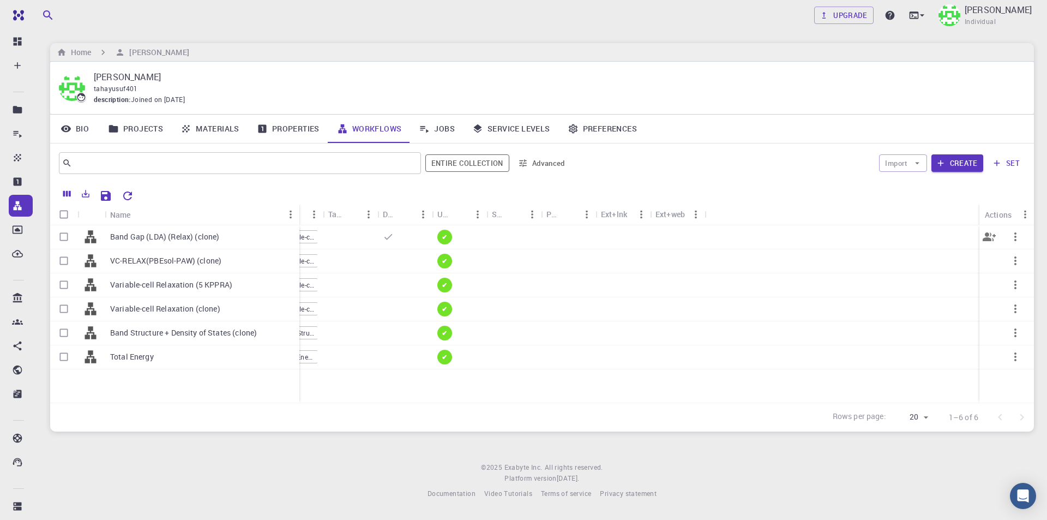
drag, startPoint x: 159, startPoint y: 208, endPoint x: 299, endPoint y: 227, distance: 141.3
click at [299, 227] on div "Name Used application Application Version Subworkflows Tags Default Up-to-date …" at bounding box center [542, 303] width 984 height 198
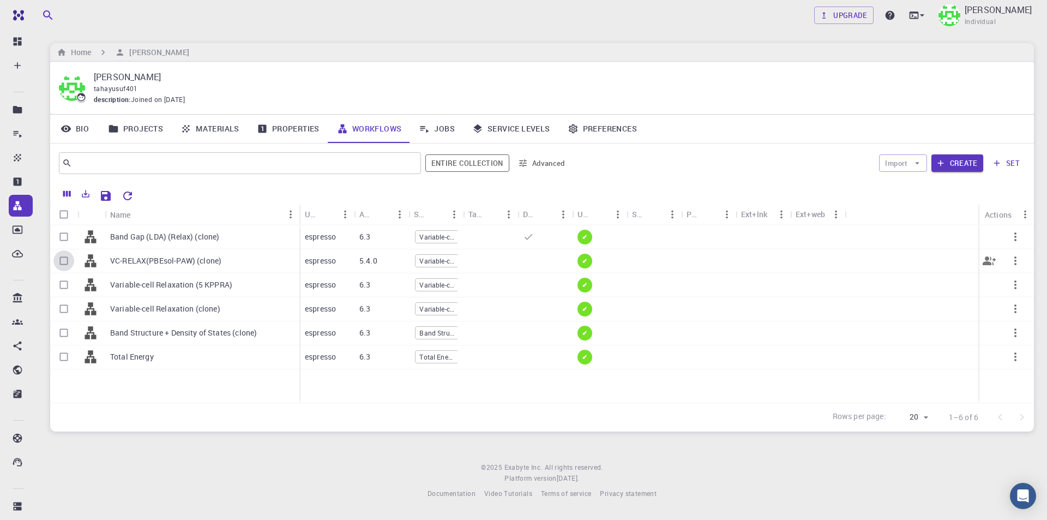
click at [61, 261] on input "Select row" at bounding box center [63, 260] width 21 height 21
checkbox input "true"
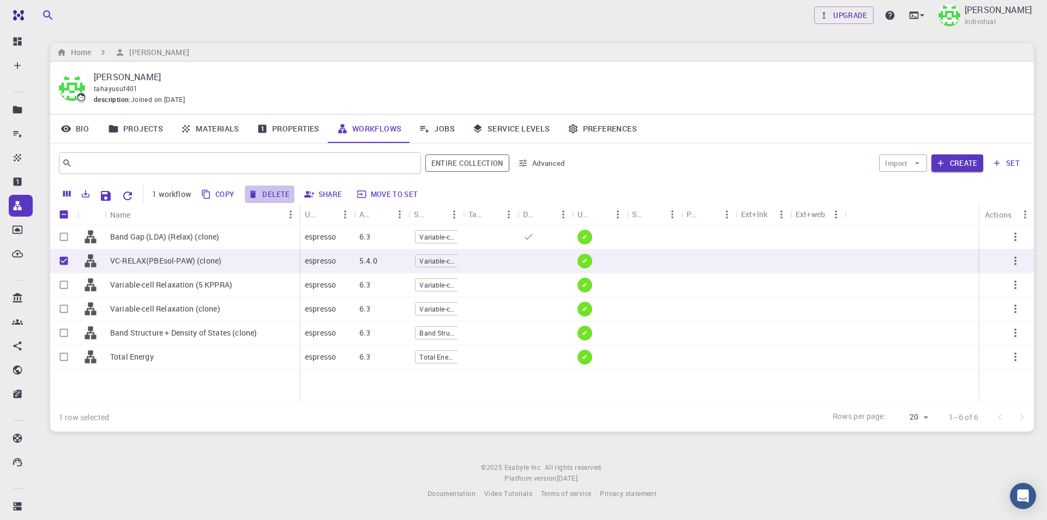
click at [277, 193] on button "Delete" at bounding box center [269, 193] width 49 height 17
checkbox input "false"
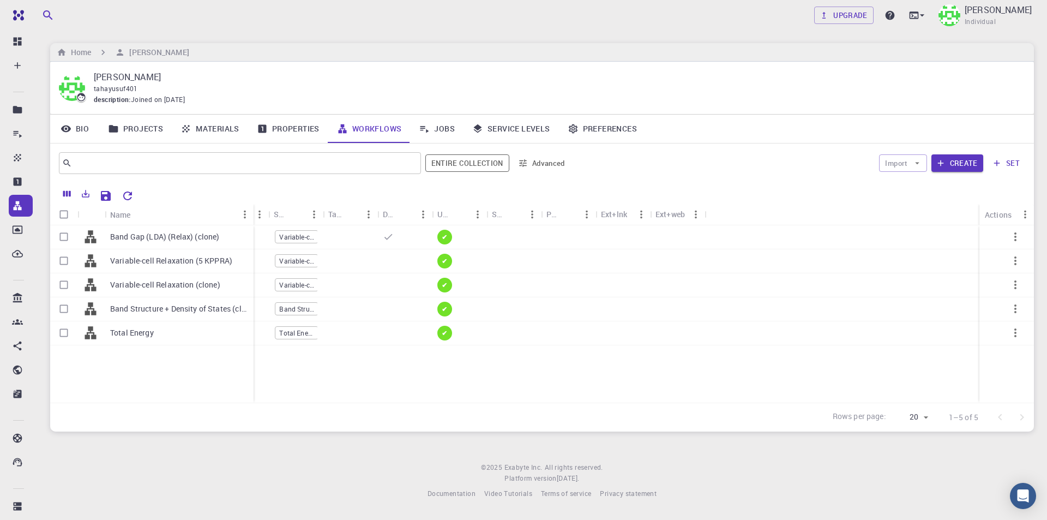
drag, startPoint x: 158, startPoint y: 212, endPoint x: 252, endPoint y: 215, distance: 94.4
click at [252, 215] on div "Name" at bounding box center [254, 214] width 11 height 21
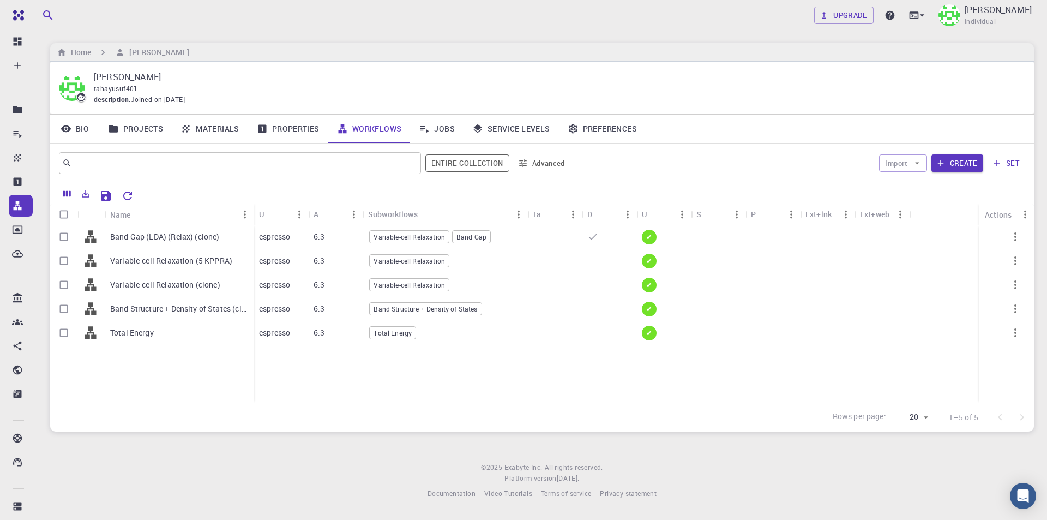
drag, startPoint x: 420, startPoint y: 212, endPoint x: 531, endPoint y: 213, distance: 110.2
click at [531, 213] on div "Subworkflows" at bounding box center [528, 213] width 11 height 21
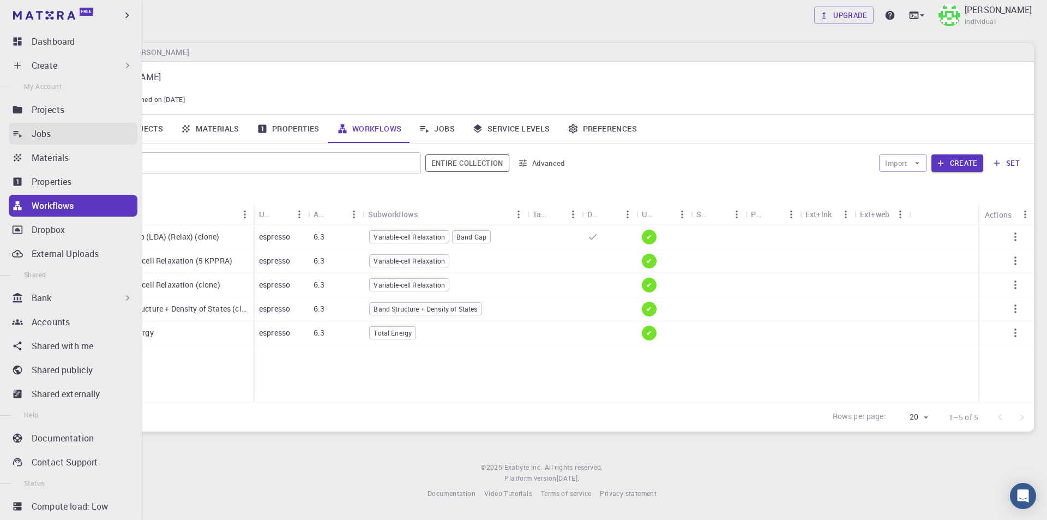
click at [58, 136] on div "Jobs" at bounding box center [85, 133] width 106 height 13
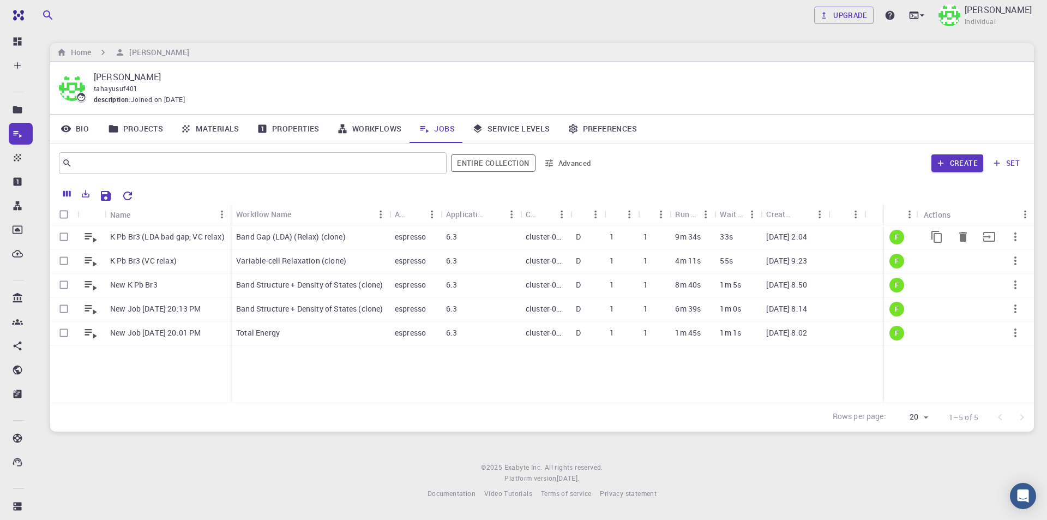
click at [170, 235] on p "K Pb Br3 (LDA bad gap, VC relax)" at bounding box center [167, 236] width 115 height 11
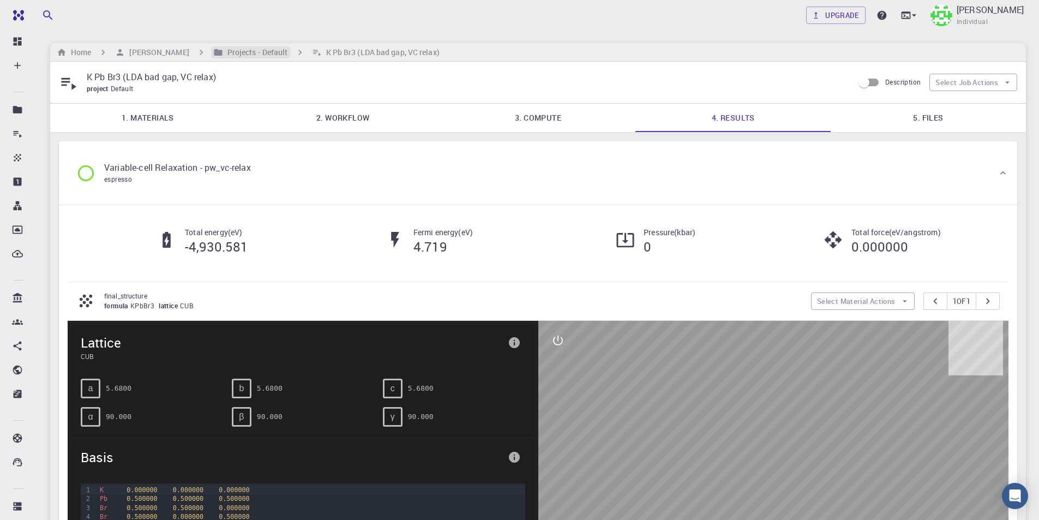
click at [223, 51] on h6 "Projects - Default" at bounding box center [255, 52] width 65 height 12
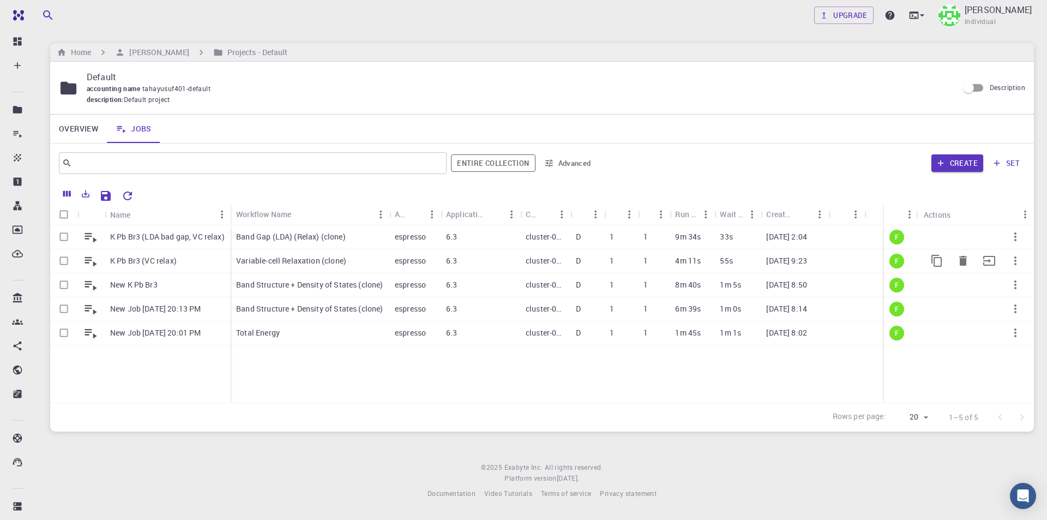
click at [162, 260] on p "K Pb Br3 (VC relax)" at bounding box center [143, 260] width 67 height 11
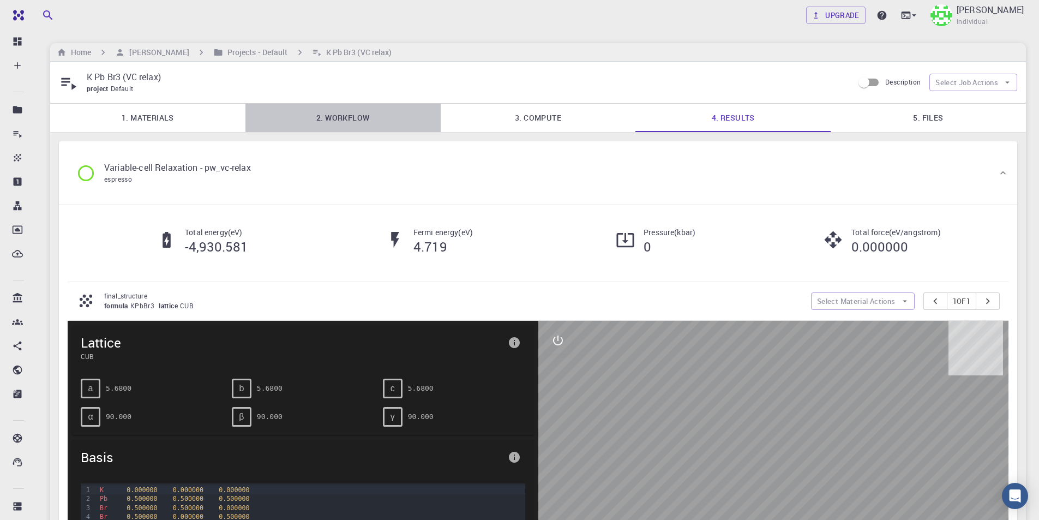
click at [331, 119] on link "2. Workflow" at bounding box center [342, 118] width 195 height 28
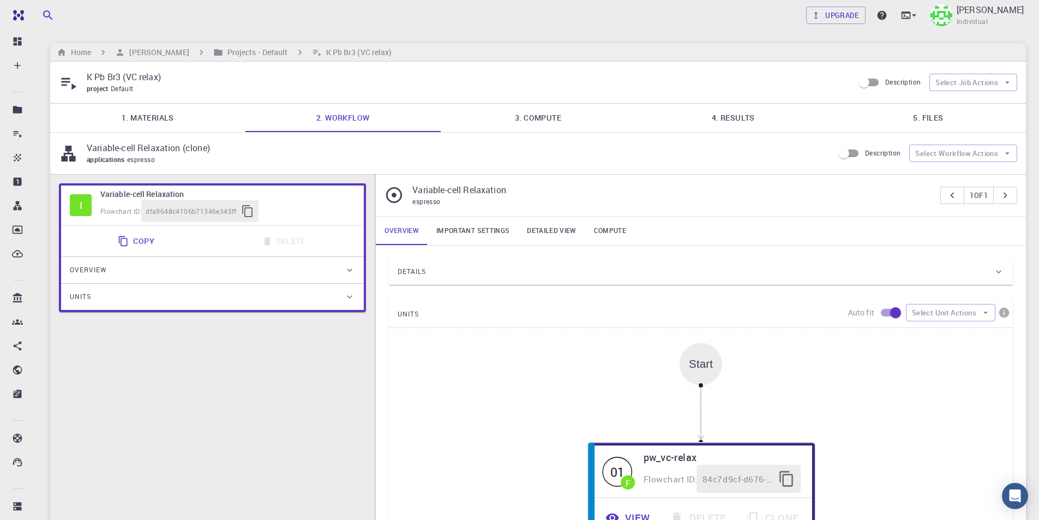
click at [491, 237] on link "Important settings" at bounding box center [472, 230] width 91 height 28
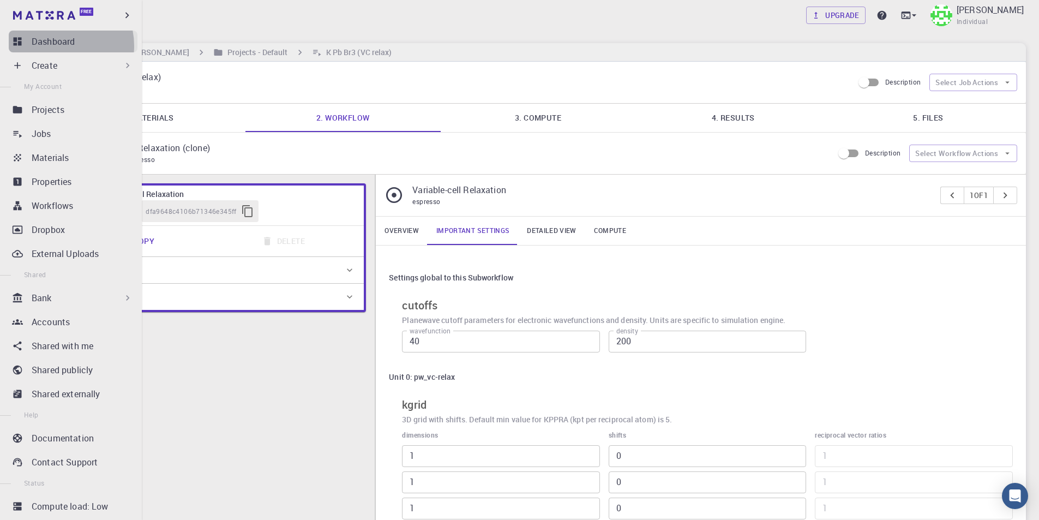
click at [55, 46] on p "Dashboard" at bounding box center [53, 41] width 43 height 13
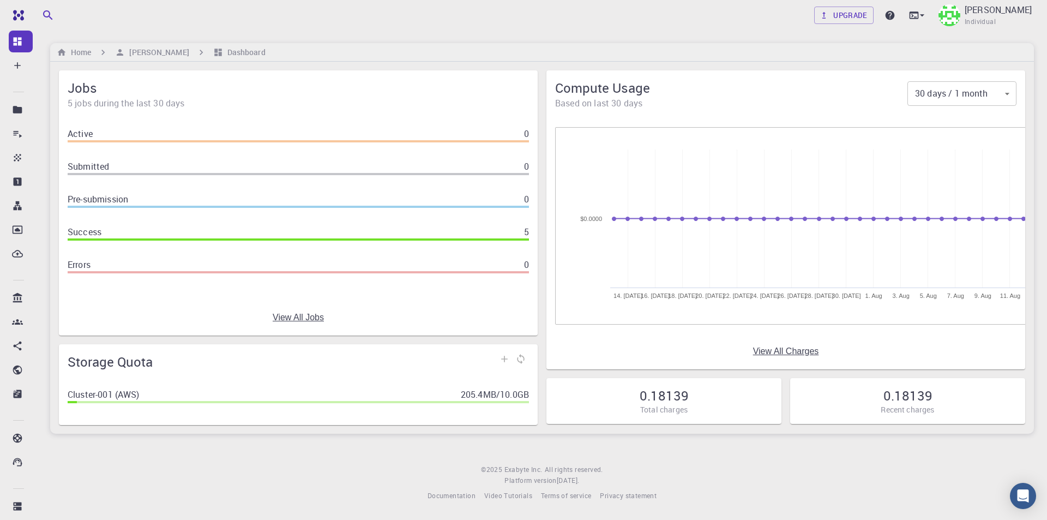
click at [797, 347] on link "View All Charges" at bounding box center [786, 351] width 66 height 10
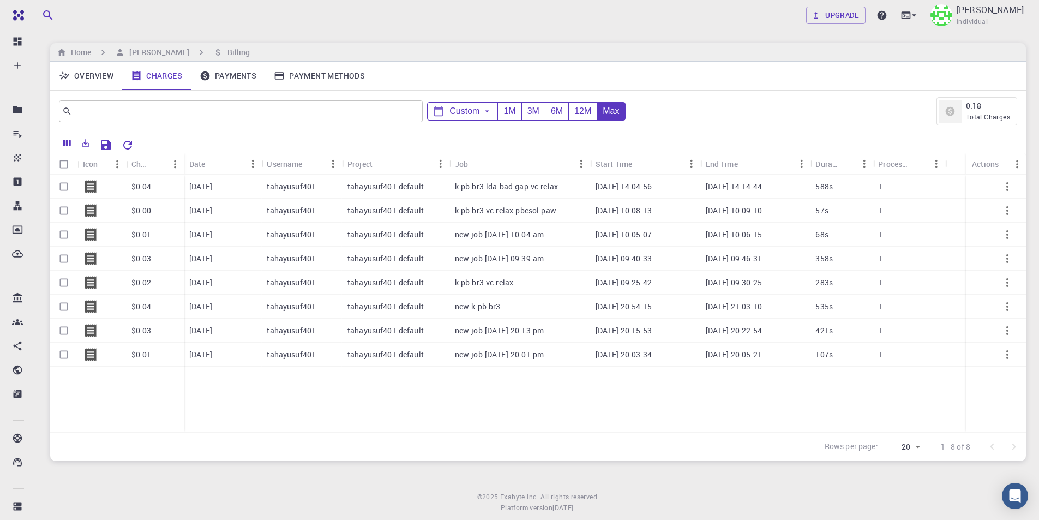
click at [1013, 211] on icon "button" at bounding box center [1007, 210] width 13 height 13
click at [1005, 208] on icon "button" at bounding box center [1007, 210] width 13 height 13
click at [328, 20] on div "Upgrade Taha Yusuf Individual" at bounding box center [538, 15] width 1002 height 28
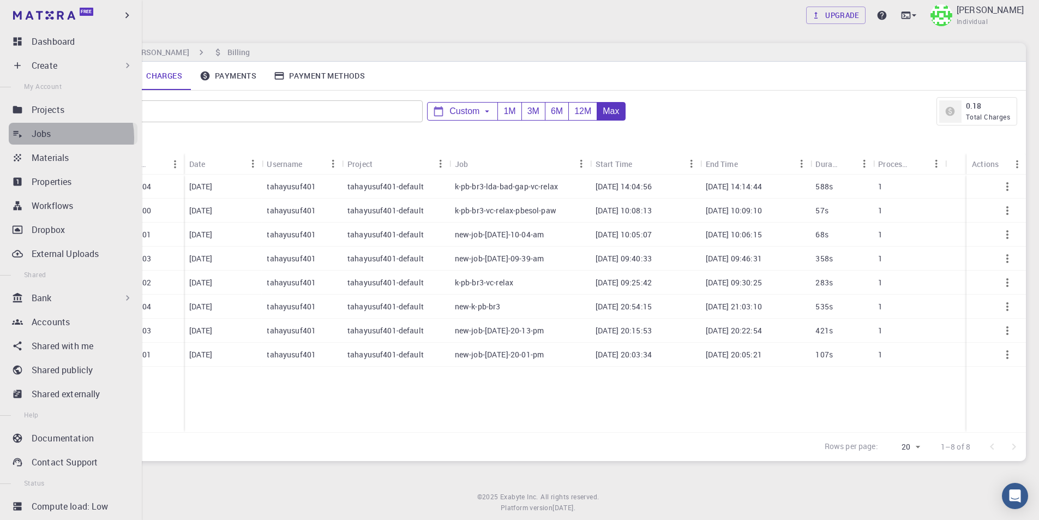
click at [57, 137] on div "Jobs" at bounding box center [85, 133] width 106 height 13
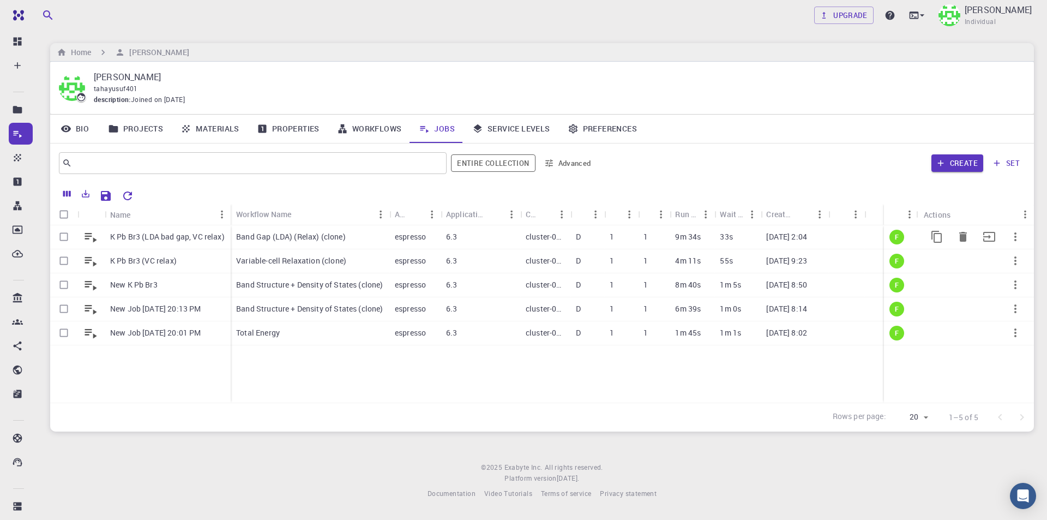
click at [183, 239] on p "K Pb Br3 (LDA bad gap, VC relax)" at bounding box center [167, 236] width 115 height 11
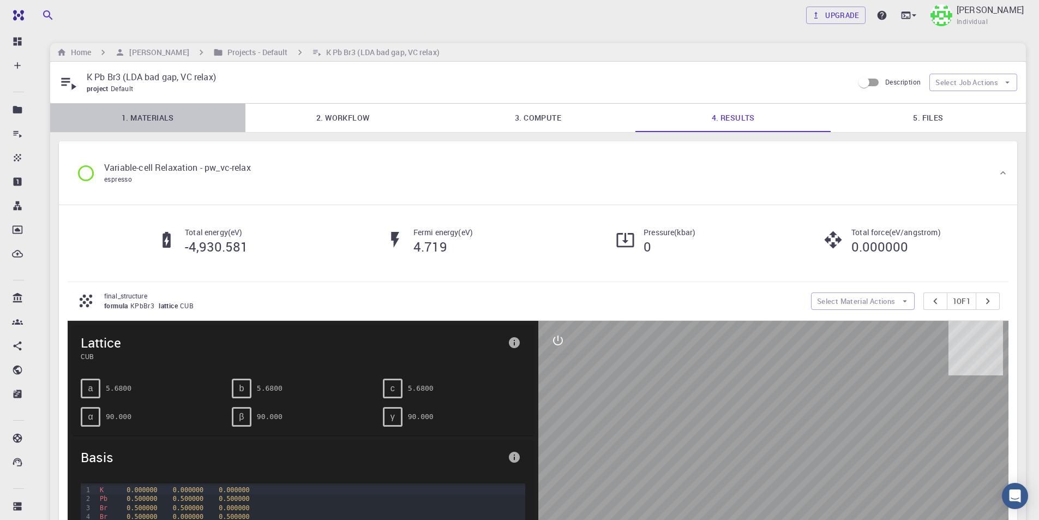
click at [164, 114] on link "1. Materials" at bounding box center [147, 118] width 195 height 28
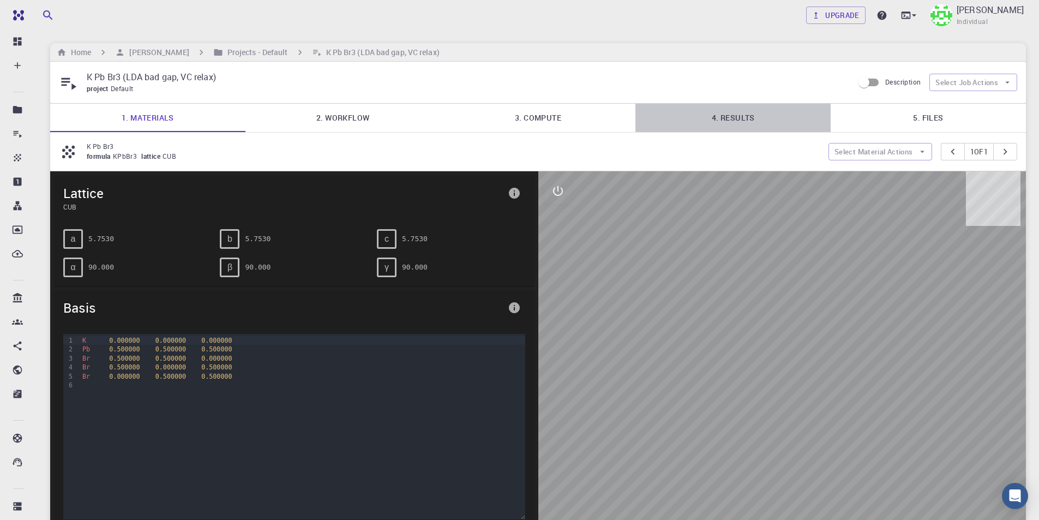
click at [751, 124] on link "4. Results" at bounding box center [732, 118] width 195 height 28
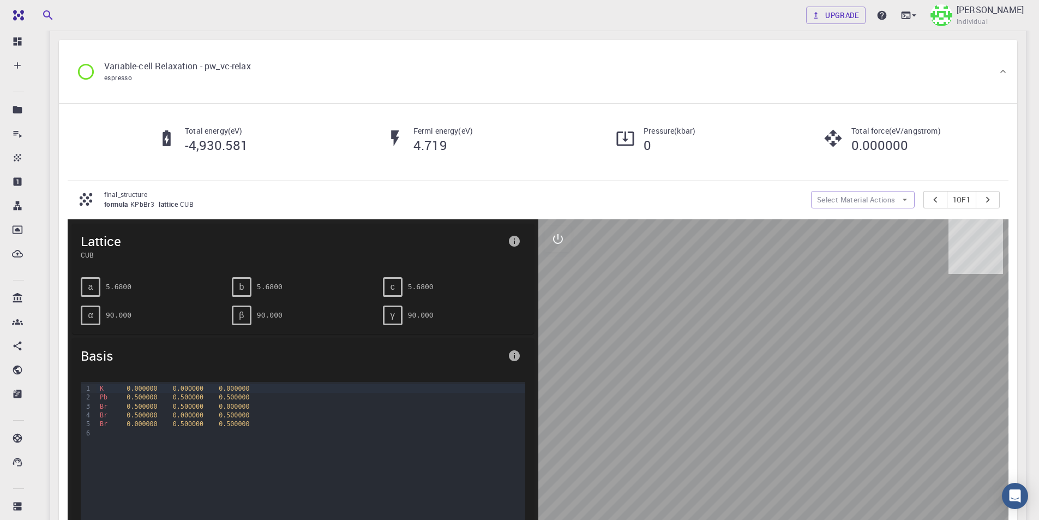
scroll to position [109, 0]
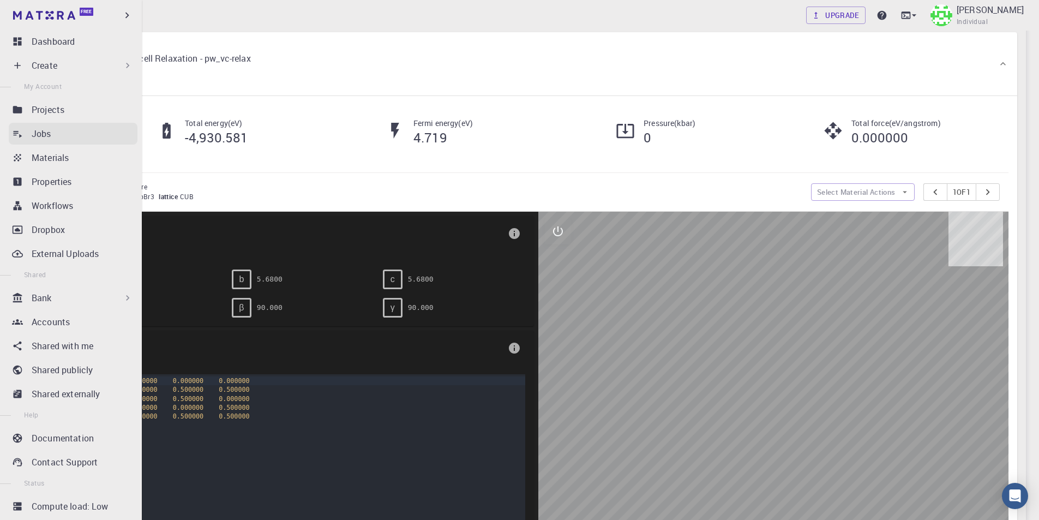
click at [34, 132] on p "Jobs" at bounding box center [42, 133] width 20 height 13
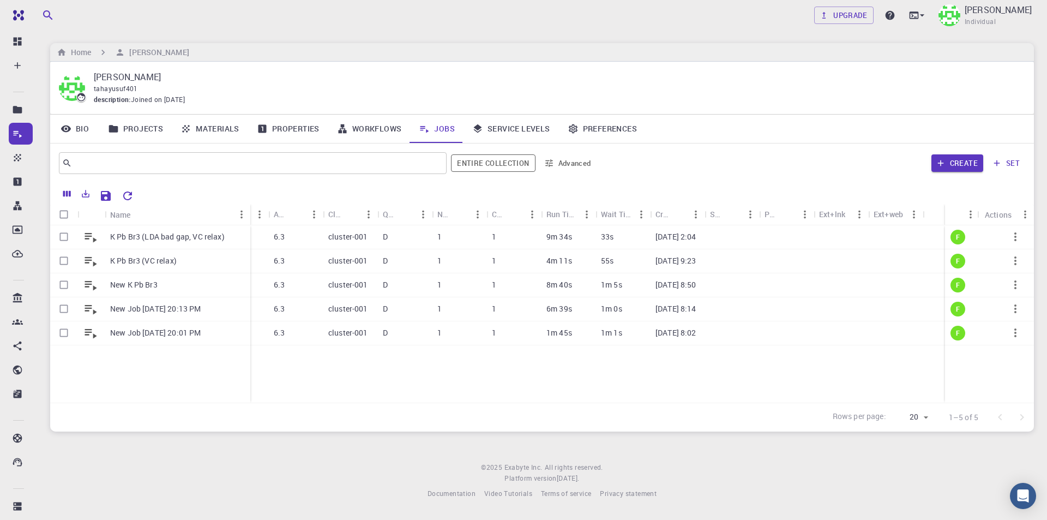
drag, startPoint x: 158, startPoint y: 209, endPoint x: 249, endPoint y: 204, distance: 91.2
click at [249, 204] on div "Name" at bounding box center [251, 214] width 11 height 21
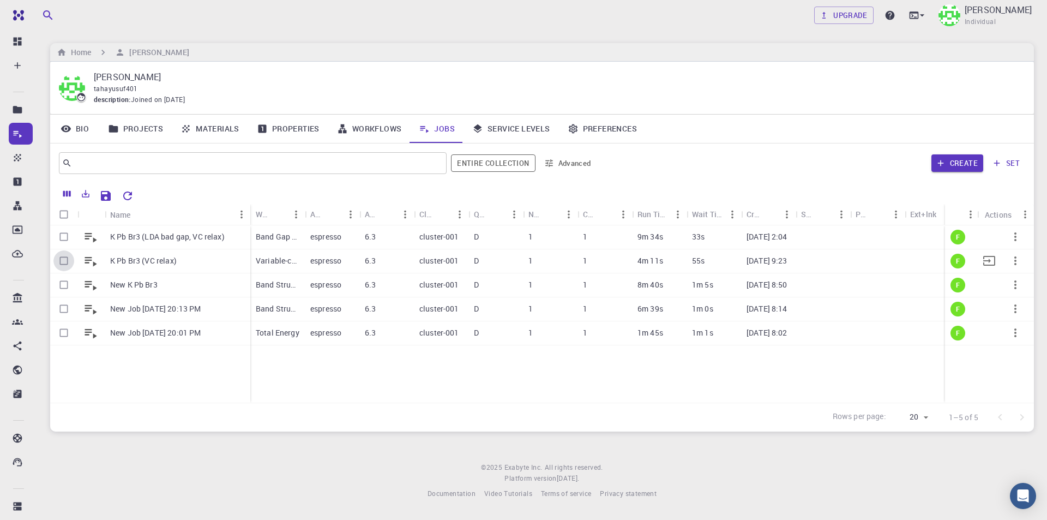
click at [63, 263] on input "Select row" at bounding box center [63, 260] width 21 height 21
checkbox input "true"
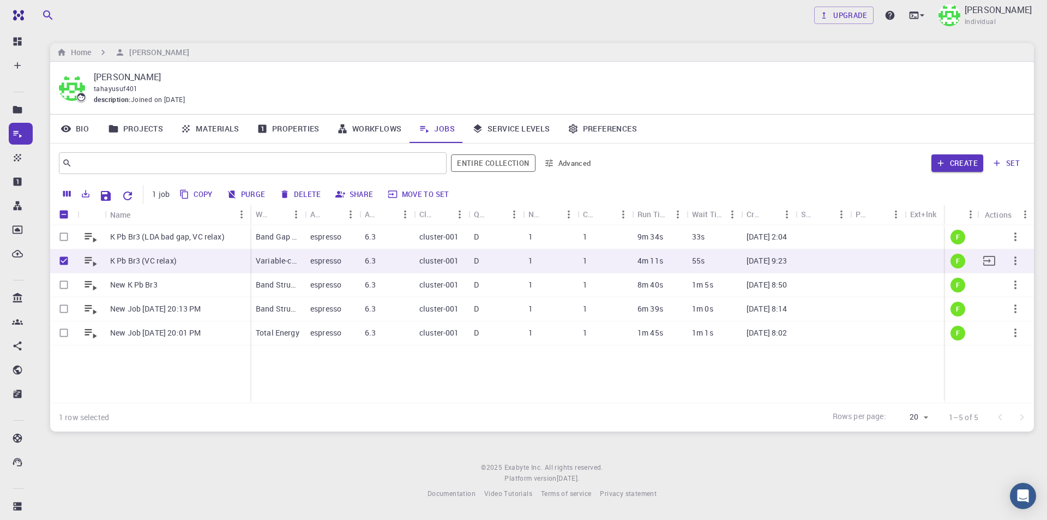
click at [1017, 261] on icon "button" at bounding box center [1015, 260] width 13 height 13
click at [1010, 272] on span "Open" at bounding box center [1010, 272] width 16 height 11
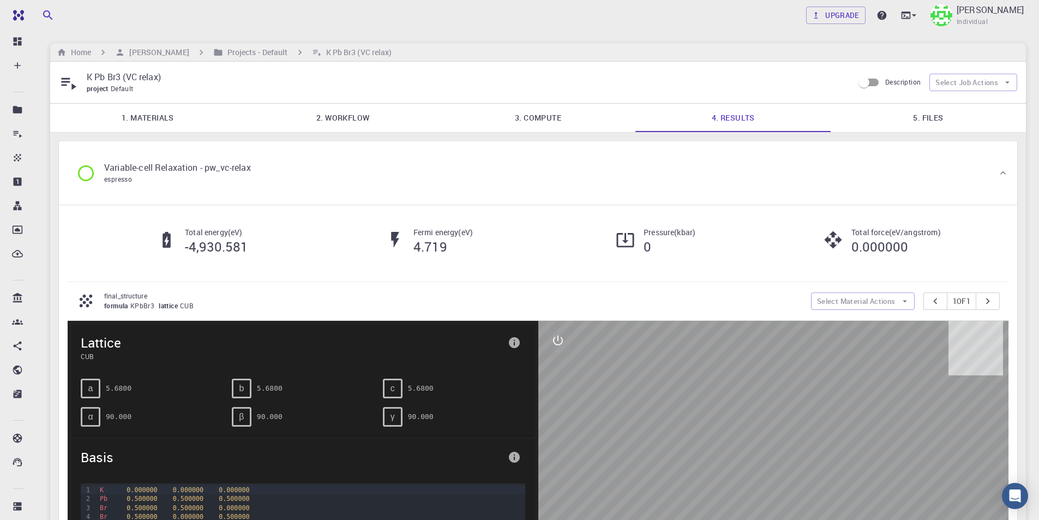
click at [342, 79] on p "K Pb Br3 (VC relax)" at bounding box center [466, 76] width 758 height 13
drag, startPoint x: 87, startPoint y: 74, endPoint x: 166, endPoint y: 75, distance: 78.5
click at [166, 75] on p "K Pb Br3 (VC relax)" at bounding box center [466, 76] width 758 height 13
copy p "K Pb Br3 (VC relax)"
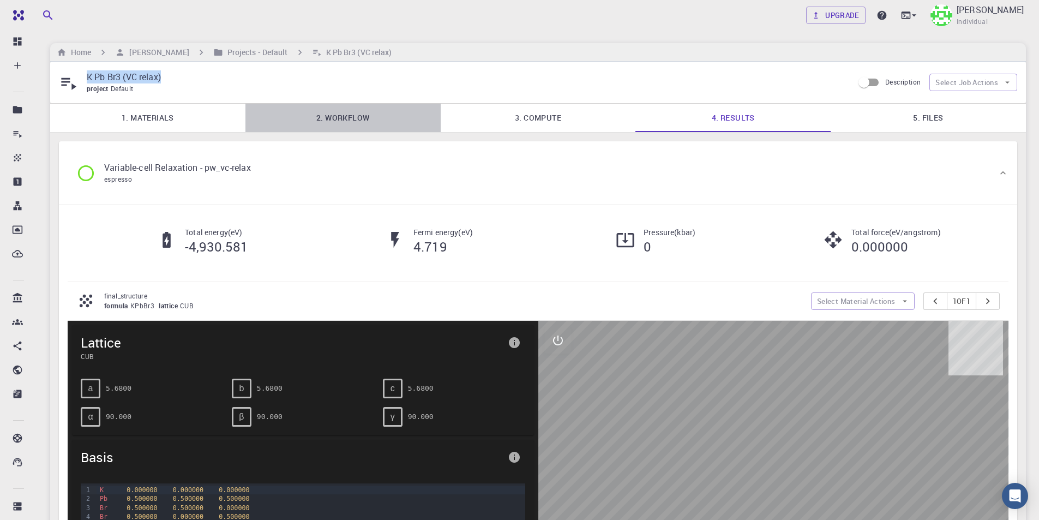
click at [361, 122] on link "2. Workflow" at bounding box center [342, 118] width 195 height 28
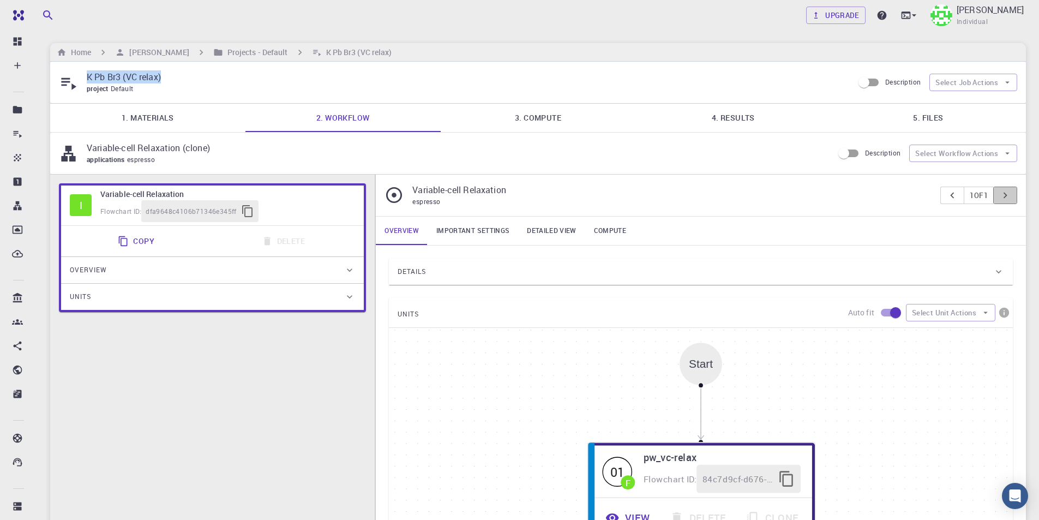
click at [1000, 197] on icon "pager" at bounding box center [1005, 195] width 12 height 12
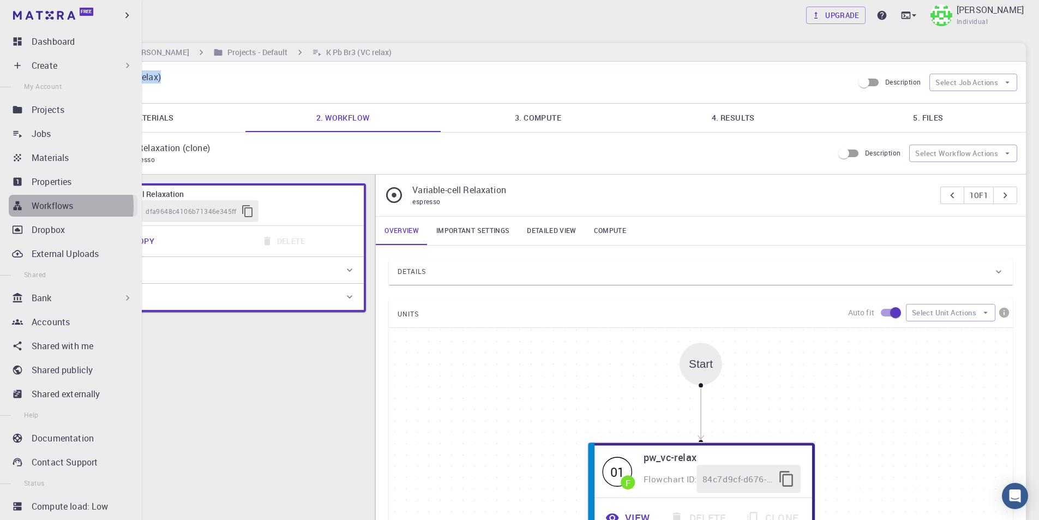
click at [57, 206] on p "Workflows" at bounding box center [52, 205] width 41 height 13
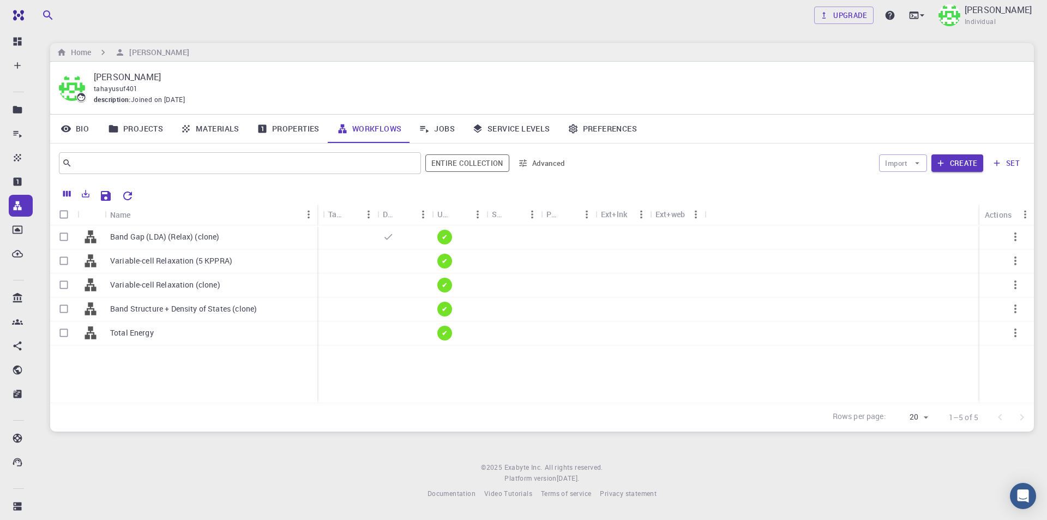
drag, startPoint x: 158, startPoint y: 212, endPoint x: 316, endPoint y: 212, distance: 158.1
click at [316, 212] on div "Name" at bounding box center [318, 214] width 11 height 21
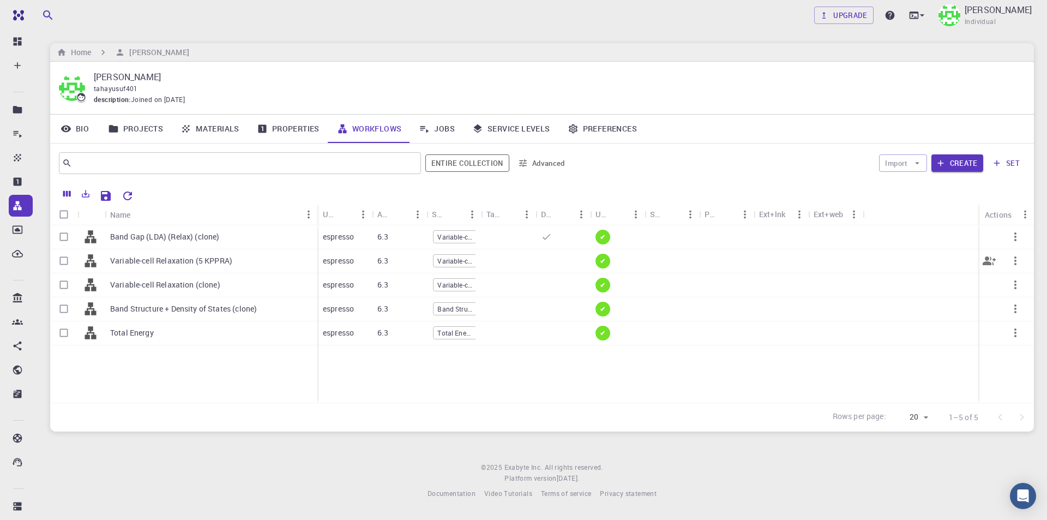
click at [63, 260] on input "Select row" at bounding box center [63, 260] width 21 height 21
checkbox input "true"
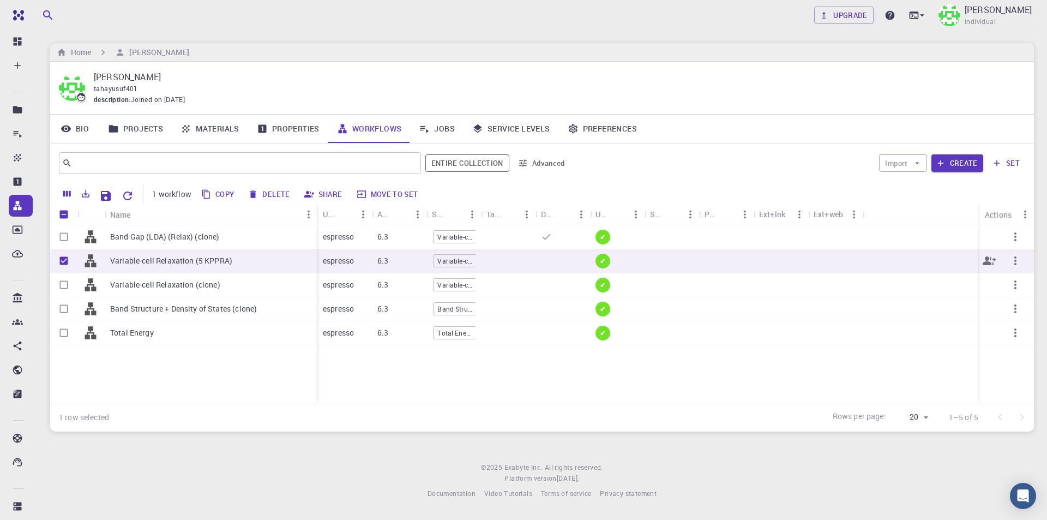
click at [1020, 260] on icon "button" at bounding box center [1015, 260] width 13 height 13
click at [1014, 324] on span "Delete" at bounding box center [1004, 322] width 19 height 11
checkbox input "false"
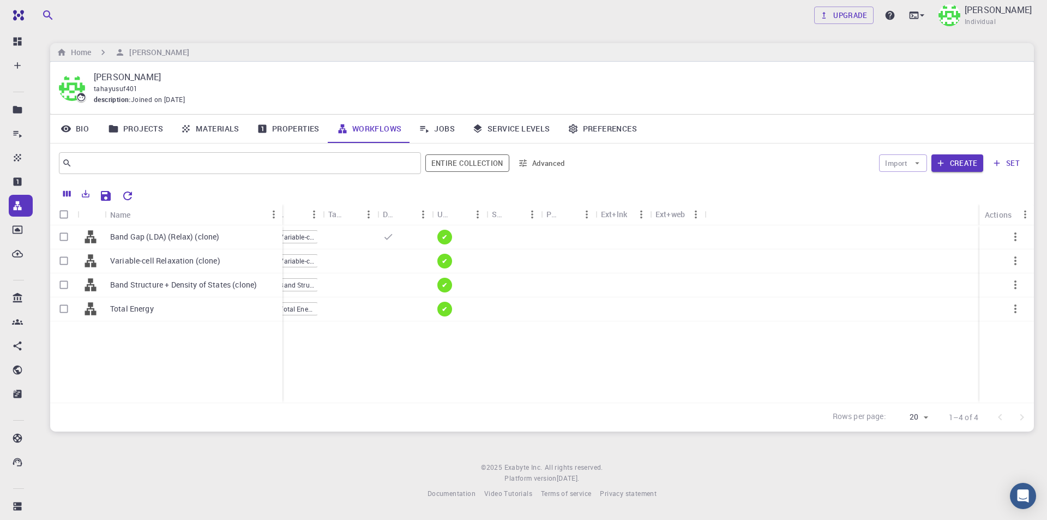
drag, startPoint x: 156, startPoint y: 209, endPoint x: 279, endPoint y: 213, distance: 123.3
click at [279, 213] on div "Name" at bounding box center [283, 214] width 11 height 21
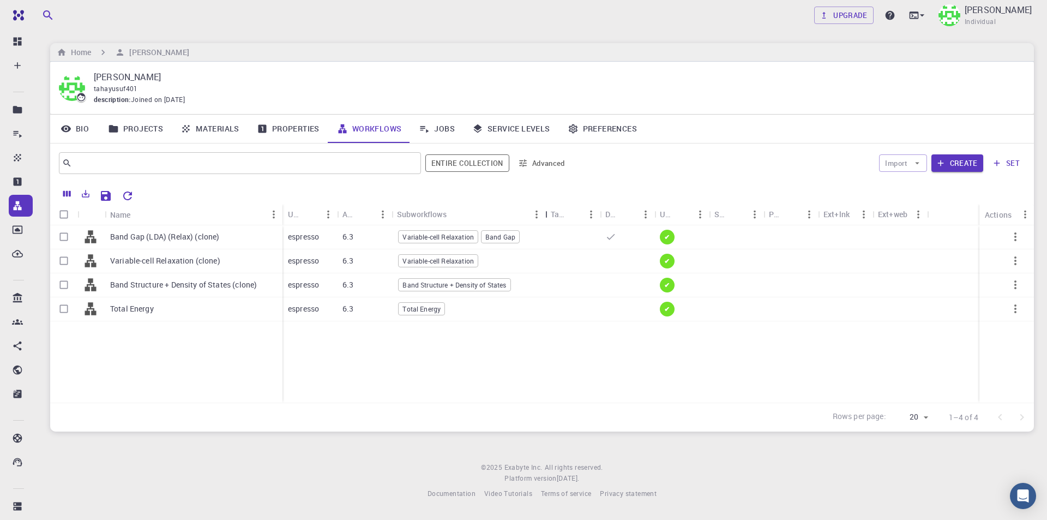
drag, startPoint x: 447, startPoint y: 211, endPoint x: 546, endPoint y: 214, distance: 99.3
click at [546, 214] on div "Subworkflows" at bounding box center [546, 213] width 11 height 21
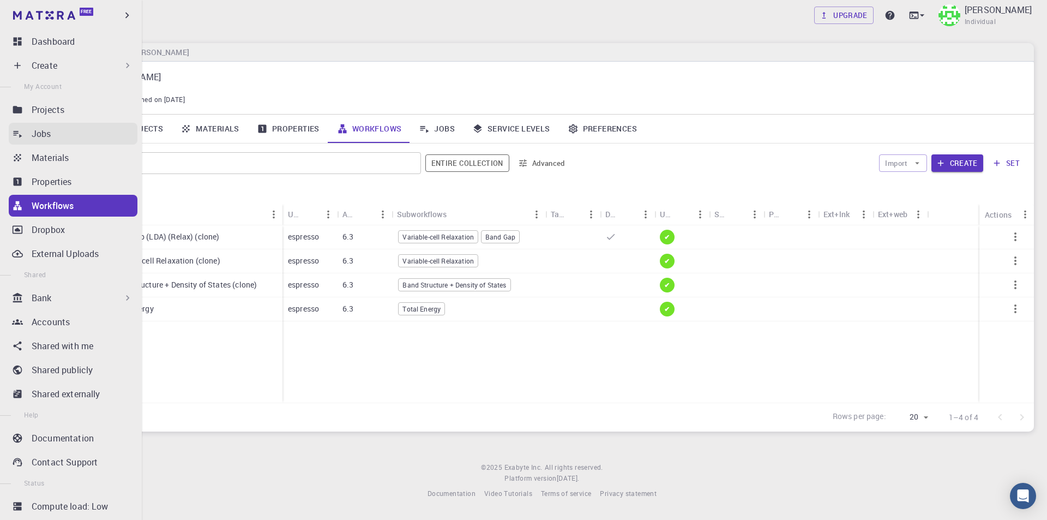
click at [46, 137] on p "Jobs" at bounding box center [42, 133] width 20 height 13
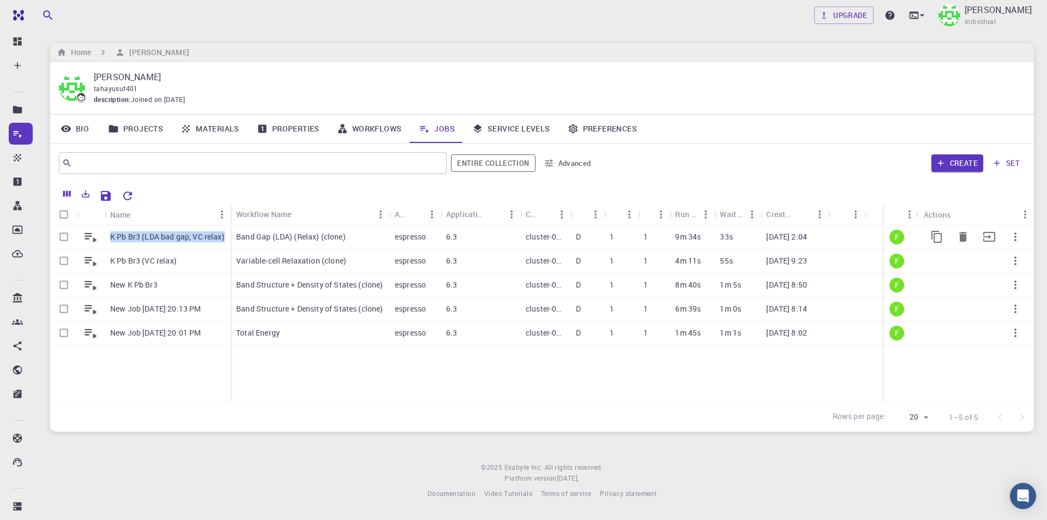
drag, startPoint x: 225, startPoint y: 238, endPoint x: 111, endPoint y: 235, distance: 114.0
click at [111, 235] on div "K Pb Br3 (LDA bad gap, VC relax)" at bounding box center [168, 237] width 126 height 24
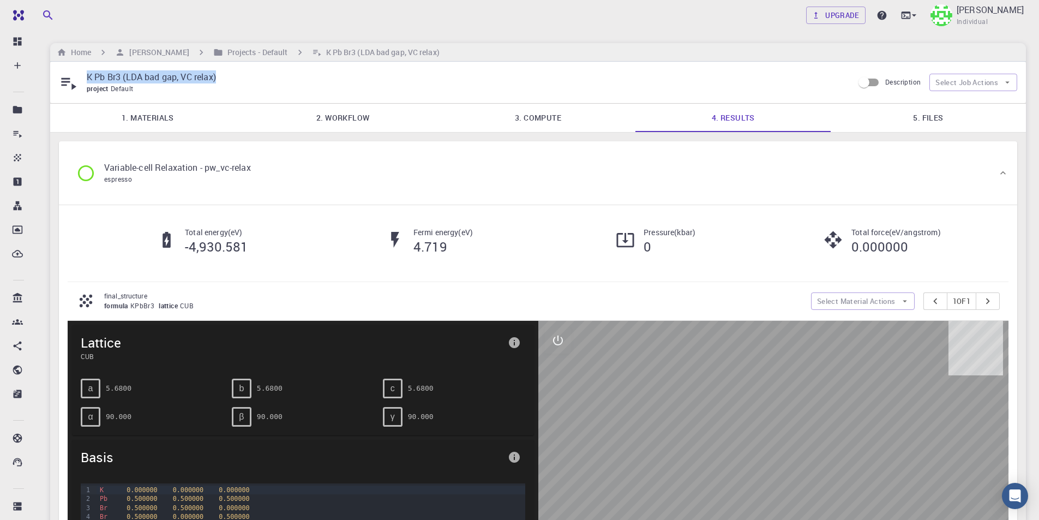
drag, startPoint x: 232, startPoint y: 79, endPoint x: 78, endPoint y: 79, distance: 153.8
click at [78, 79] on div "K Pb Br3 (LDA bad gap, VC relax) project Default" at bounding box center [456, 82] width 794 height 24
copy div "K Pb Br3 (LDA bad gap, VC relax)"
click at [306, 163] on div "Variable-cell Relaxation - pw_vc-relax espresso" at bounding box center [533, 172] width 930 height 41
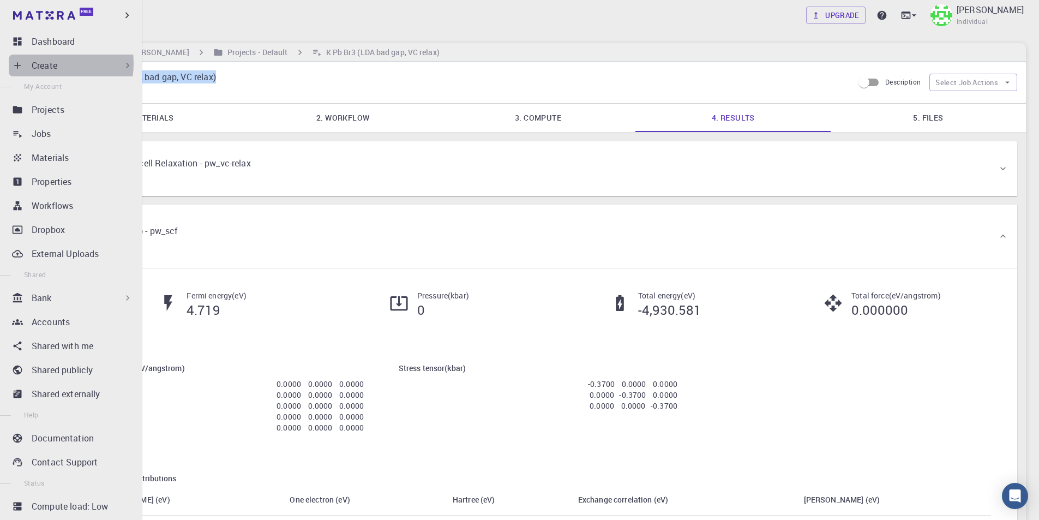
click at [41, 63] on p "Create" at bounding box center [45, 65] width 26 height 13
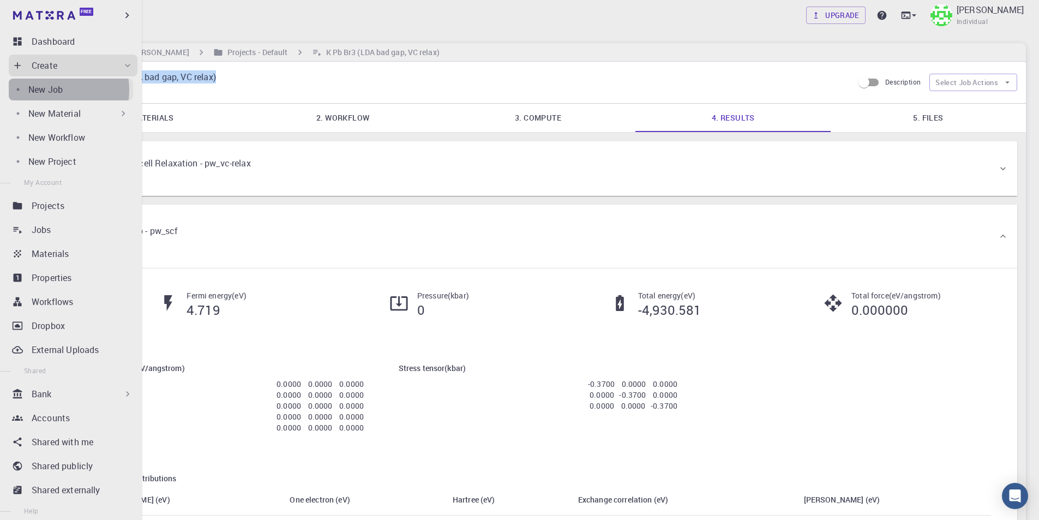
click at [50, 90] on p "New Job" at bounding box center [45, 89] width 34 height 13
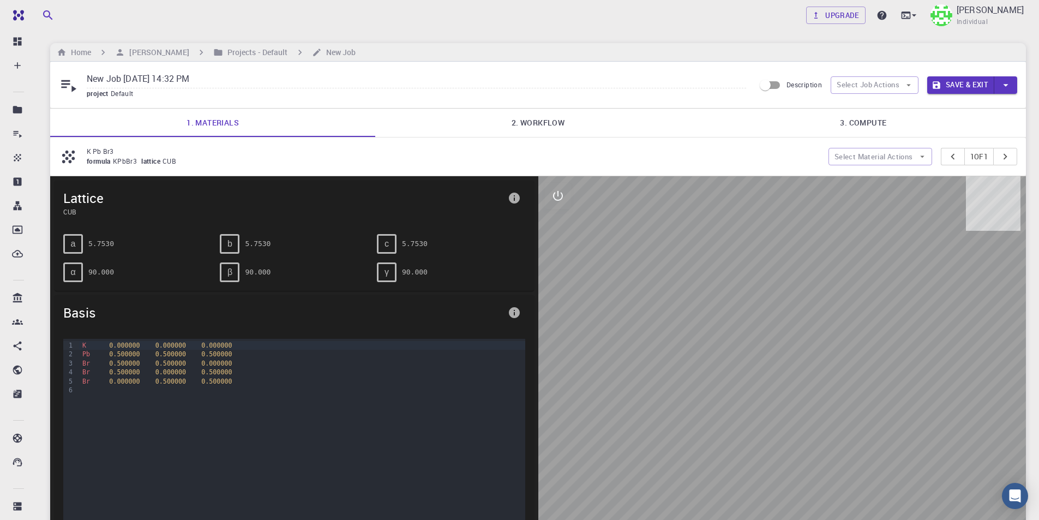
click at [226, 80] on input "New Job Aug 12, 2025, 14:32 PM" at bounding box center [416, 79] width 659 height 18
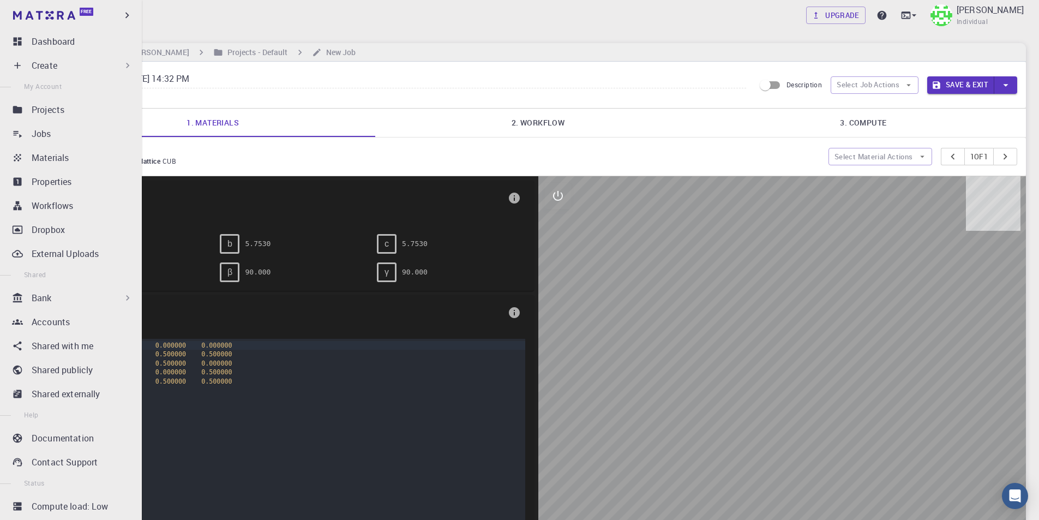
drag, startPoint x: 226, startPoint y: 80, endPoint x: 21, endPoint y: 80, distance: 205.0
click at [21, 80] on div "Free Dashboard Create New Job New Material Create Material Upload File Import f…" at bounding box center [519, 362] width 1039 height 724
paste input "K Pb Br3 (LDA bad gap, VC relax)"
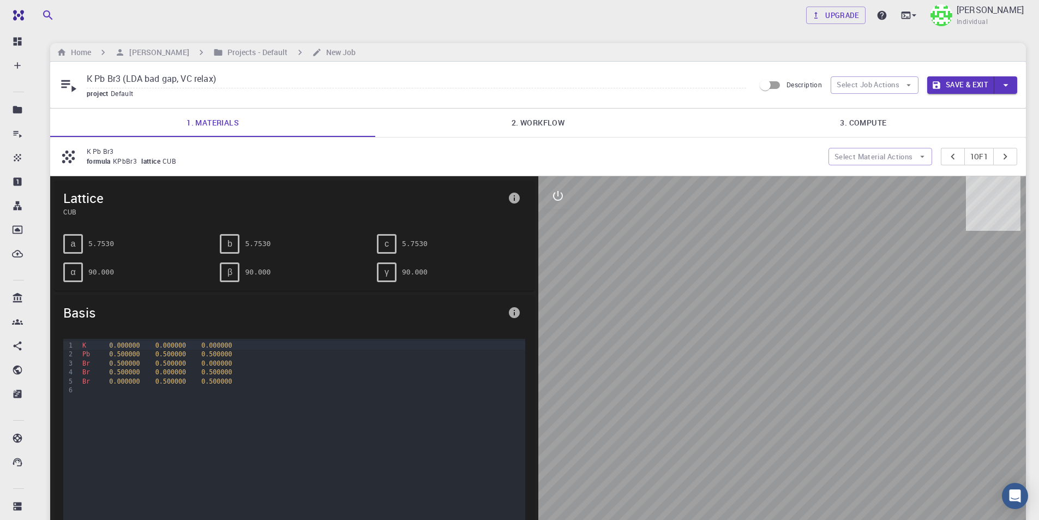
click at [322, 86] on input "K Pb Br3 (LDA bad gap, VC relax)" at bounding box center [416, 79] width 659 height 18
type input "K Pb Br3 (LDA bad gap, VC relax) [a=5.68]"
click at [109, 251] on pre "5.7530" at bounding box center [101, 243] width 26 height 19
click at [109, 243] on pre "5.7530" at bounding box center [101, 243] width 26 height 19
click at [117, 244] on div "a 5.7530" at bounding box center [137, 244] width 148 height 20
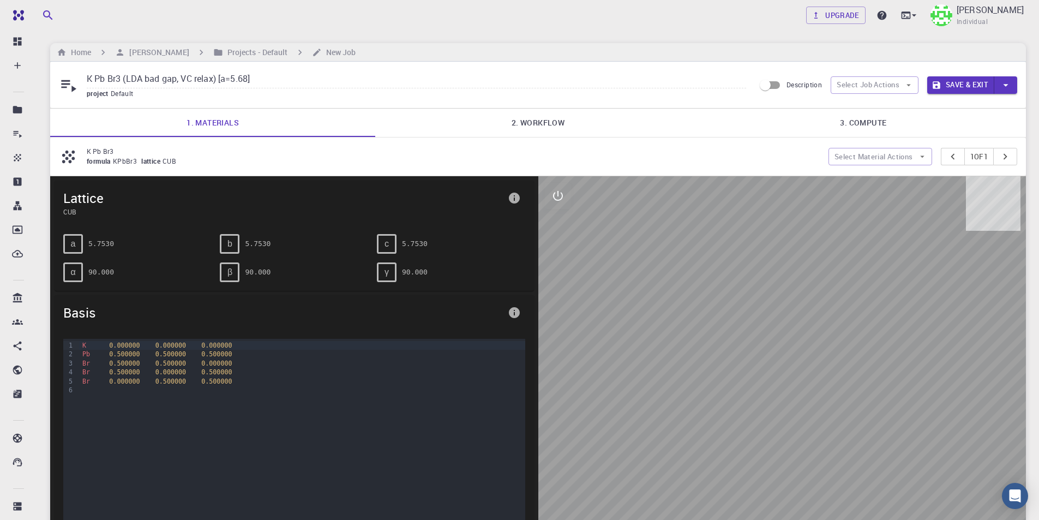
click at [201, 350] on span "0.500000" at bounding box center [216, 354] width 31 height 8
click at [203, 355] on span "0.500000" at bounding box center [216, 354] width 31 height 8
click at [267, 242] on pre "5.7530" at bounding box center [258, 243] width 26 height 19
click at [248, 245] on pre "5.7530" at bounding box center [258, 243] width 26 height 19
click at [513, 196] on icon "info" at bounding box center [514, 197] width 11 height 11
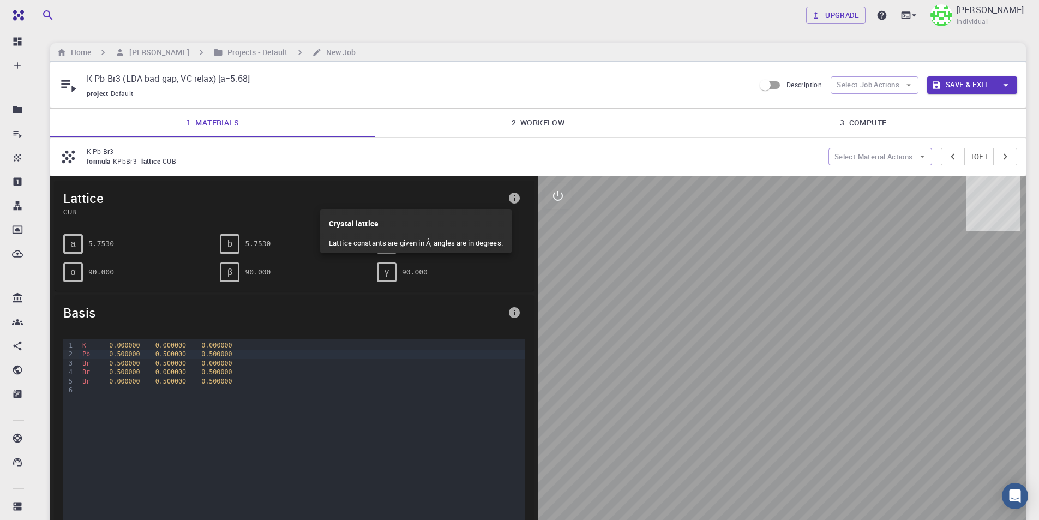
click at [265, 150] on div at bounding box center [519, 260] width 1039 height 520
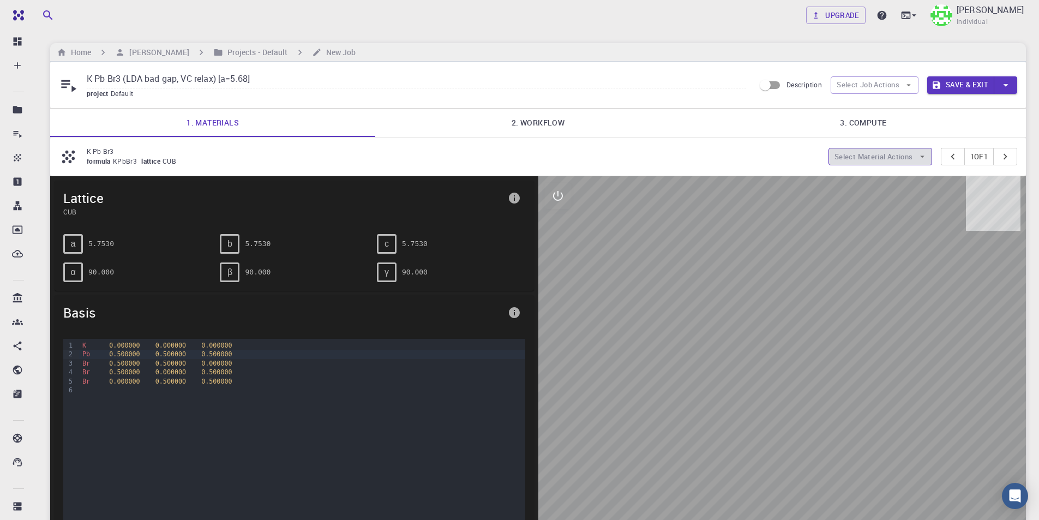
click at [919, 155] on icon "button" at bounding box center [922, 157] width 10 height 10
click at [893, 179] on span "Add materials" at bounding box center [885, 178] width 67 height 11
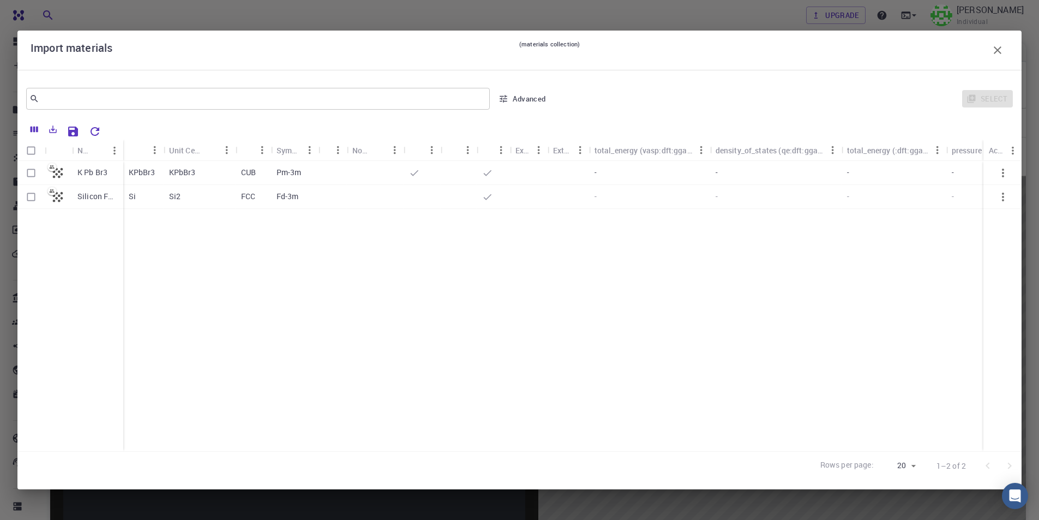
click at [996, 51] on icon "button" at bounding box center [997, 50] width 8 height 8
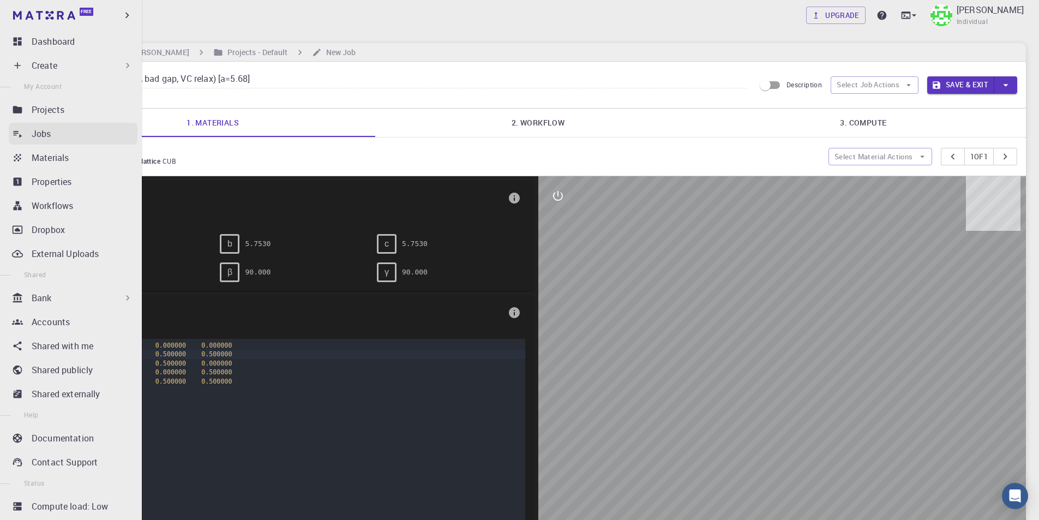
click at [61, 135] on div "Jobs" at bounding box center [85, 133] width 106 height 13
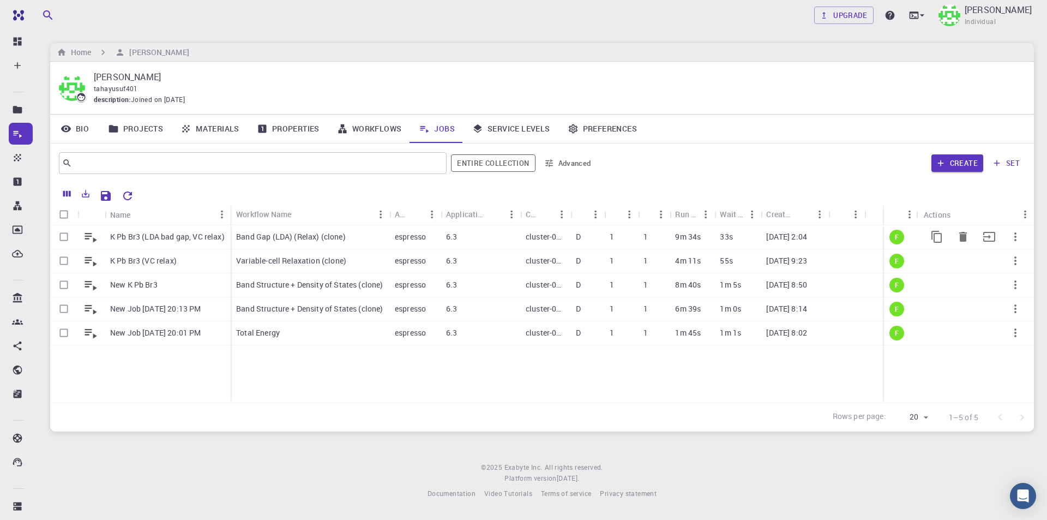
click at [168, 234] on p "K Pb Br3 (LDA bad gap, VC relax)" at bounding box center [167, 236] width 115 height 11
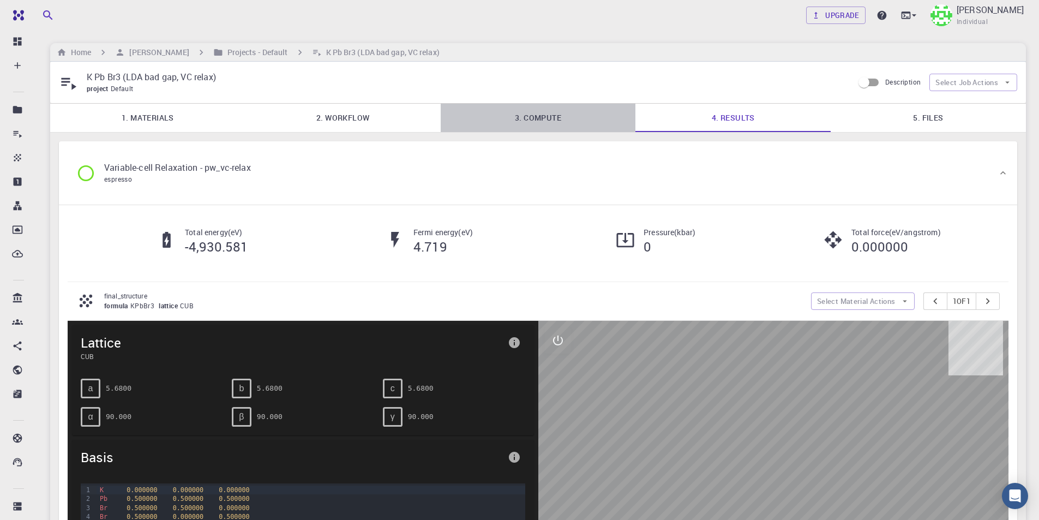
click at [543, 119] on link "3. Compute" at bounding box center [538, 118] width 195 height 28
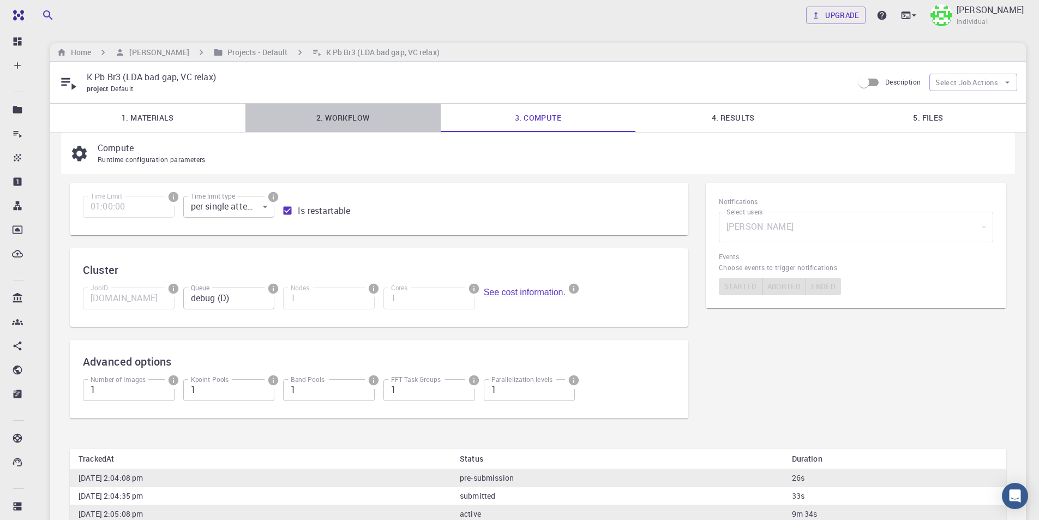
click at [365, 118] on link "2. Workflow" at bounding box center [342, 118] width 195 height 28
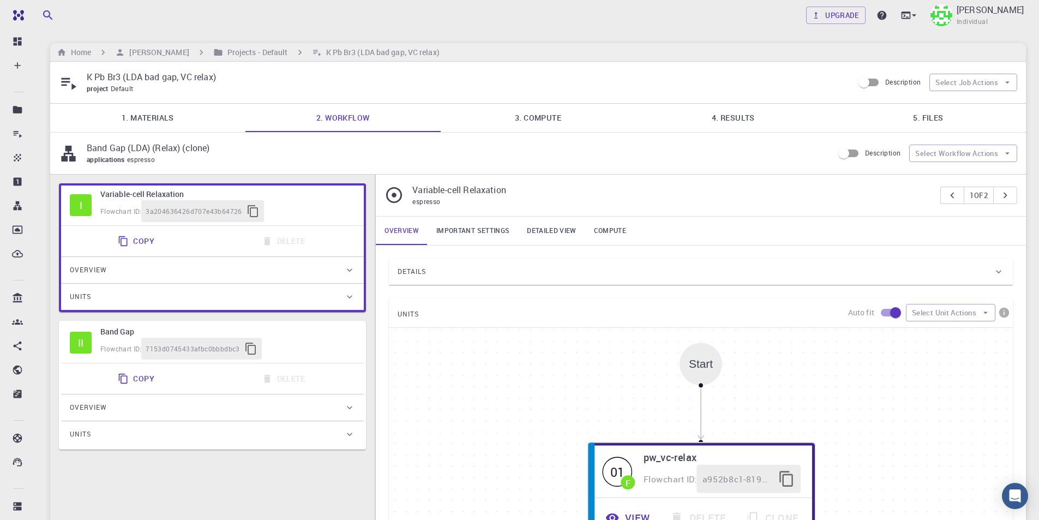
click at [142, 121] on link "1. Materials" at bounding box center [147, 118] width 195 height 28
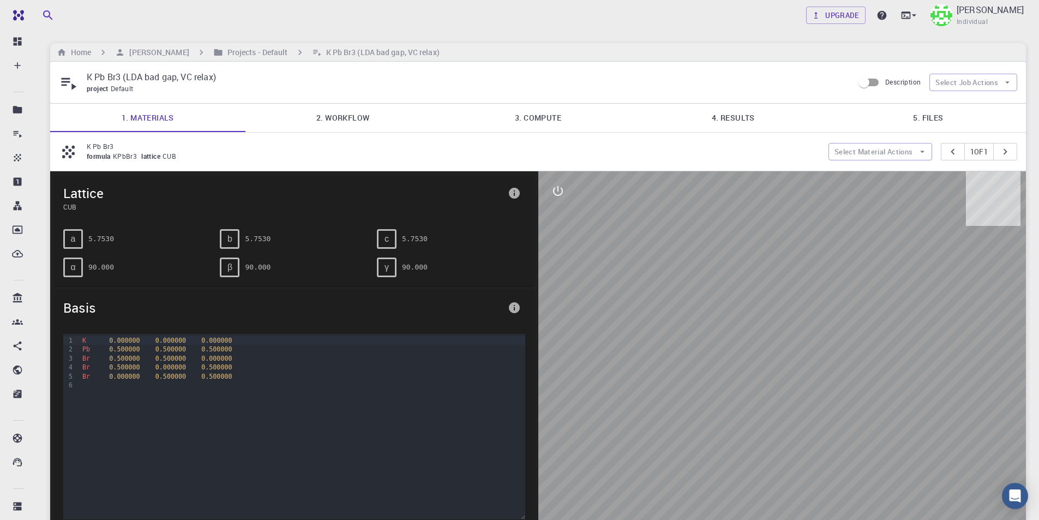
click at [295, 118] on link "2. Workflow" at bounding box center [342, 118] width 195 height 28
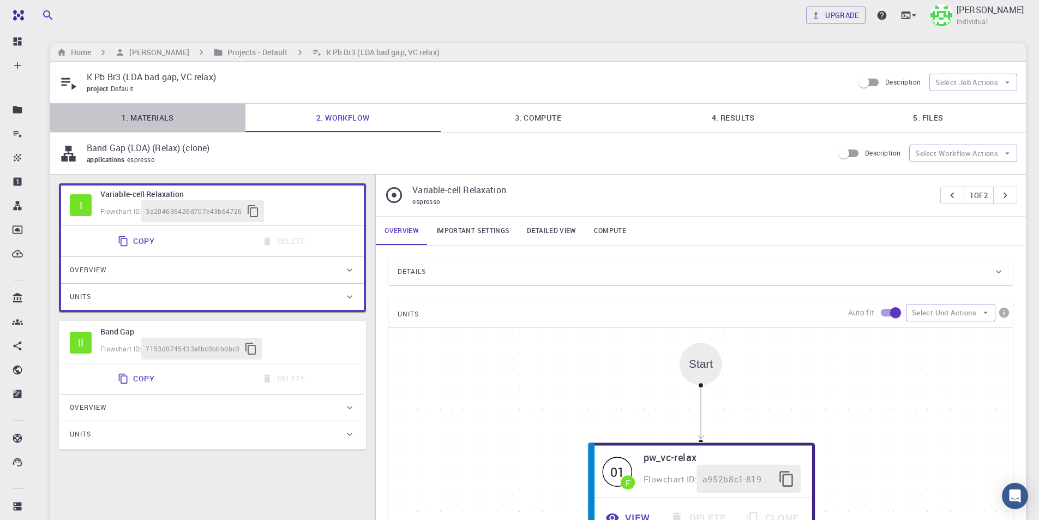
click at [140, 120] on link "1. Materials" at bounding box center [147, 118] width 195 height 28
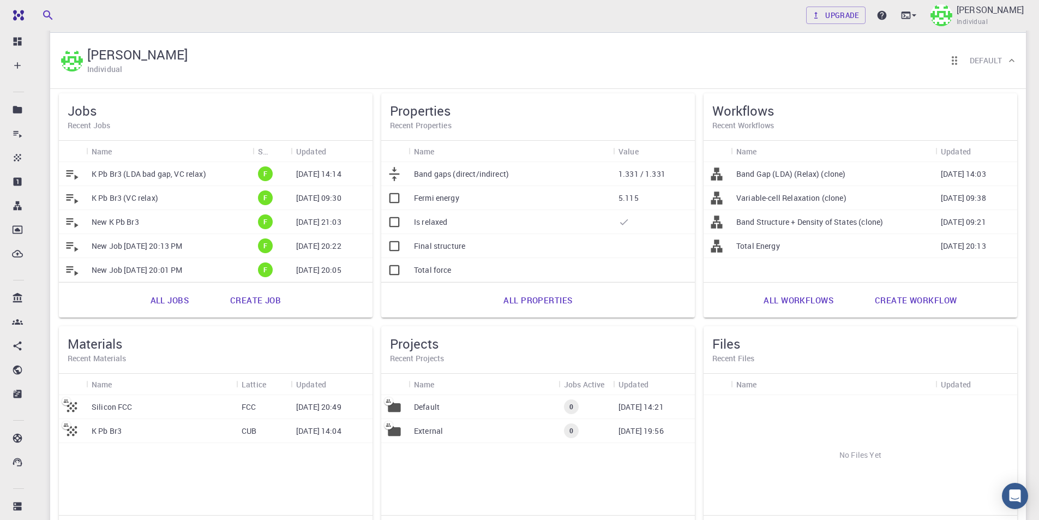
scroll to position [55, 0]
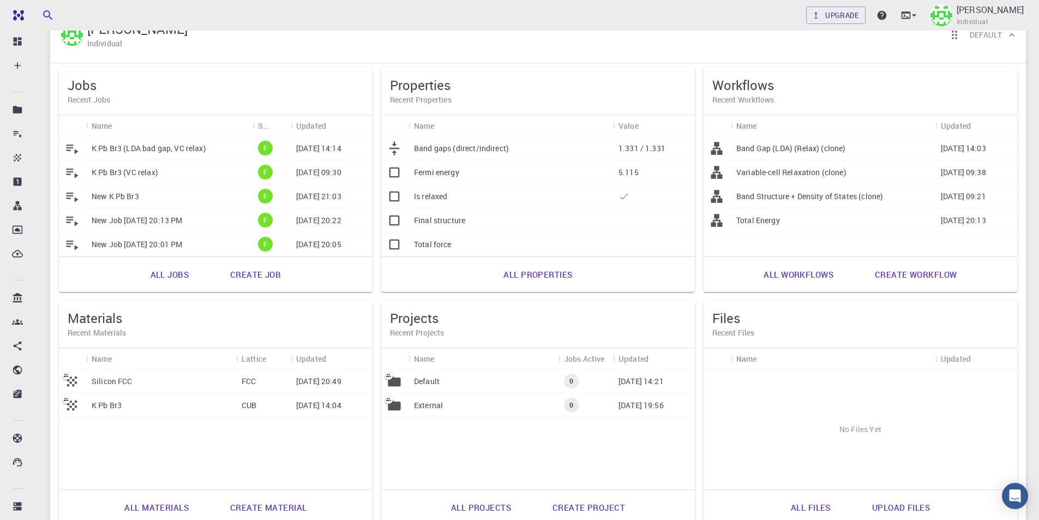
click at [555, 273] on link "All properties" at bounding box center [537, 274] width 93 height 26
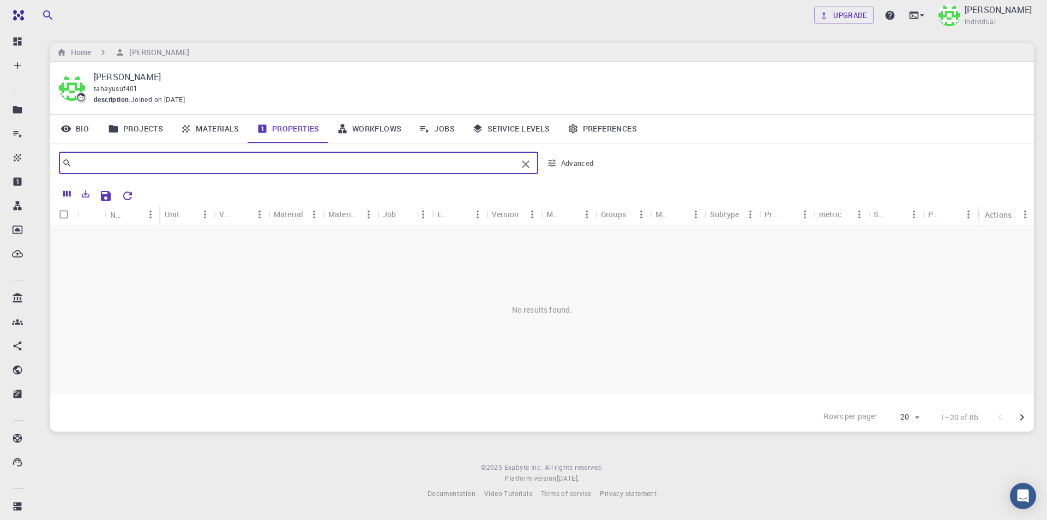
click at [302, 156] on input "text" at bounding box center [294, 162] width 445 height 15
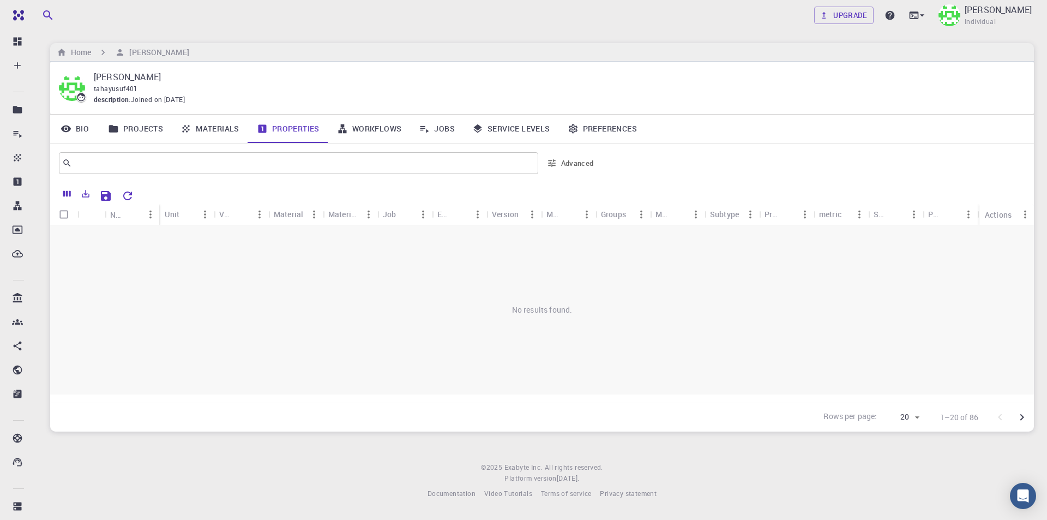
click at [298, 217] on div "Material" at bounding box center [288, 213] width 29 height 21
click at [215, 132] on link "Materials" at bounding box center [210, 129] width 76 height 28
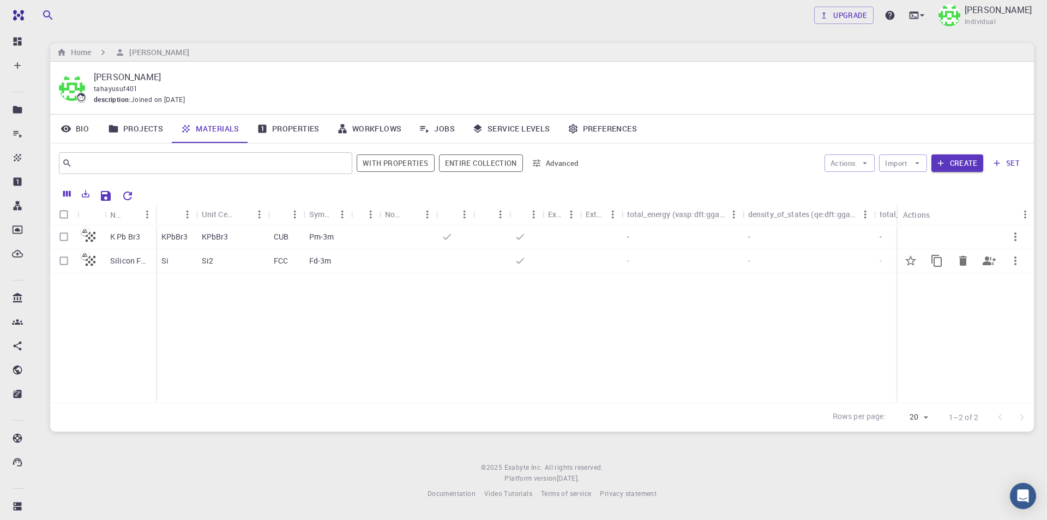
click at [1021, 263] on icon "button" at bounding box center [1015, 260] width 13 height 13
click at [62, 236] on div at bounding box center [523, 260] width 1047 height 520
click at [63, 258] on input "Select row" at bounding box center [63, 260] width 21 height 21
checkbox input "true"
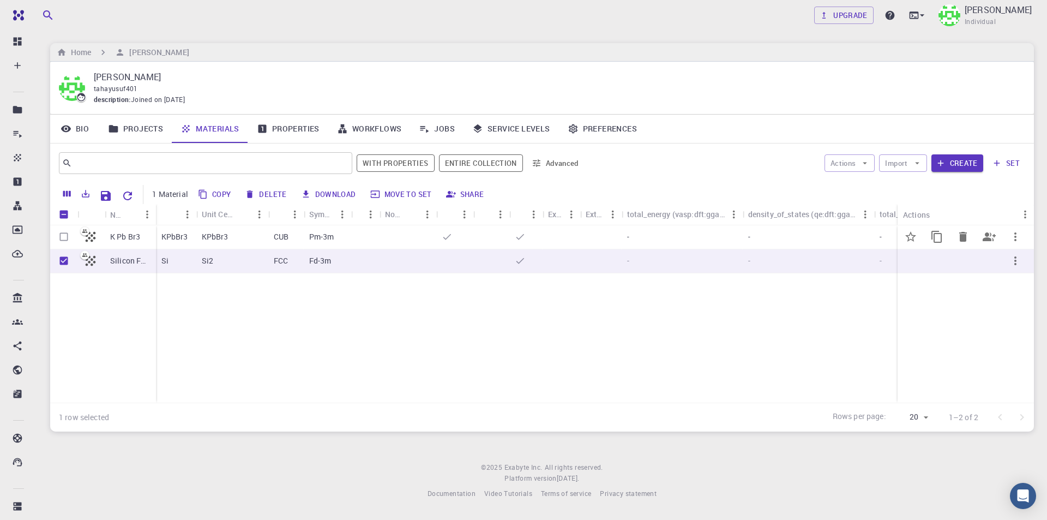
click at [65, 237] on input "Select row" at bounding box center [63, 236] width 21 height 21
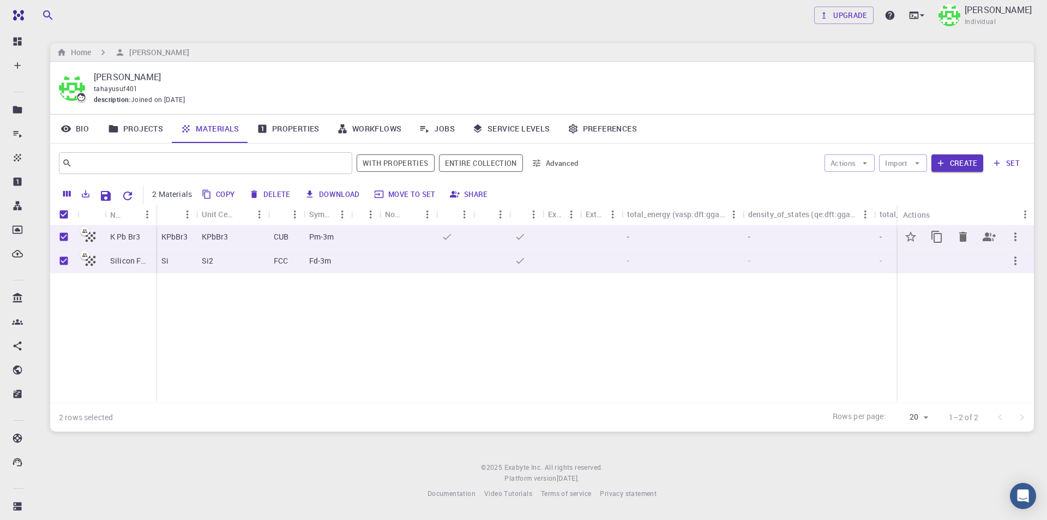
click at [1014, 233] on icon "button" at bounding box center [1015, 236] width 13 height 13
click at [776, 334] on div at bounding box center [523, 260] width 1047 height 520
click at [60, 233] on input "Unselect row" at bounding box center [63, 236] width 21 height 21
checkbox input "false"
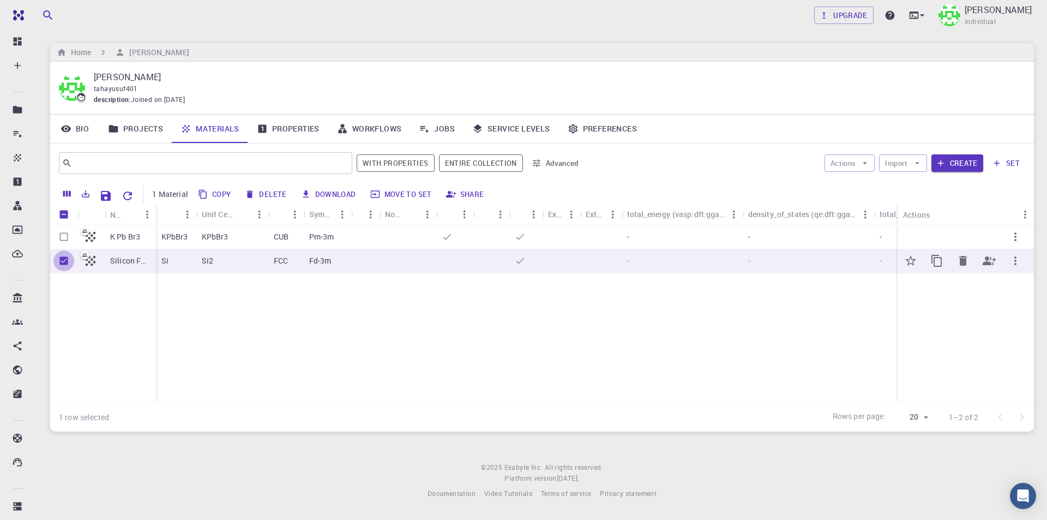
click at [64, 259] on input "Unselect row" at bounding box center [63, 260] width 21 height 21
checkbox input "false"
